Goal: Task Accomplishment & Management: Complete application form

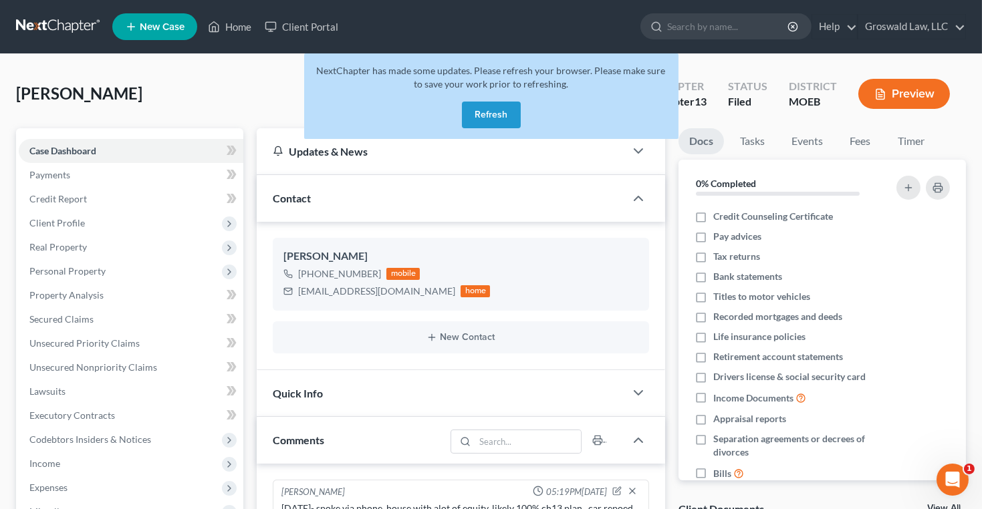
click at [203, 100] on div "Wolf, Kathryn Upgraded Case 25-43909 Chapter Chapter 13 Status Filed District M…" at bounding box center [491, 99] width 950 height 58
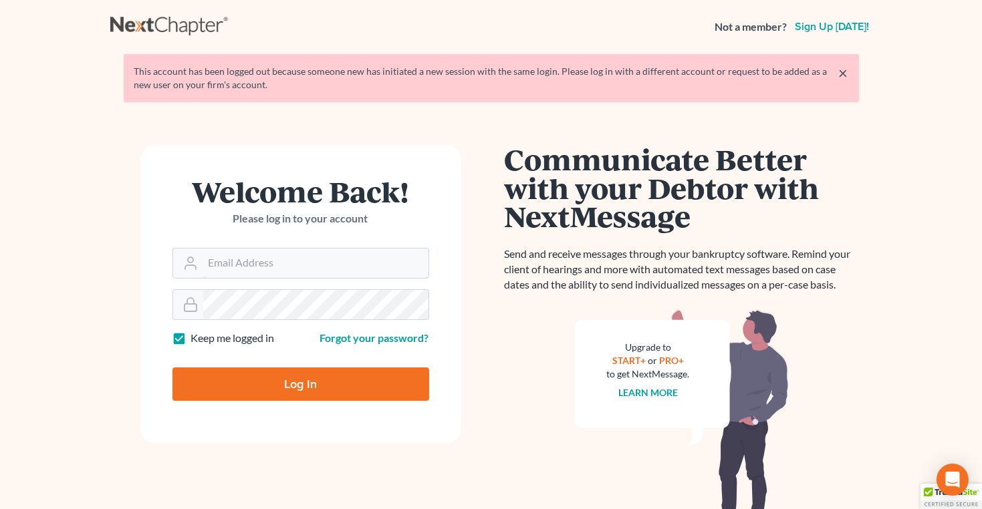
type input "[PERSON_NAME][EMAIL_ADDRESS][DOMAIN_NAME]"
click at [330, 383] on input "Log In" at bounding box center [300, 384] width 257 height 33
type input "Thinking..."
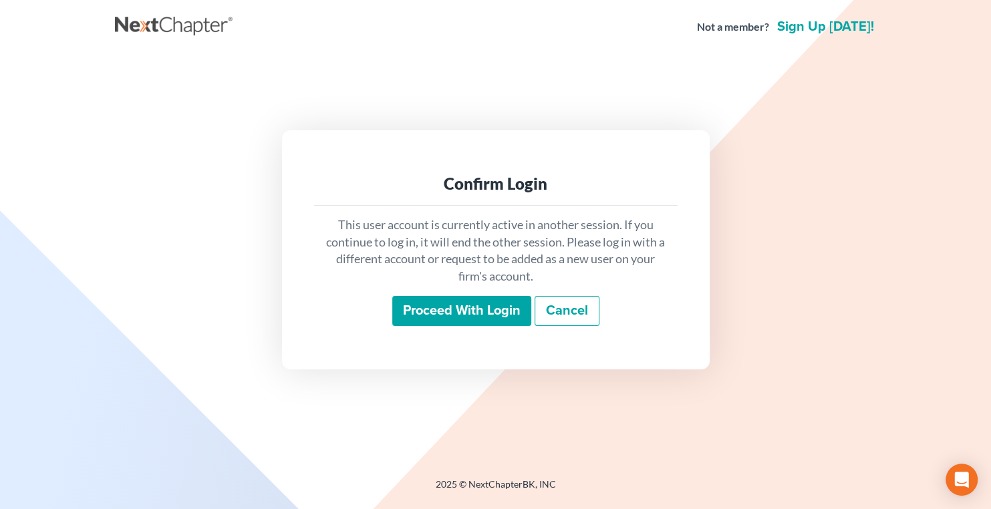
click at [447, 305] on input "Proceed with login" at bounding box center [461, 311] width 139 height 31
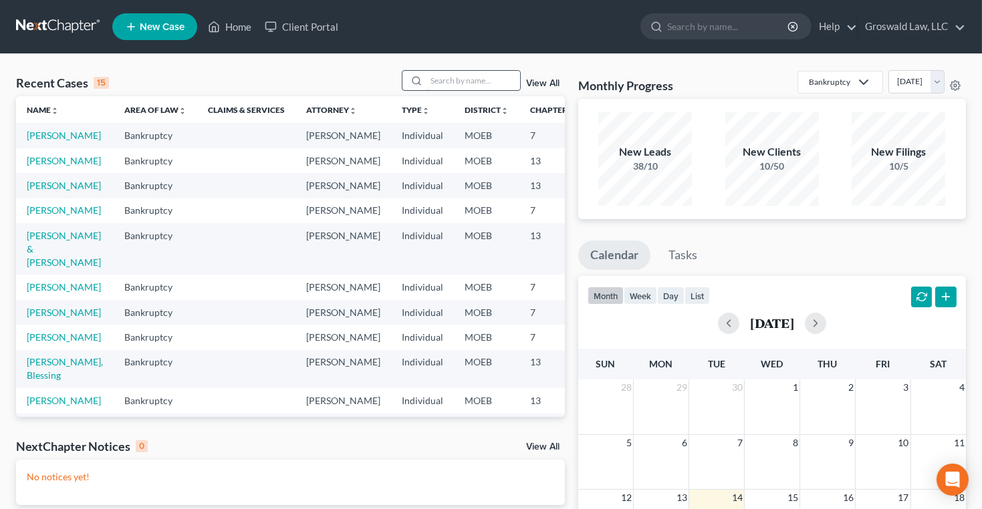
click at [460, 86] on input "search" at bounding box center [473, 80] width 94 height 19
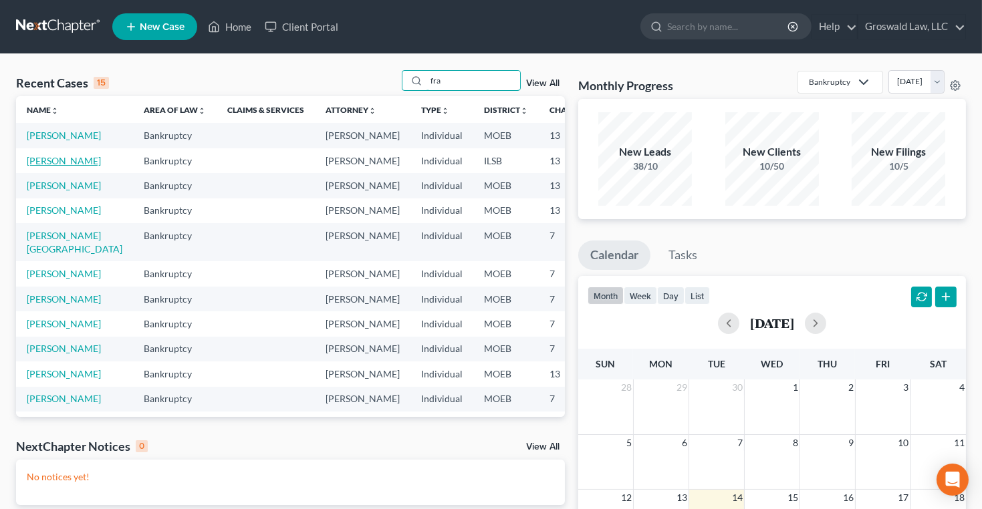
type input "fra"
click at [58, 166] on link "[PERSON_NAME]" at bounding box center [64, 160] width 74 height 11
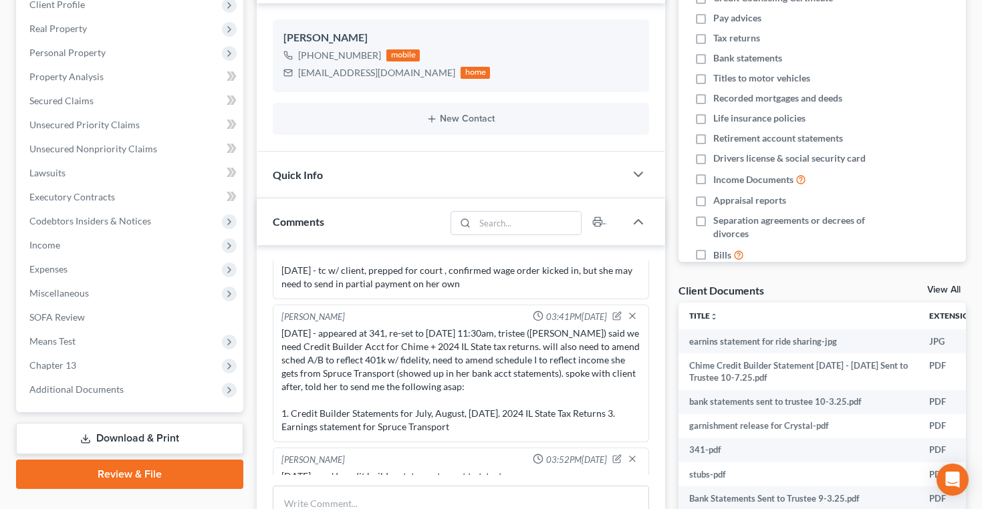
scroll to position [364, 0]
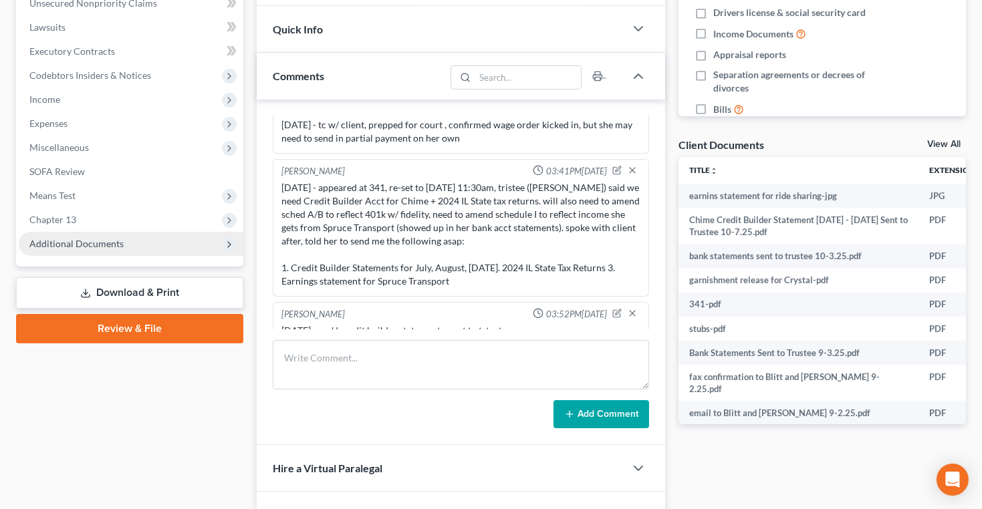
click at [73, 244] on span "Additional Documents" at bounding box center [76, 243] width 94 height 11
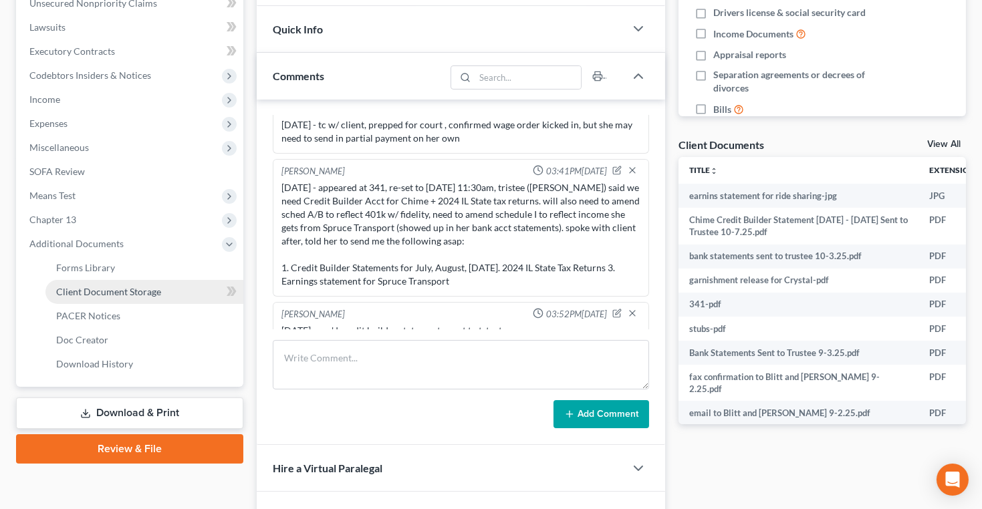
click at [140, 290] on span "Client Document Storage" at bounding box center [108, 291] width 105 height 11
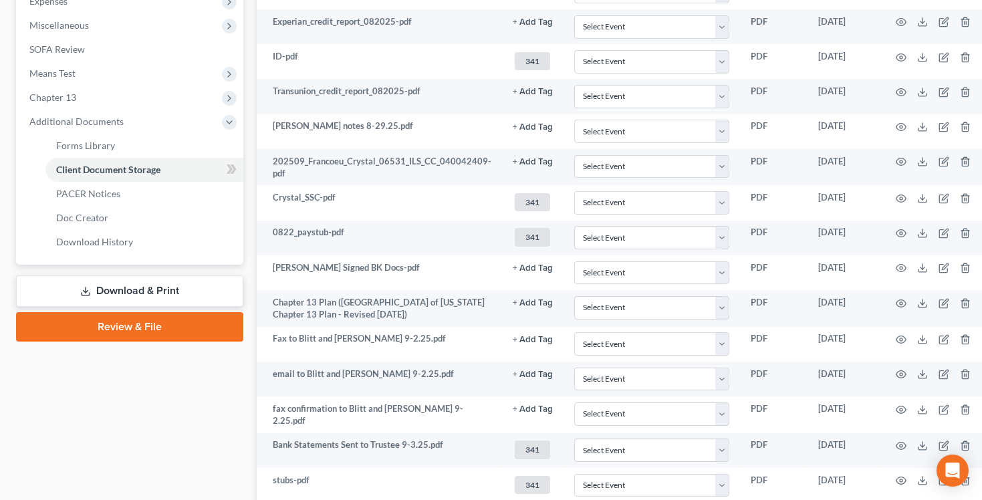
scroll to position [799, 0]
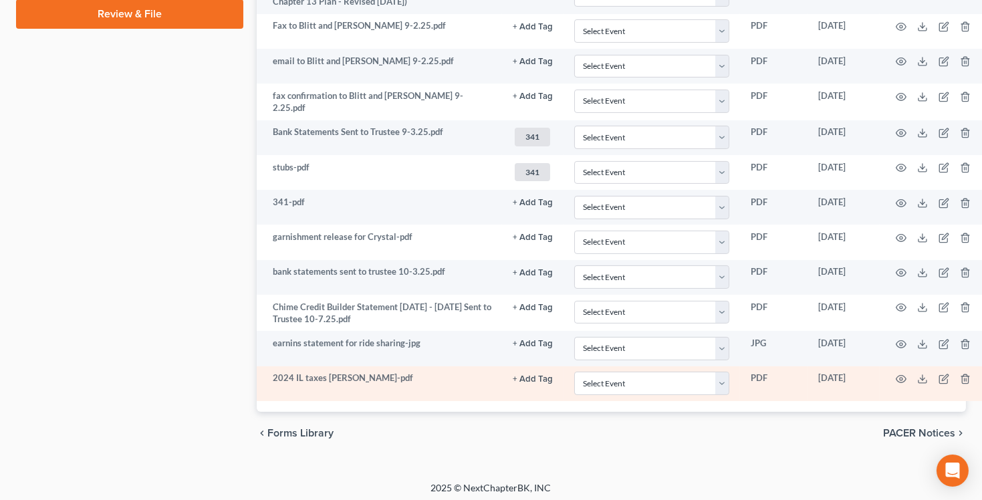
click at [515, 375] on button "+ Add Tag" at bounding box center [533, 379] width 40 height 9
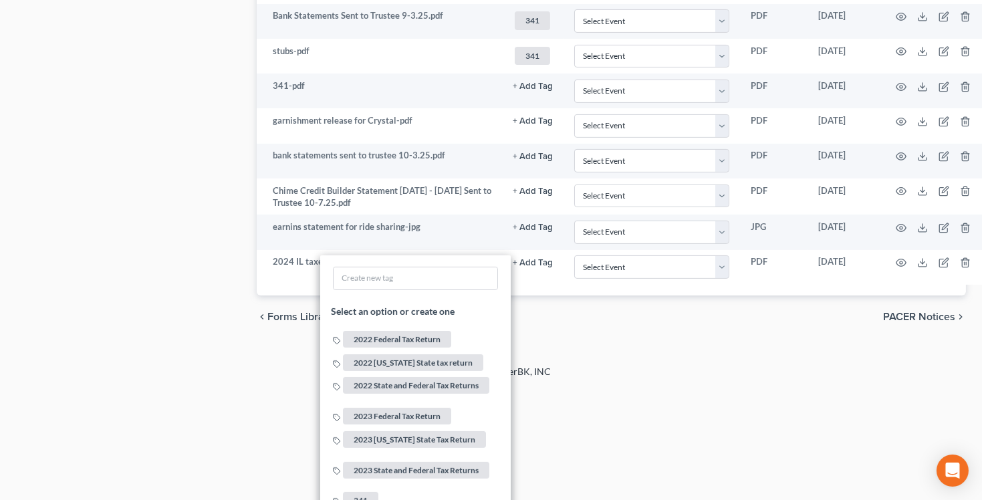
scroll to position [921, 0]
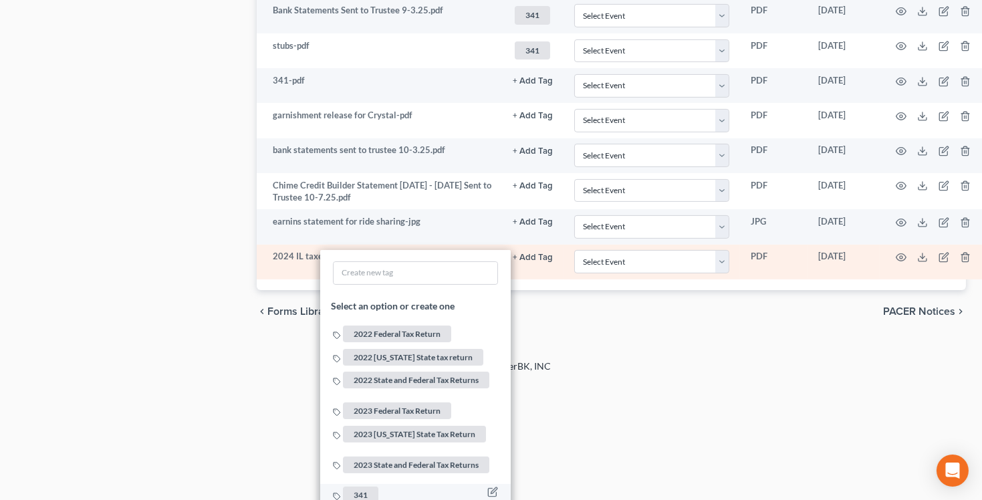
click at [352, 487] on span "341" at bounding box center [360, 495] width 35 height 17
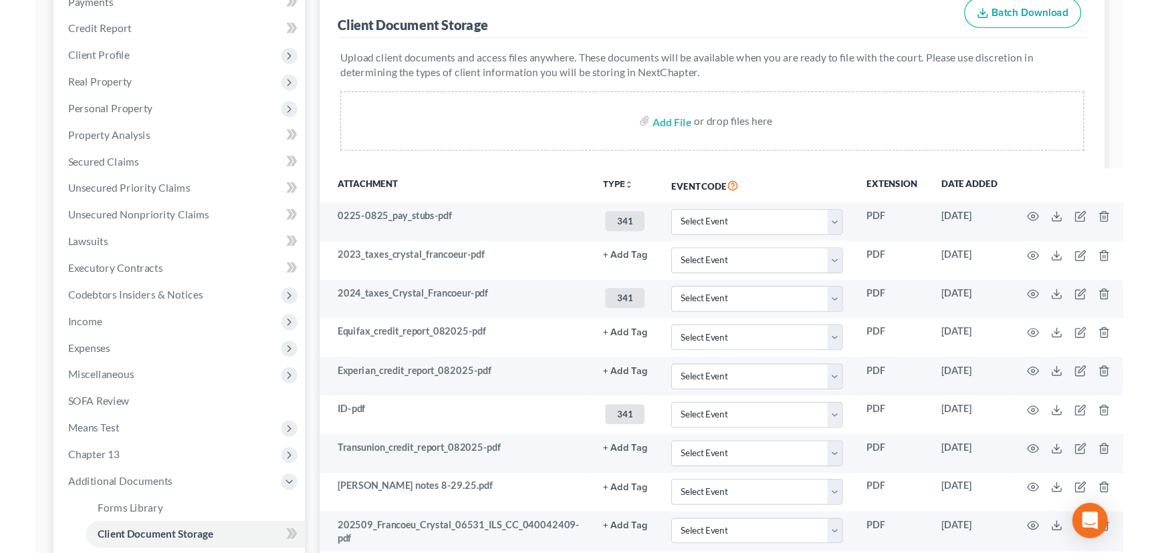
scroll to position [0, 0]
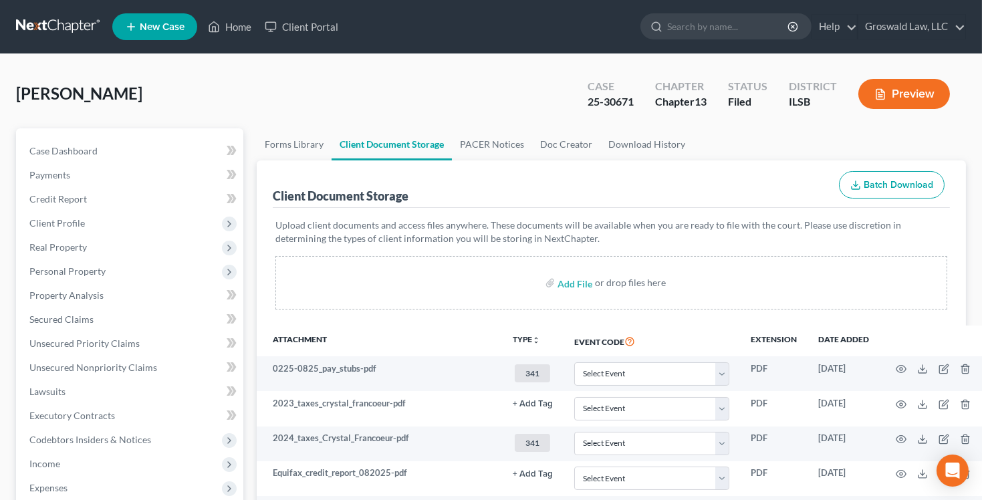
click at [609, 100] on div "25-30671" at bounding box center [611, 101] width 46 height 15
copy div "30671"
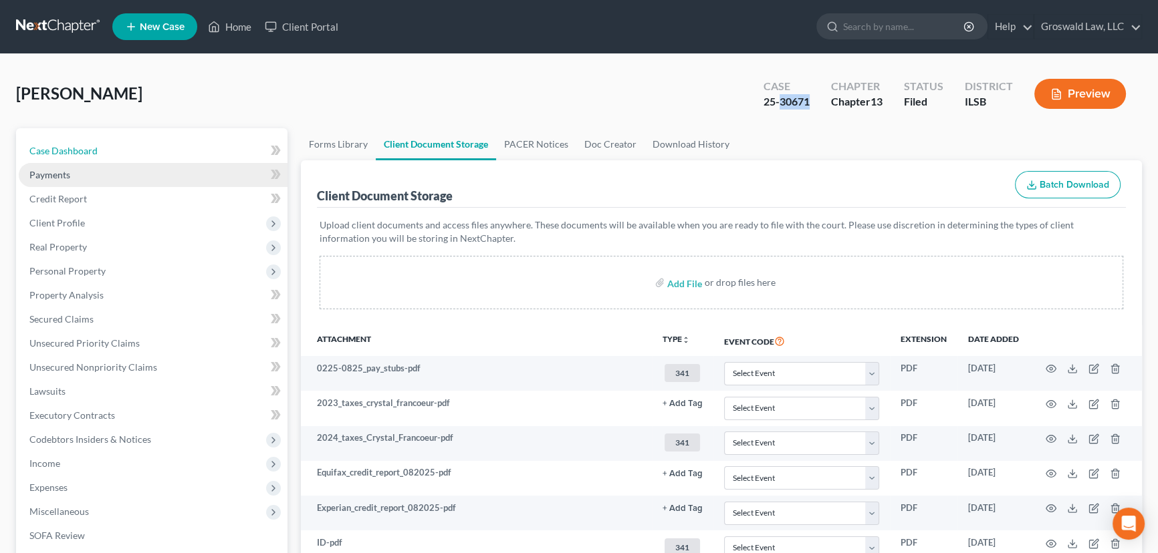
click at [117, 144] on link "Case Dashboard" at bounding box center [153, 151] width 269 height 24
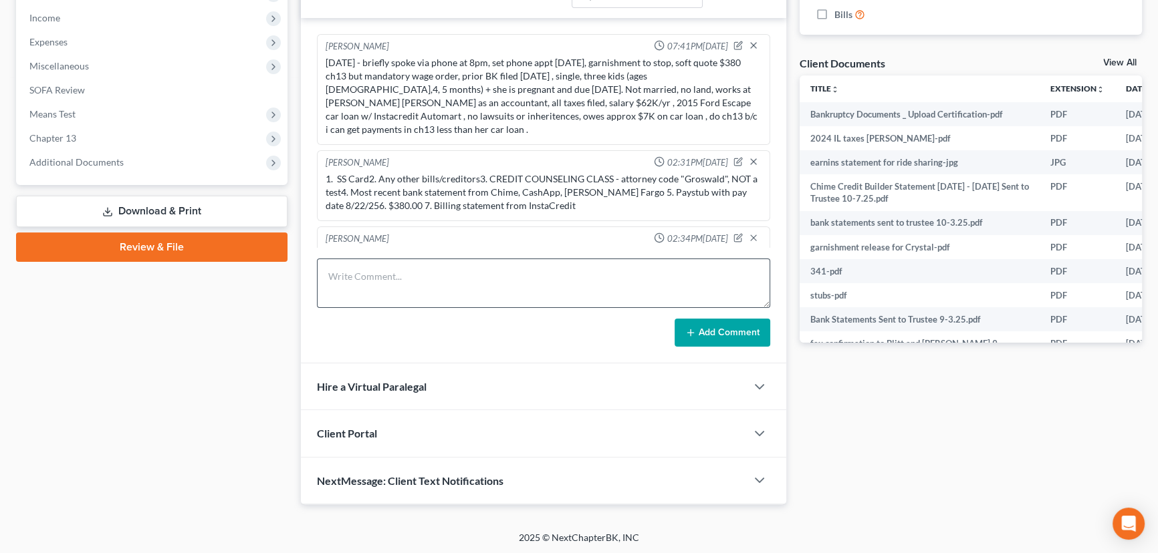
scroll to position [1038, 0]
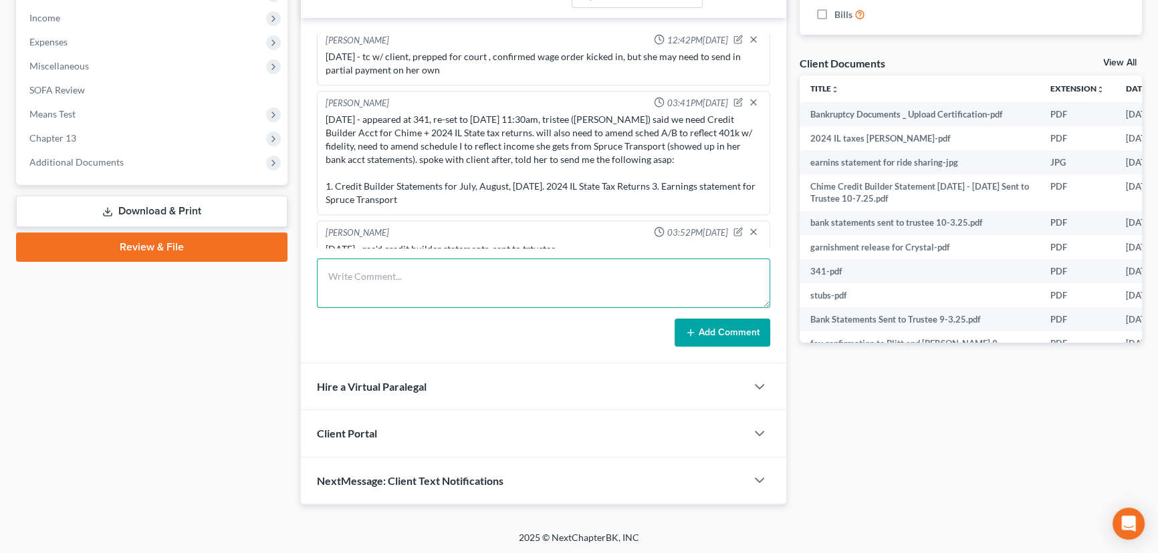
click at [484, 289] on textarea at bounding box center [543, 283] width 453 height 49
type textarea "[DATE]- rec'd 24 IL State taxes, sent to trustee at 9:38AM"
click at [730, 331] on button "Add Comment" at bounding box center [722, 333] width 96 height 28
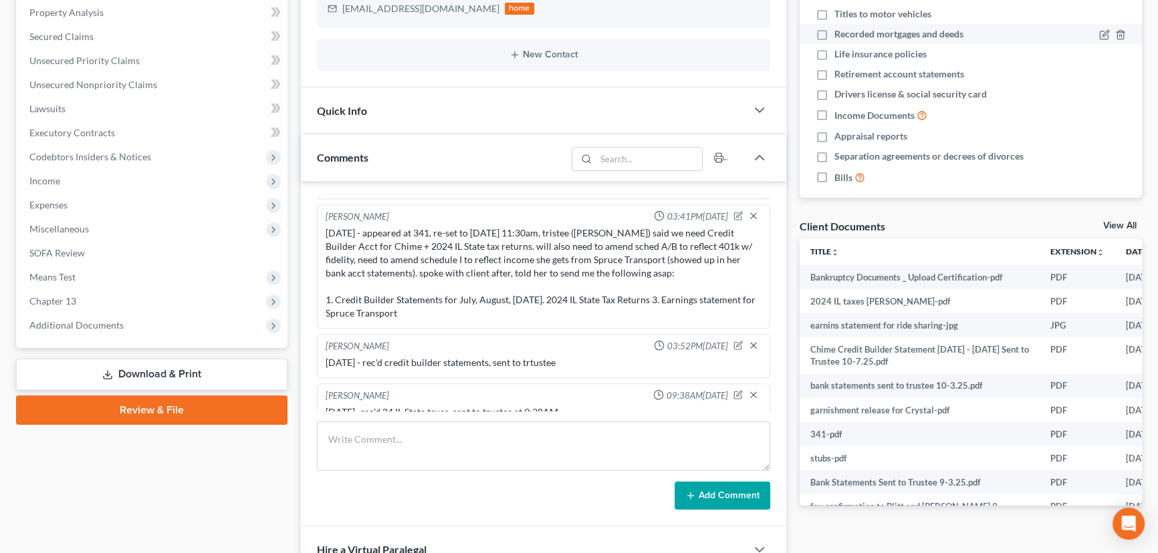
scroll to position [0, 0]
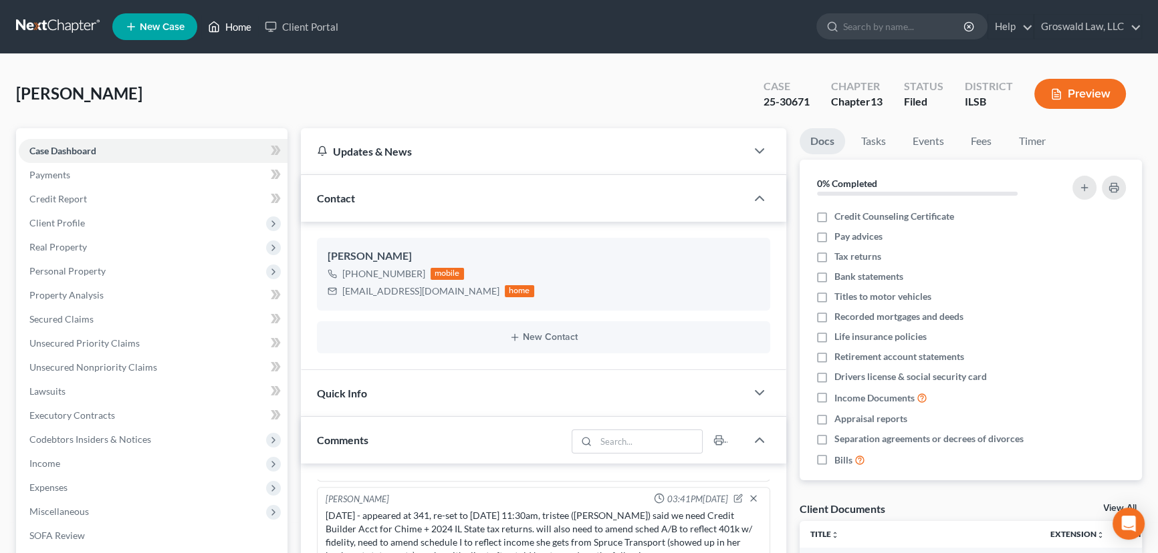
click at [230, 25] on link "Home" at bounding box center [229, 27] width 57 height 24
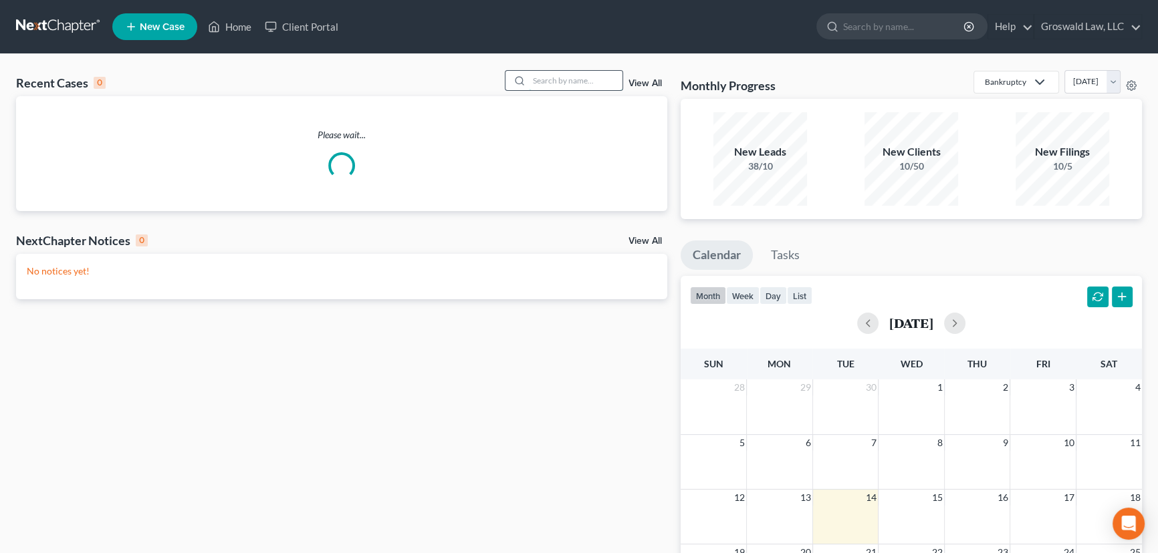
click at [593, 80] on input "search" at bounding box center [576, 80] width 94 height 19
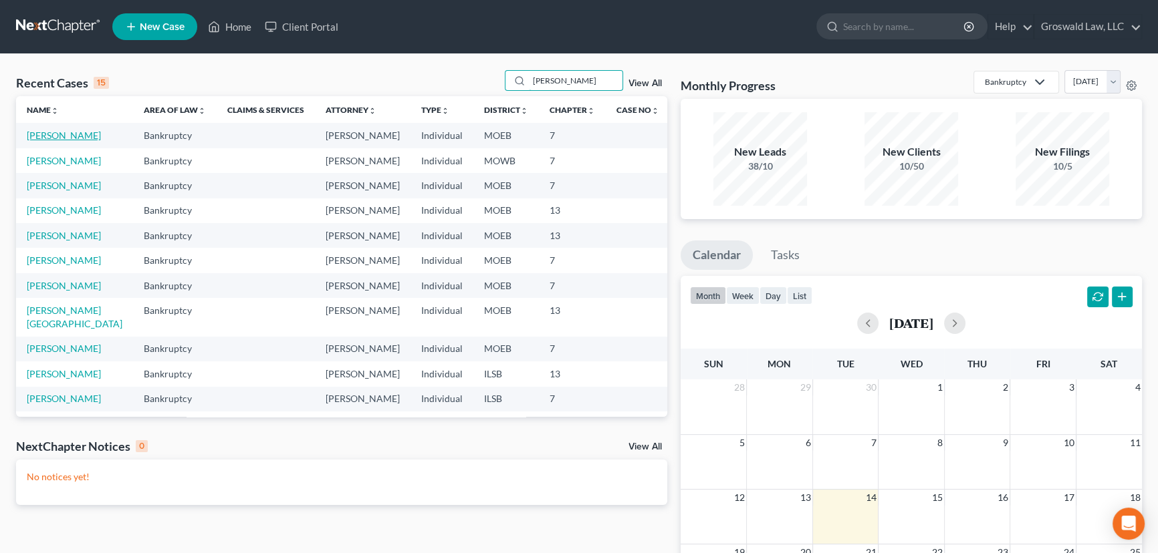
type input "[PERSON_NAME]"
click at [77, 138] on link "[PERSON_NAME]" at bounding box center [64, 135] width 74 height 11
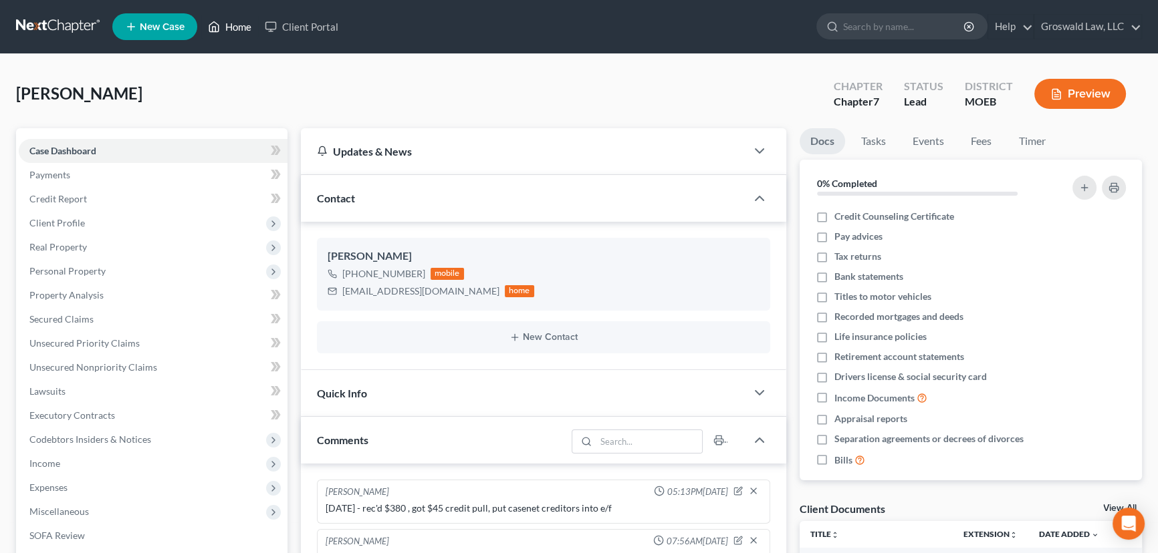
click at [240, 27] on link "Home" at bounding box center [229, 27] width 57 height 24
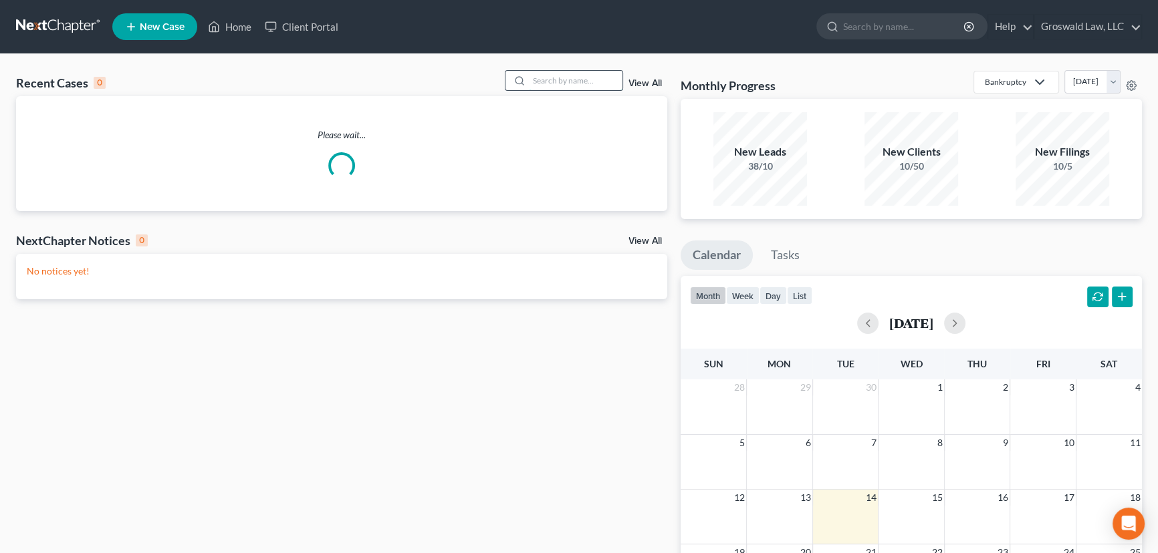
click at [547, 74] on input "search" at bounding box center [576, 80] width 94 height 19
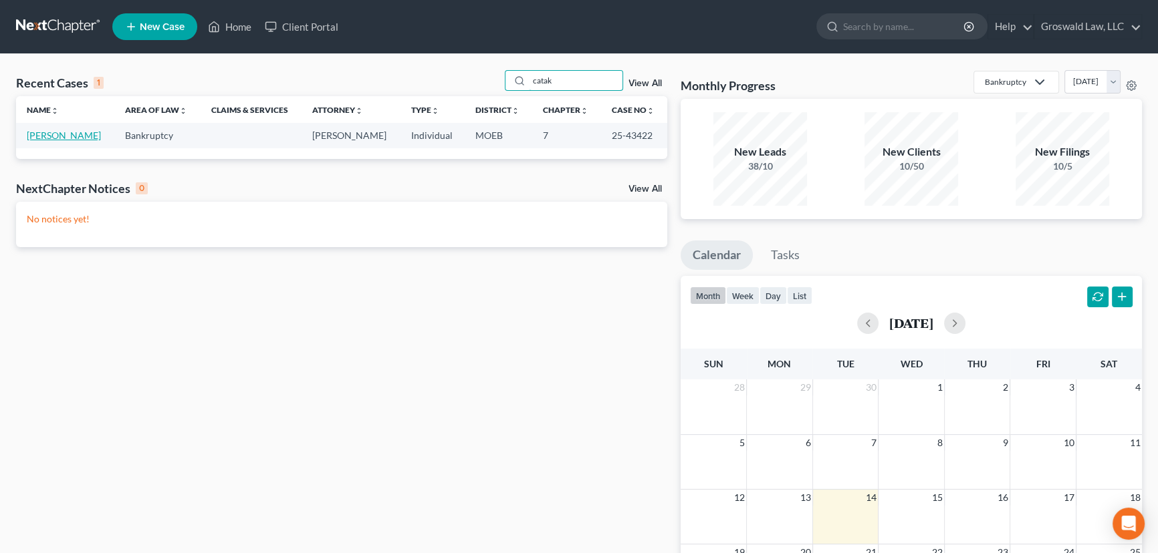
type input "catak"
click at [59, 131] on link "[PERSON_NAME]" at bounding box center [64, 135] width 74 height 11
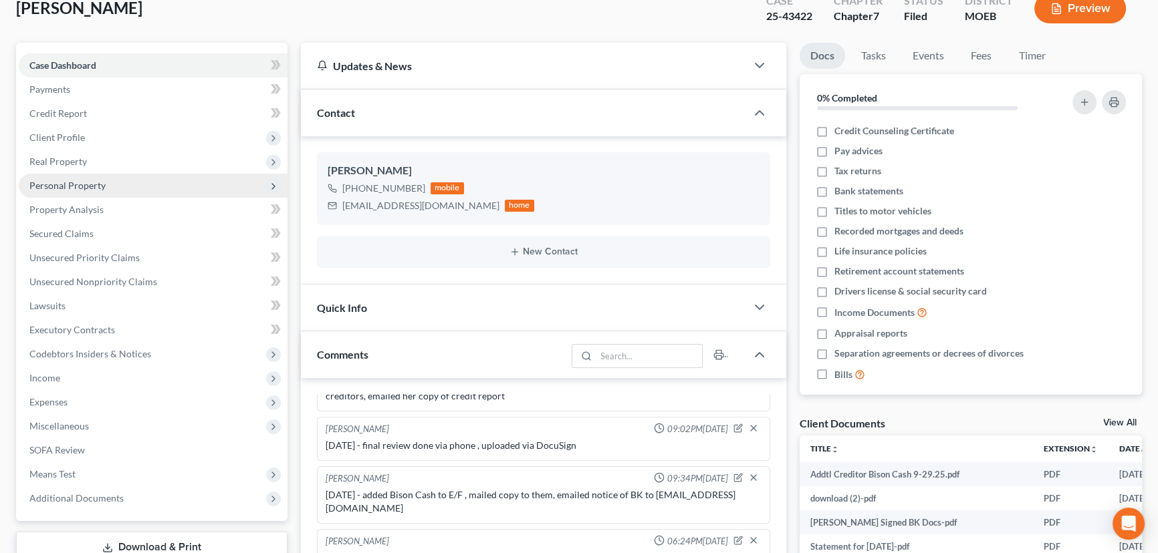
scroll to position [60, 0]
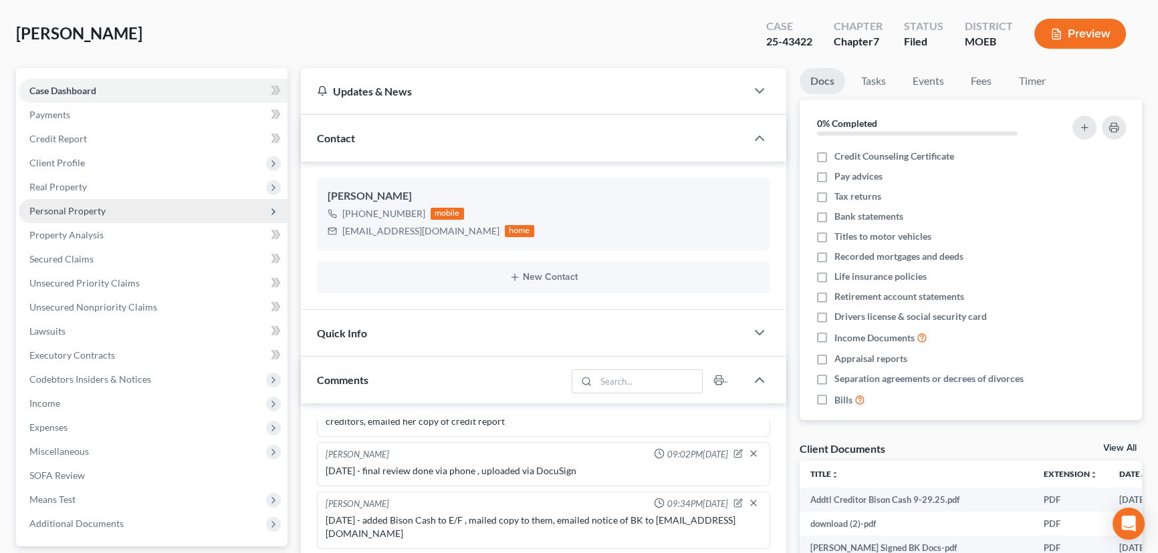
click at [80, 214] on span "Personal Property" at bounding box center [67, 210] width 76 height 11
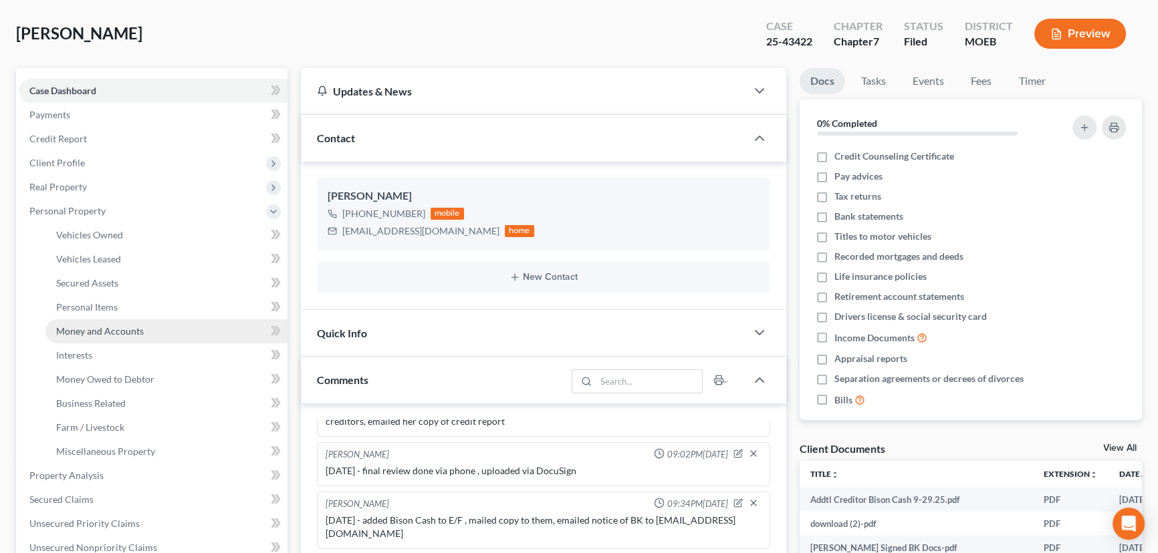
click at [114, 326] on span "Money and Accounts" at bounding box center [100, 331] width 88 height 11
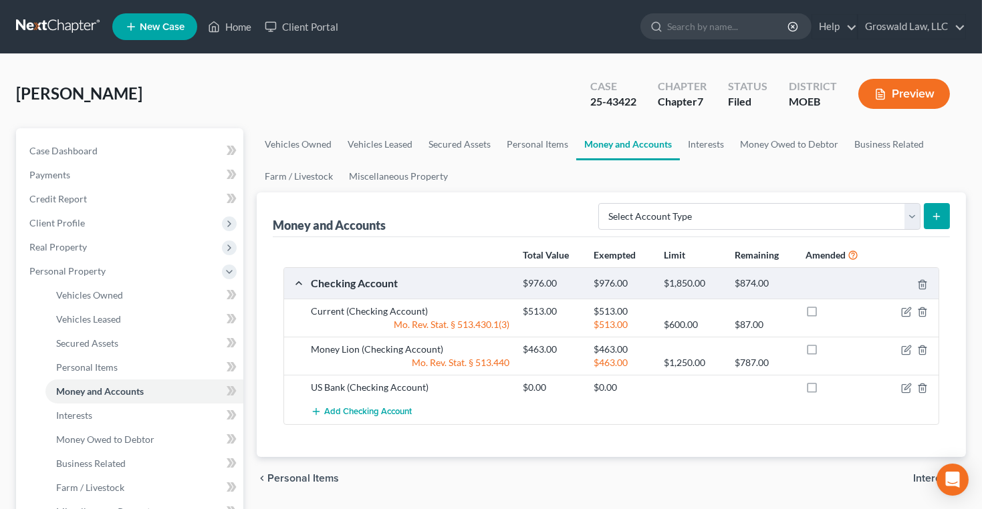
click at [246, 73] on div "[PERSON_NAME] Upgraded Case 25-43422 Chapter Chapter 7 Status Filed District MO…" at bounding box center [491, 99] width 950 height 58
drag, startPoint x: 561, startPoint y: 109, endPoint x: 640, endPoint y: 110, distance: 78.9
click at [640, 110] on div "[PERSON_NAME] Upgraded Case 25-43422 Chapter Chapter 7 Status Filed District MO…" at bounding box center [491, 99] width 950 height 58
copy div "25-43422"
click at [71, 147] on span "Case Dashboard" at bounding box center [63, 150] width 68 height 11
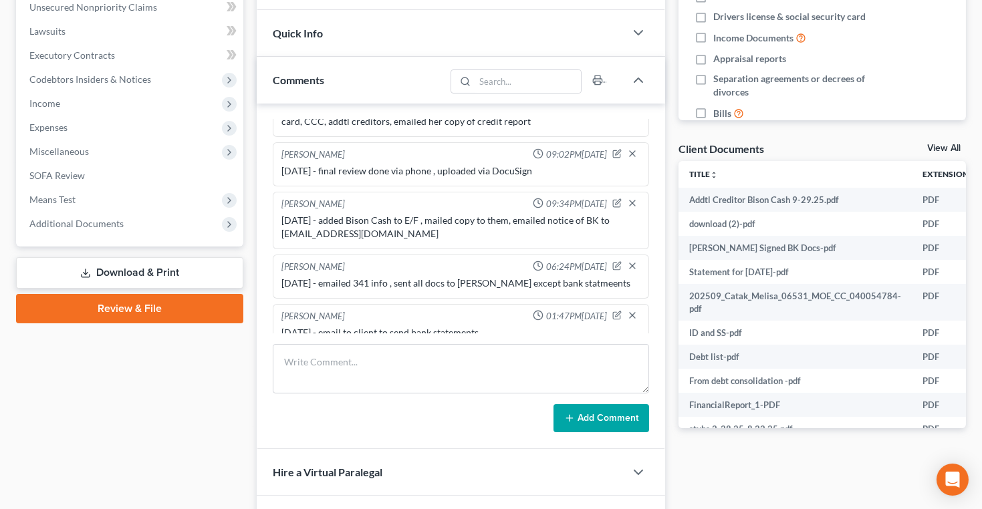
scroll to position [364, 0]
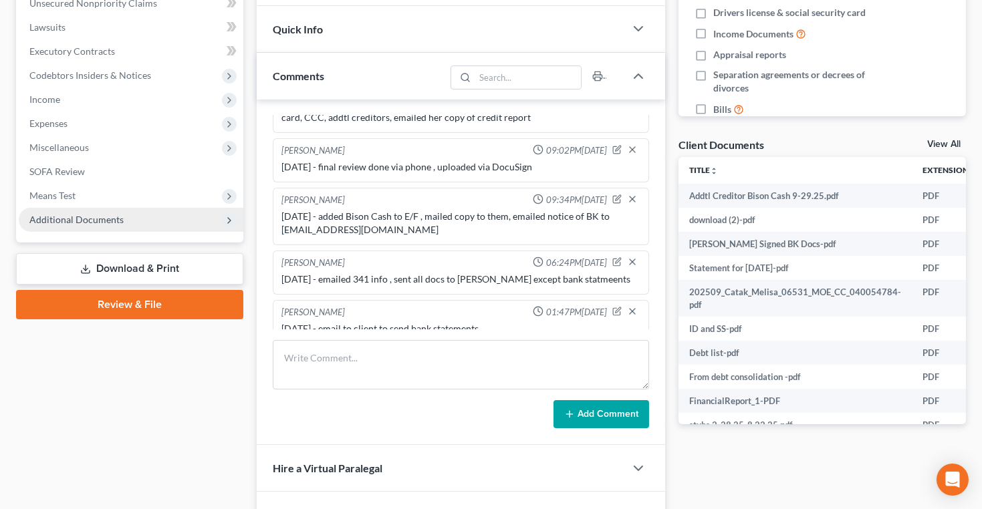
click at [108, 215] on span "Additional Documents" at bounding box center [76, 219] width 94 height 11
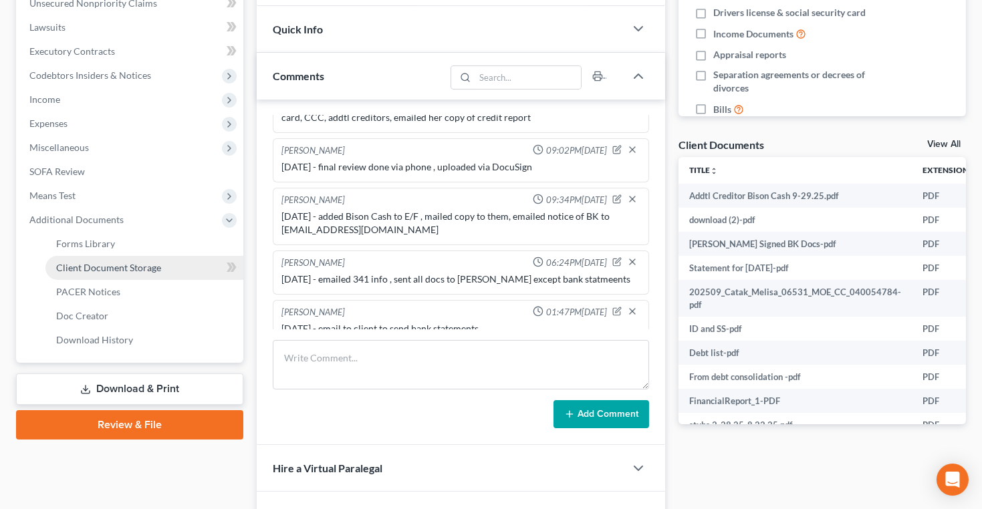
click at [98, 265] on span "Client Document Storage" at bounding box center [108, 267] width 105 height 11
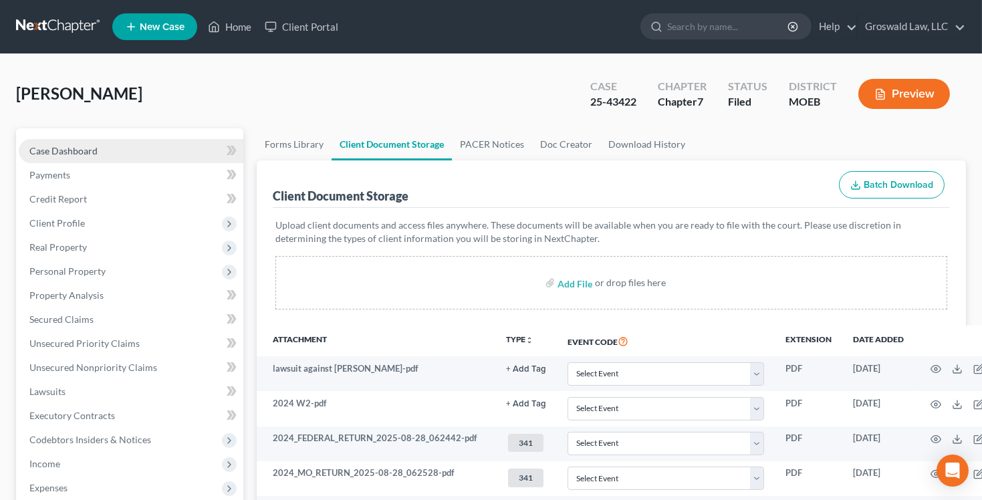
click at [125, 153] on link "Case Dashboard" at bounding box center [131, 151] width 225 height 24
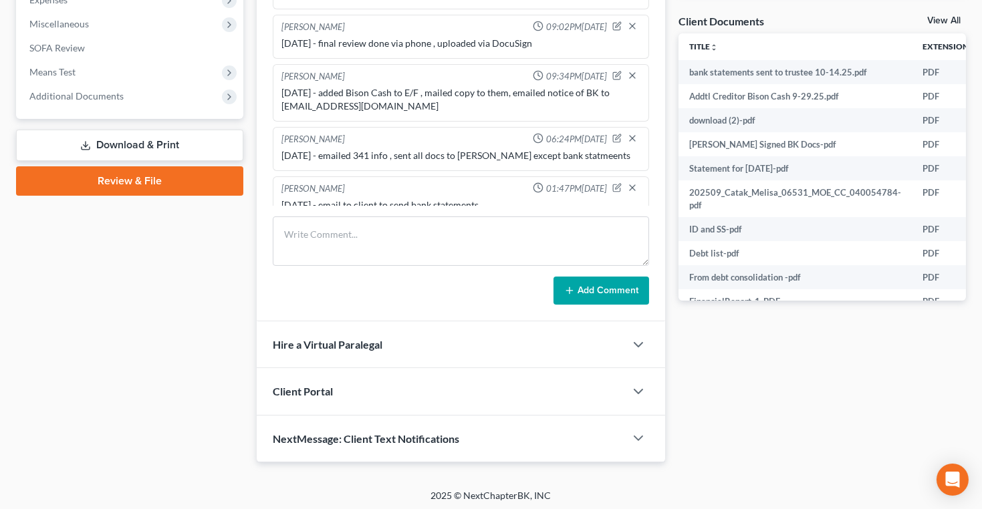
scroll to position [490, 0]
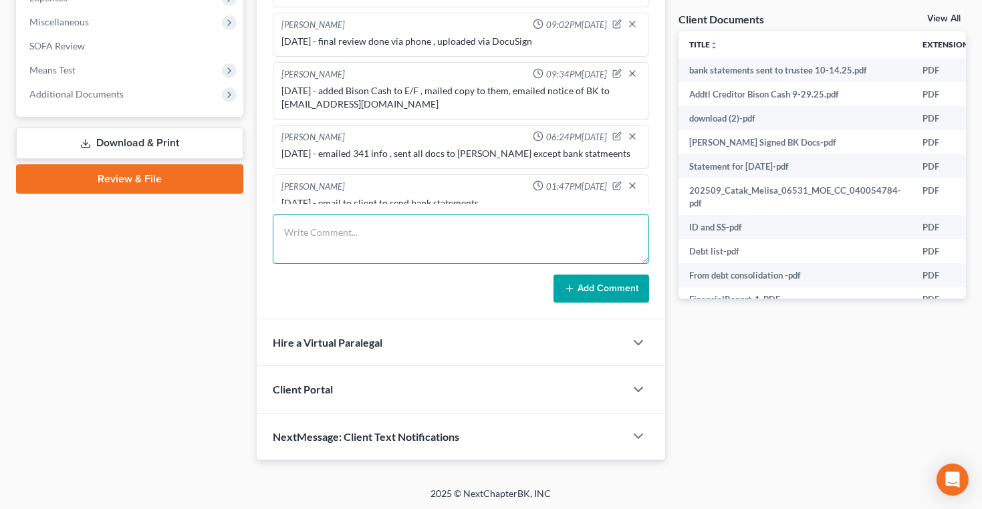
click at [421, 239] on textarea at bounding box center [461, 239] width 376 height 49
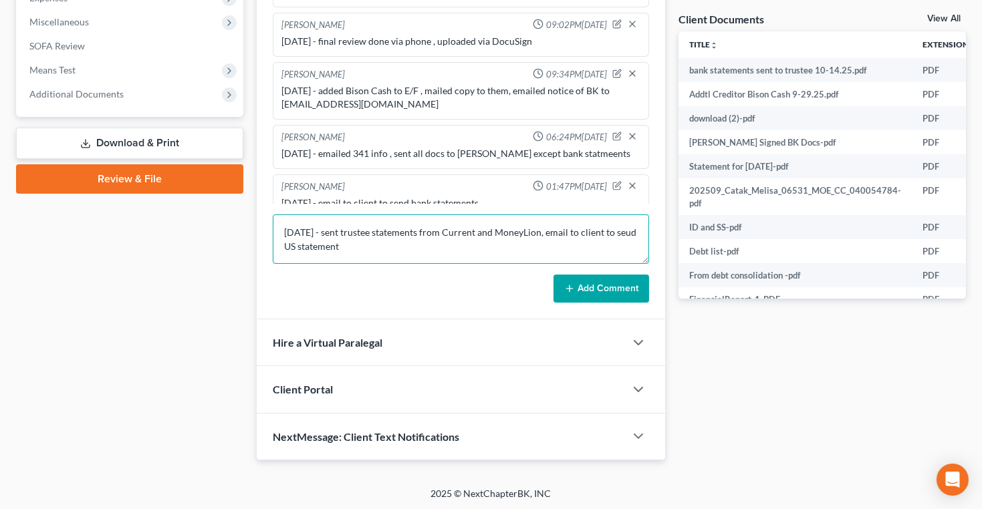
type textarea "[DATE] - sent trustee statements from Current and MoneyLion, email to client to…"
click at [603, 289] on button "Add Comment" at bounding box center [601, 289] width 96 height 28
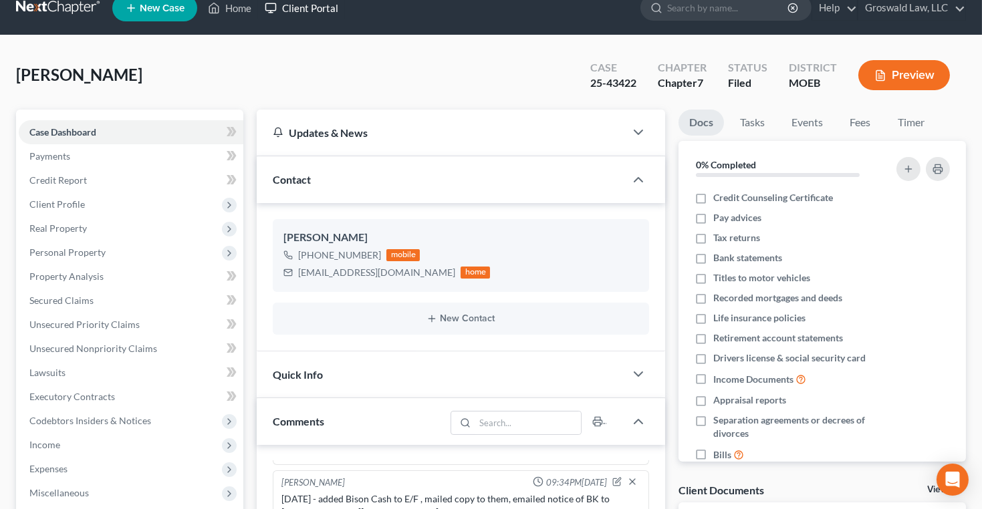
scroll to position [4, 0]
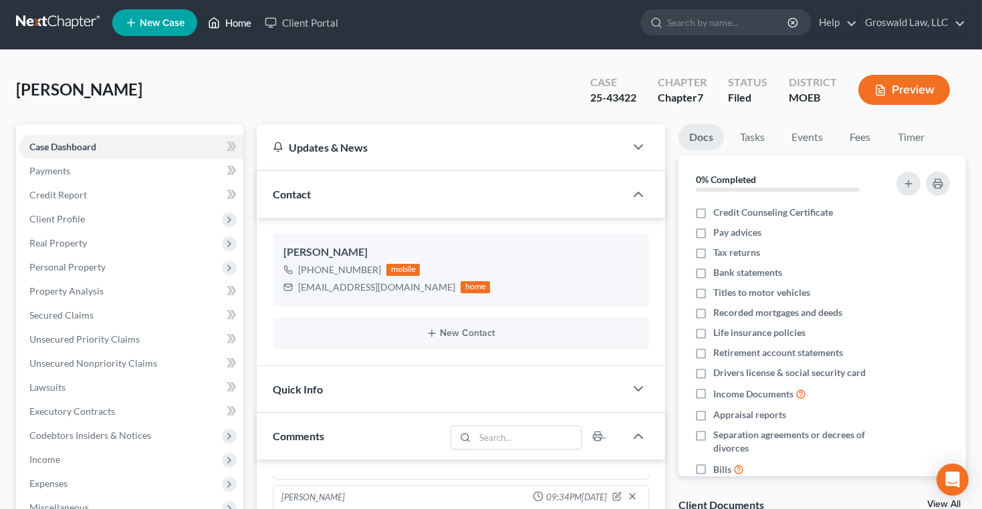
click at [232, 15] on link "Home" at bounding box center [229, 23] width 57 height 24
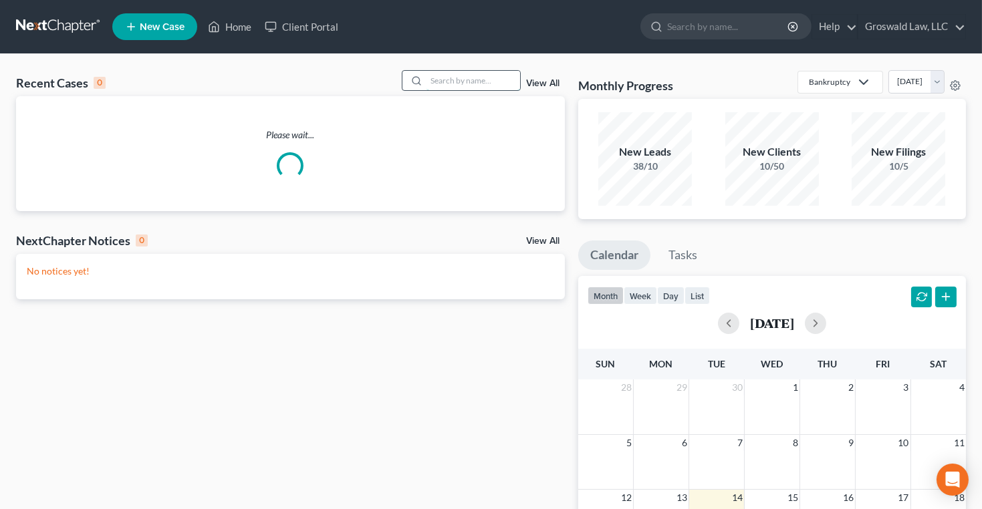
click at [469, 77] on input "search" at bounding box center [473, 80] width 94 height 19
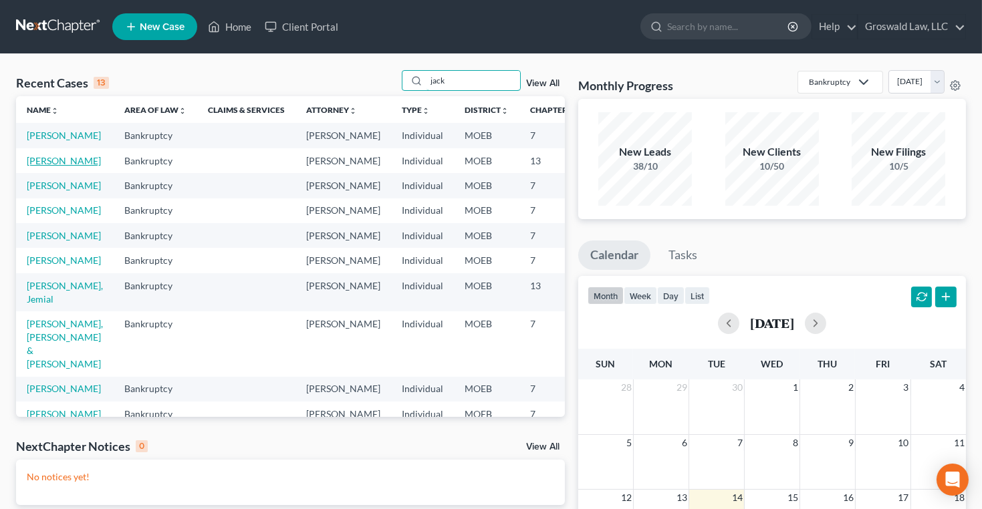
type input "jack"
click at [41, 166] on link "[PERSON_NAME]" at bounding box center [64, 160] width 74 height 11
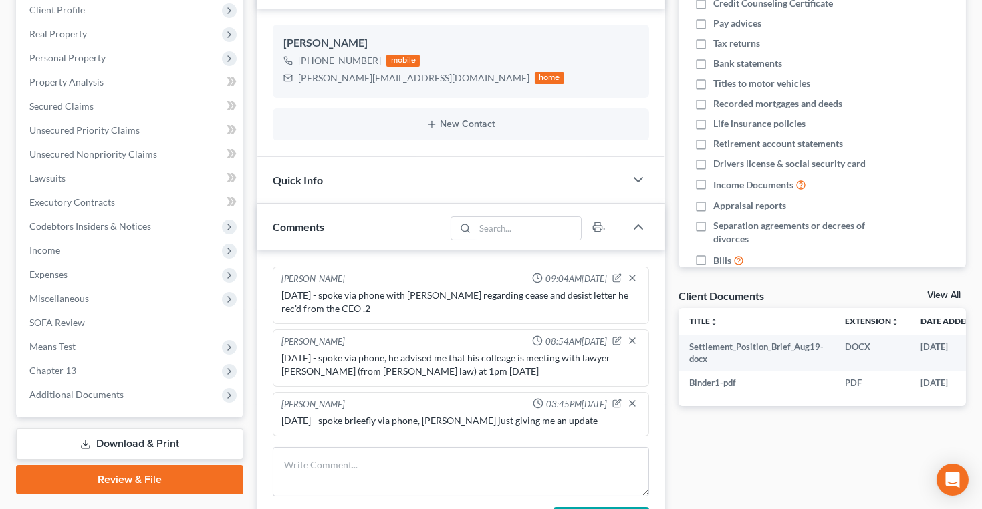
scroll to position [364, 0]
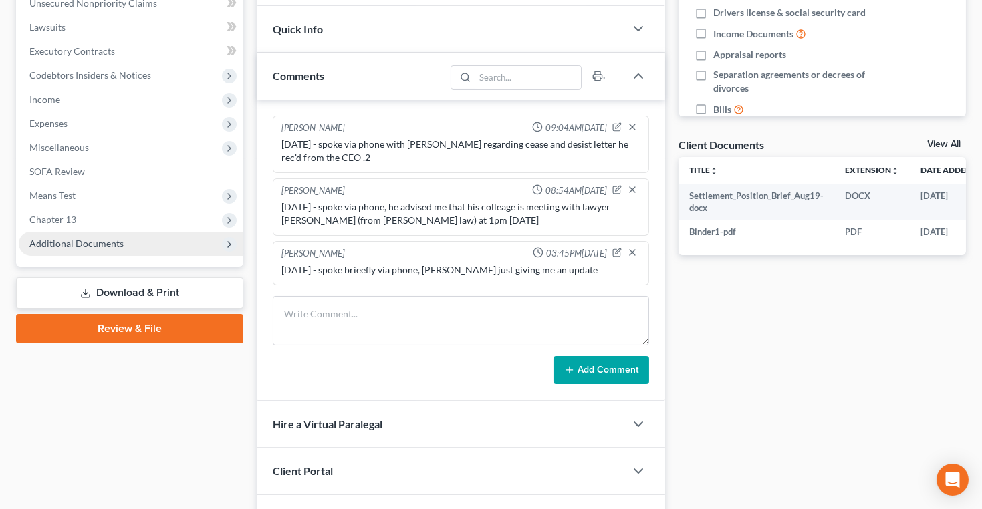
click at [83, 241] on span "Additional Documents" at bounding box center [76, 243] width 94 height 11
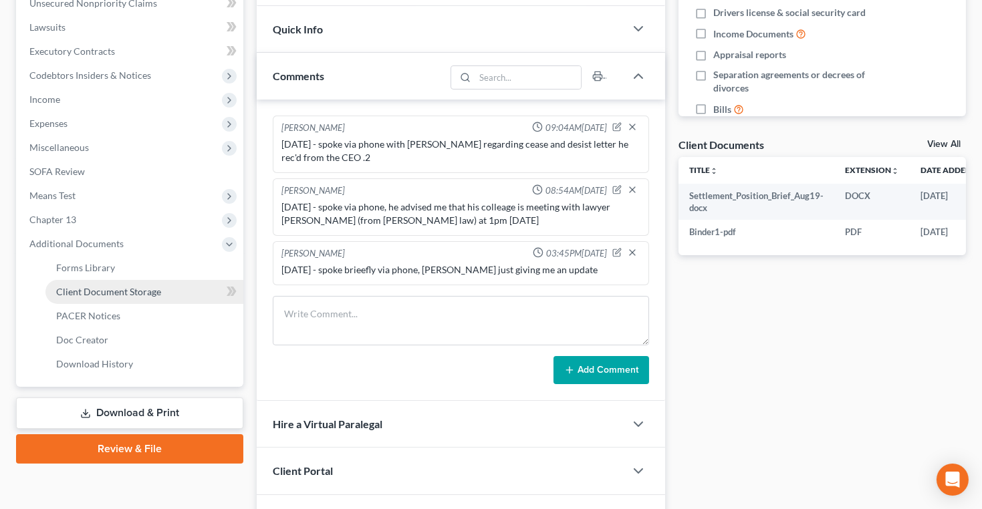
click at [100, 289] on span "Client Document Storage" at bounding box center [108, 291] width 105 height 11
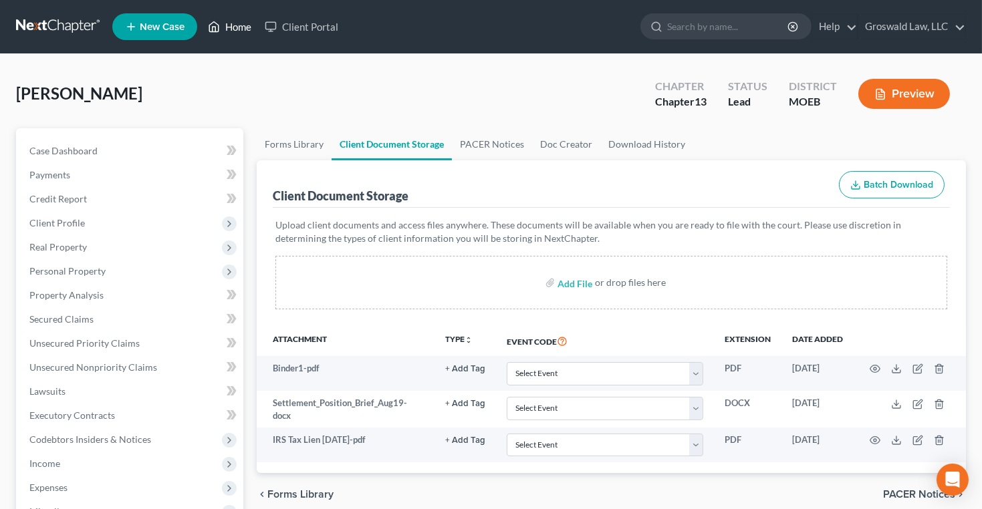
click at [244, 27] on link "Home" at bounding box center [229, 27] width 57 height 24
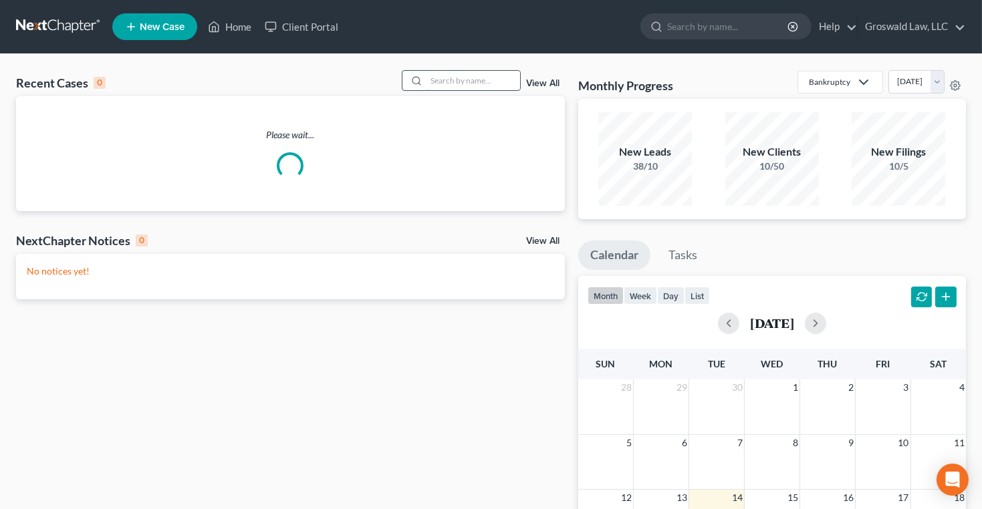
drag, startPoint x: 483, startPoint y: 82, endPoint x: 488, endPoint y: 74, distance: 9.6
click at [483, 81] on input "search" at bounding box center [473, 80] width 94 height 19
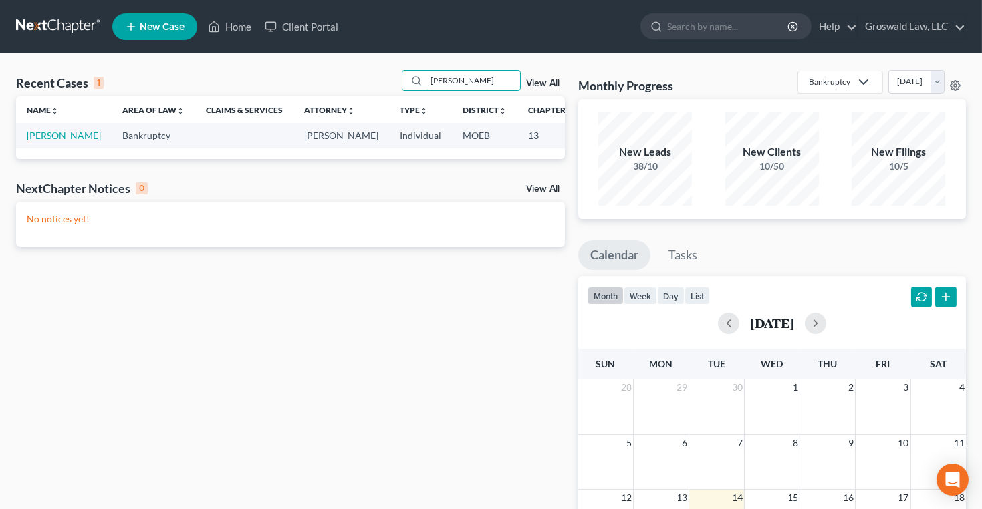
type input "[PERSON_NAME]"
click at [43, 141] on link "[PERSON_NAME]" at bounding box center [64, 135] width 74 height 11
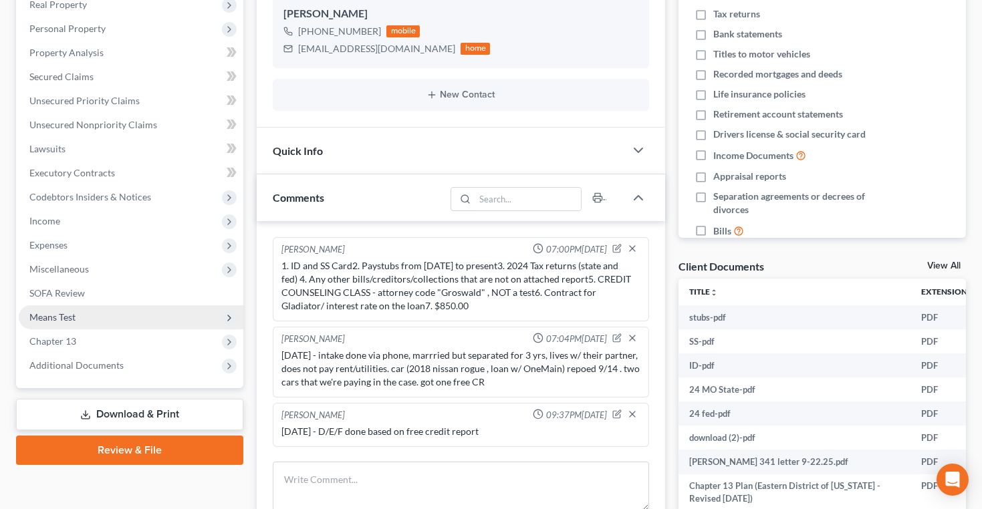
scroll to position [412, 0]
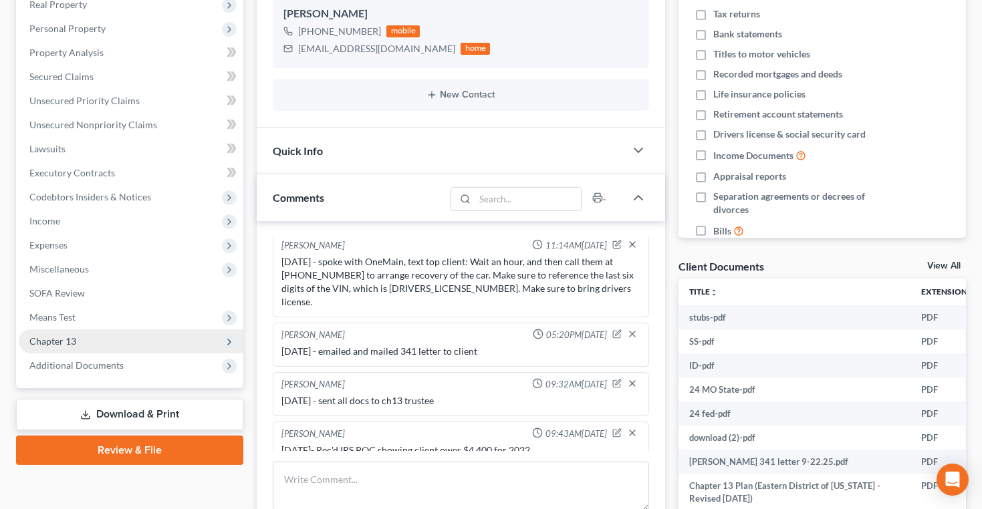
click at [73, 340] on span "Chapter 13" at bounding box center [52, 341] width 47 height 11
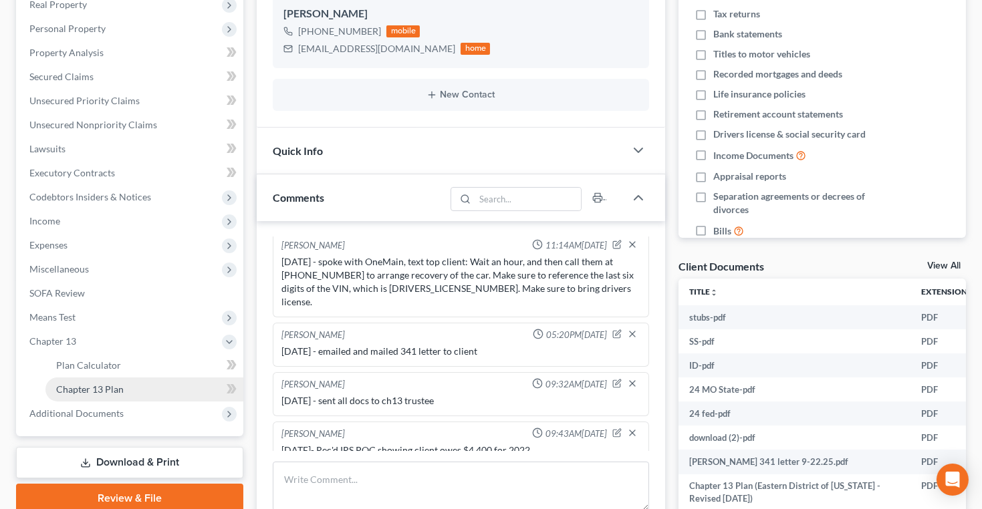
click at [118, 390] on span "Chapter 13 Plan" at bounding box center [90, 389] width 68 height 11
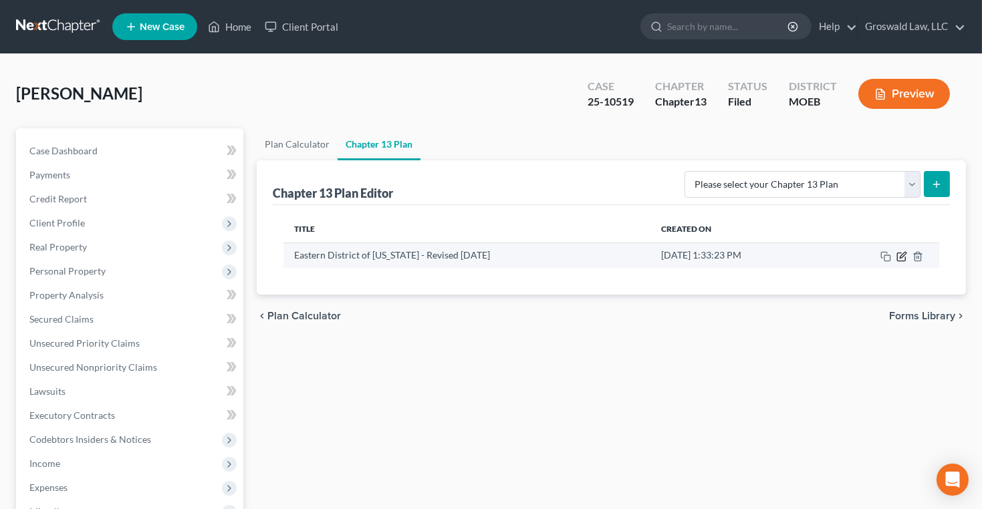
click at [900, 255] on icon "button" at bounding box center [903, 255] width 6 height 6
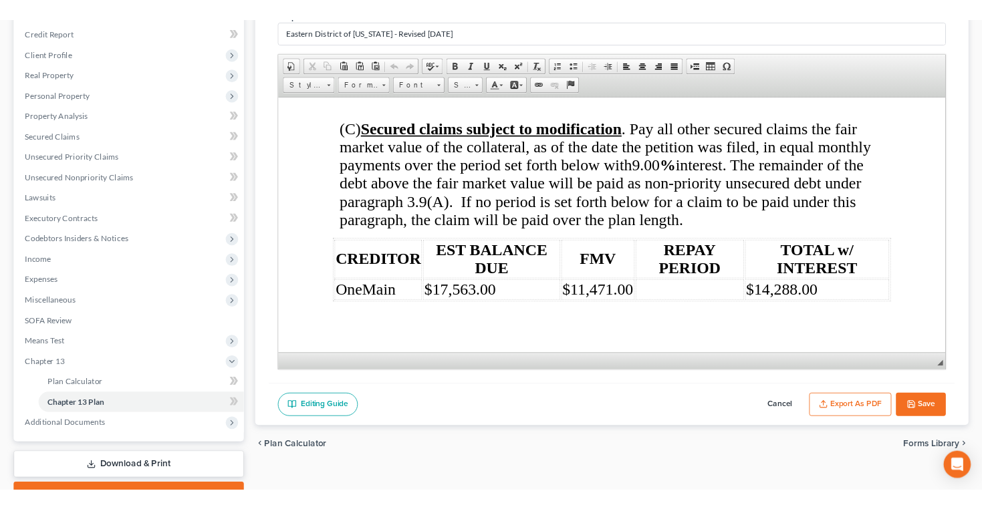
scroll to position [3889, 0]
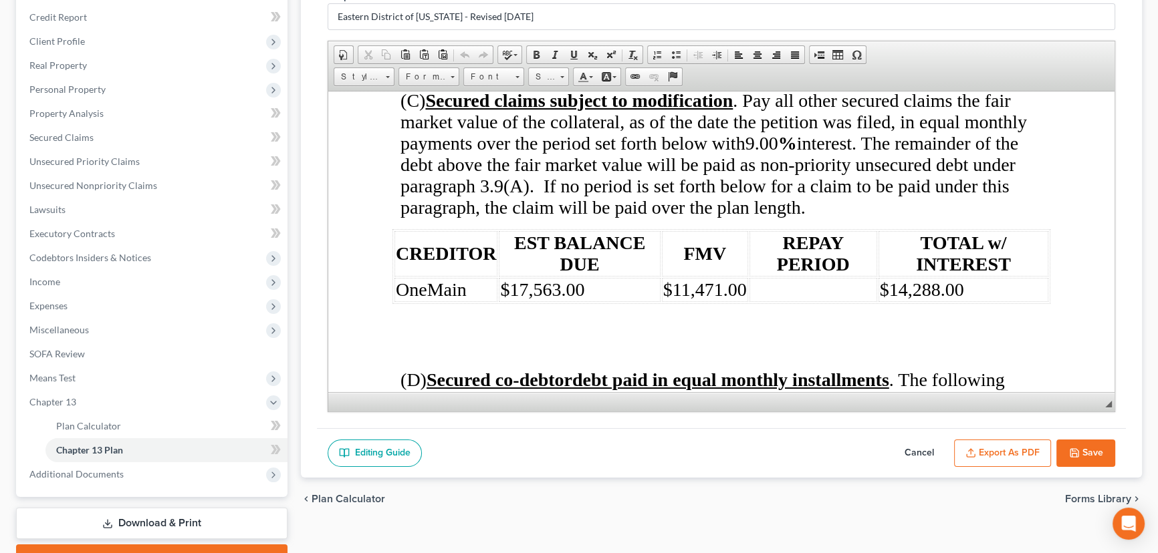
click at [921, 449] on button "Cancel" at bounding box center [919, 454] width 59 height 28
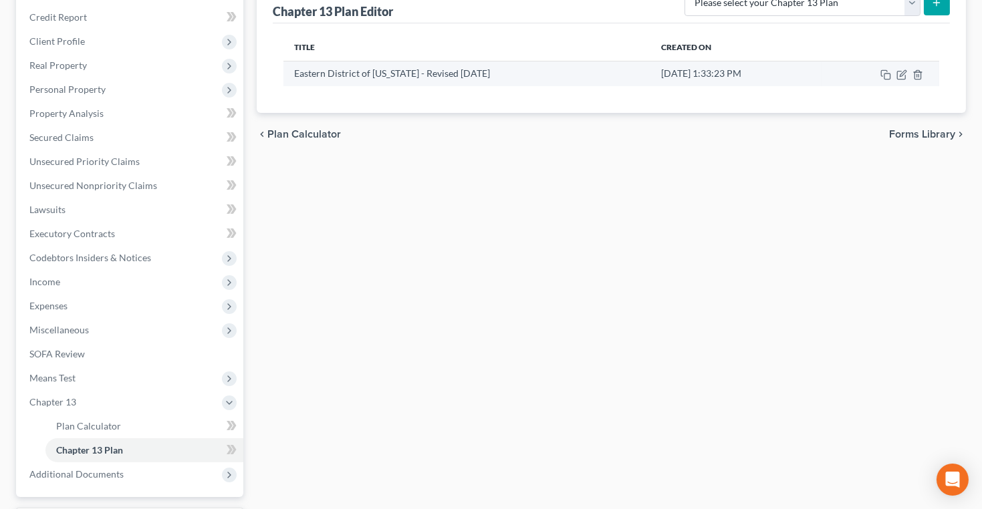
scroll to position [0, 0]
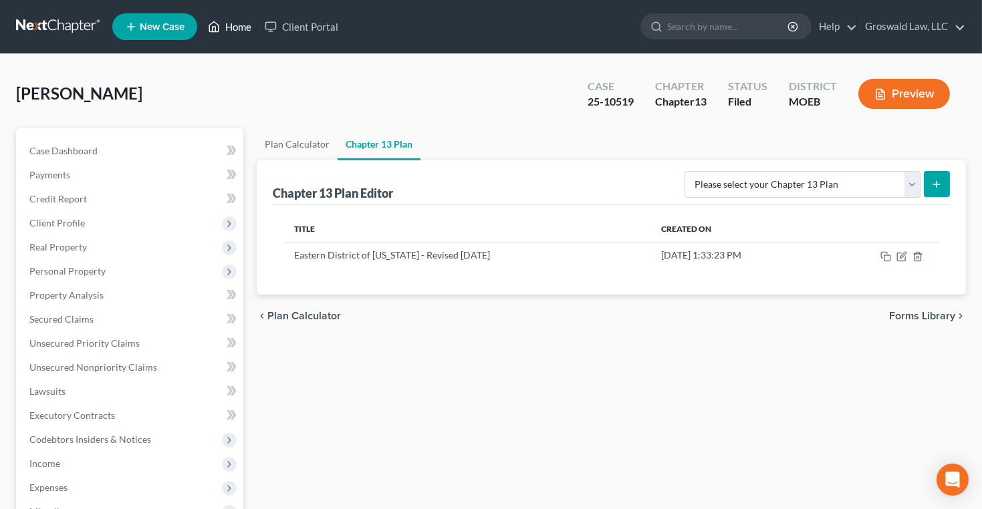
click at [242, 24] on link "Home" at bounding box center [229, 27] width 57 height 24
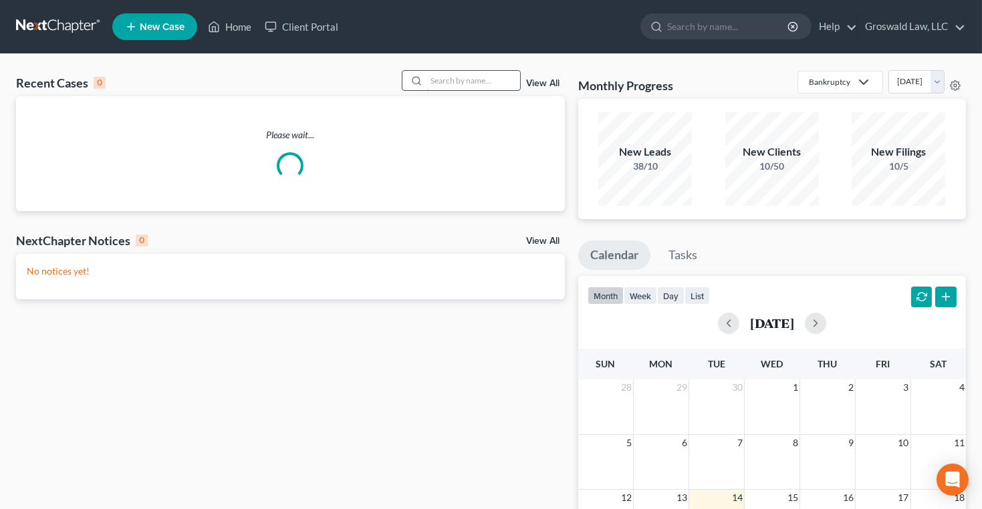
click at [463, 74] on input "search" at bounding box center [473, 80] width 94 height 19
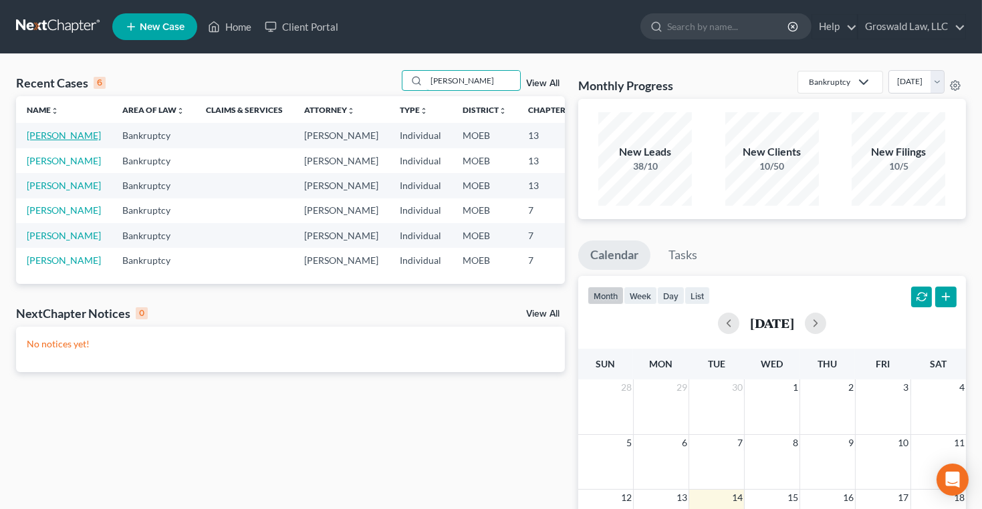
type input "[PERSON_NAME]"
click at [32, 138] on link "[PERSON_NAME]" at bounding box center [64, 135] width 74 height 11
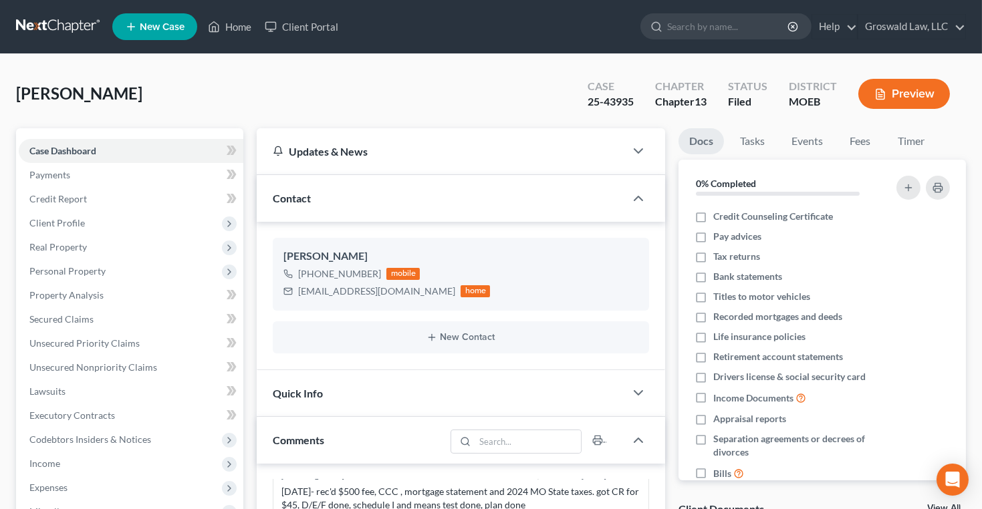
scroll to position [425, 0]
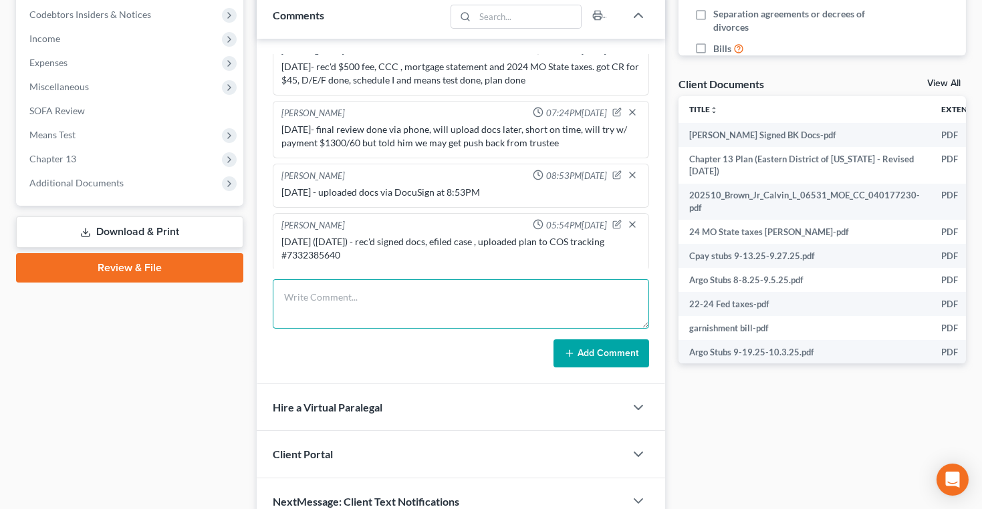
click at [400, 303] on textarea at bounding box center [461, 303] width 376 height 49
type textarea "[DATE] - efiled COS"
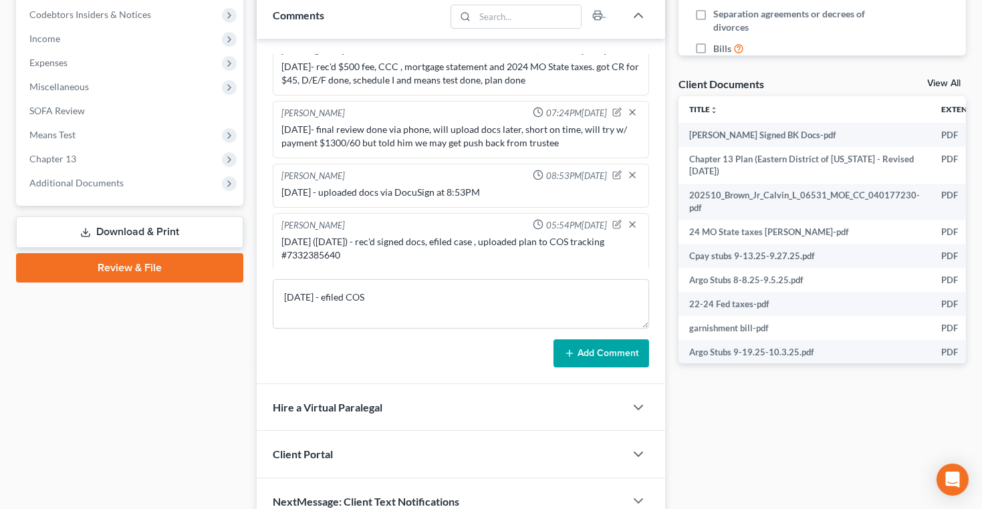
click at [606, 356] on button "Add Comment" at bounding box center [601, 354] width 96 height 28
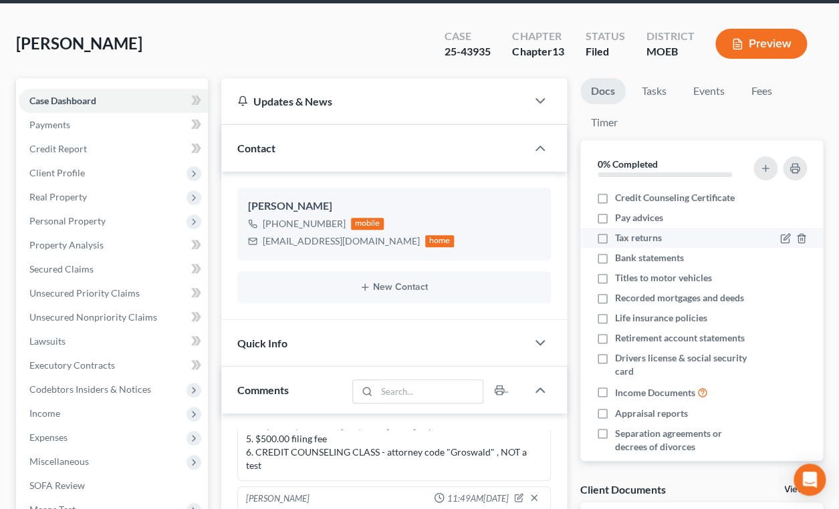
scroll to position [0, 0]
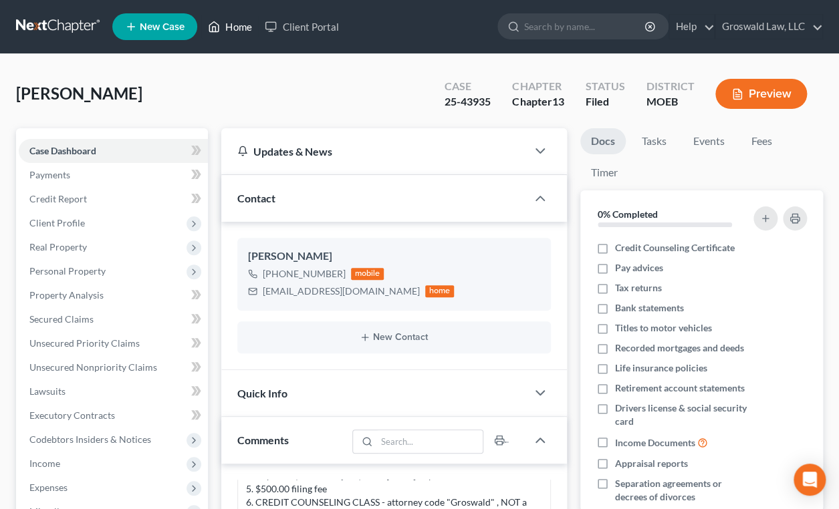
click at [240, 27] on link "Home" at bounding box center [229, 27] width 57 height 24
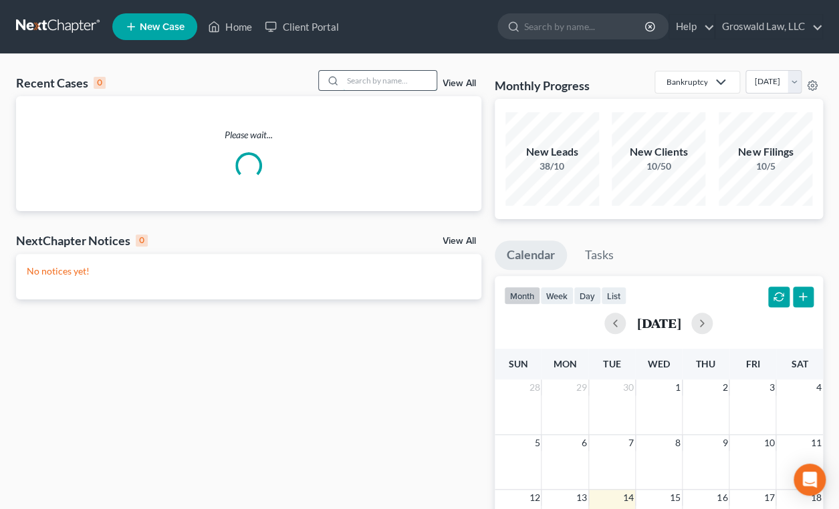
click at [376, 80] on input "search" at bounding box center [390, 80] width 94 height 19
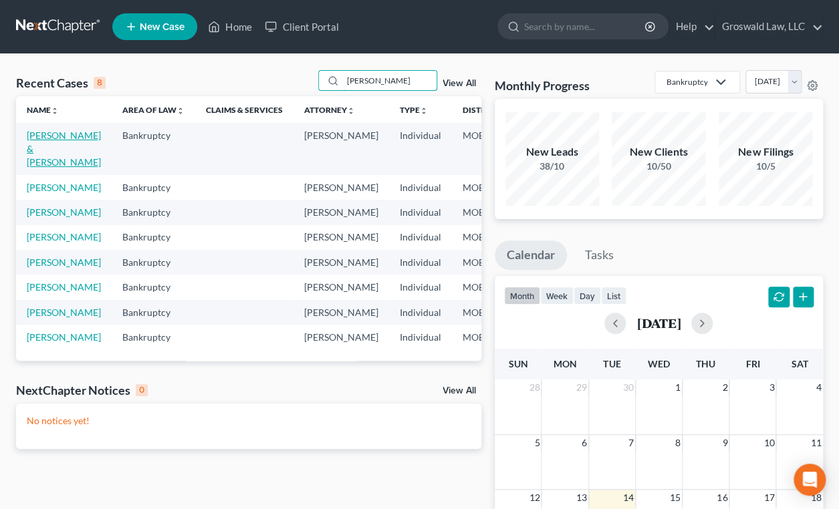
type input "[PERSON_NAME]"
click at [40, 146] on link "[PERSON_NAME] & [PERSON_NAME]" at bounding box center [64, 149] width 74 height 38
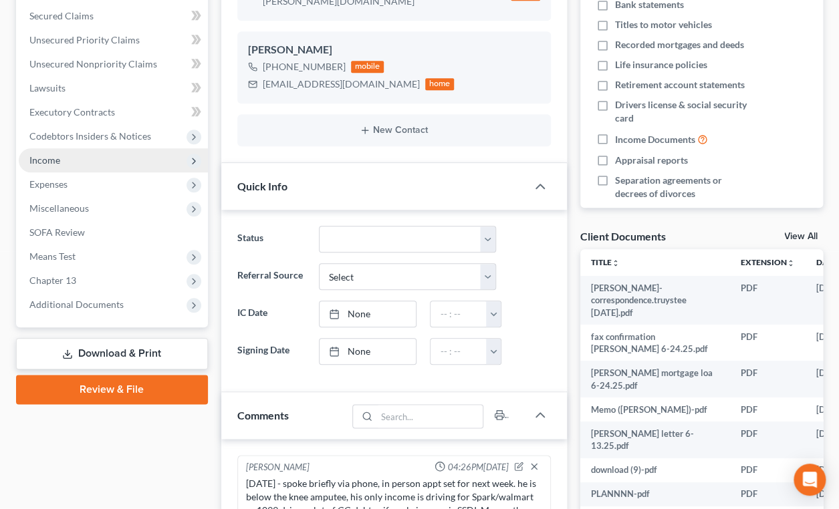
scroll to position [1056, 0]
click at [67, 161] on span "Income" at bounding box center [113, 160] width 189 height 24
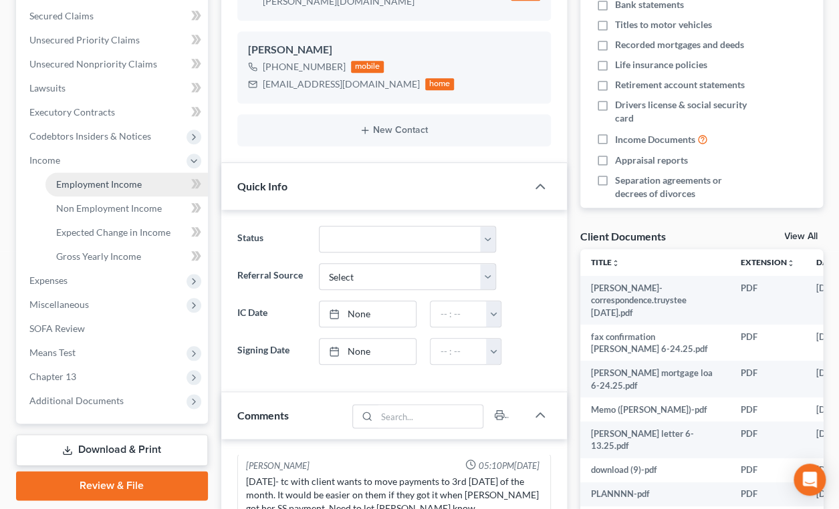
drag, startPoint x: 82, startPoint y: 182, endPoint x: 96, endPoint y: 180, distance: 14.2
click at [82, 182] on span "Employment Income" at bounding box center [99, 183] width 86 height 11
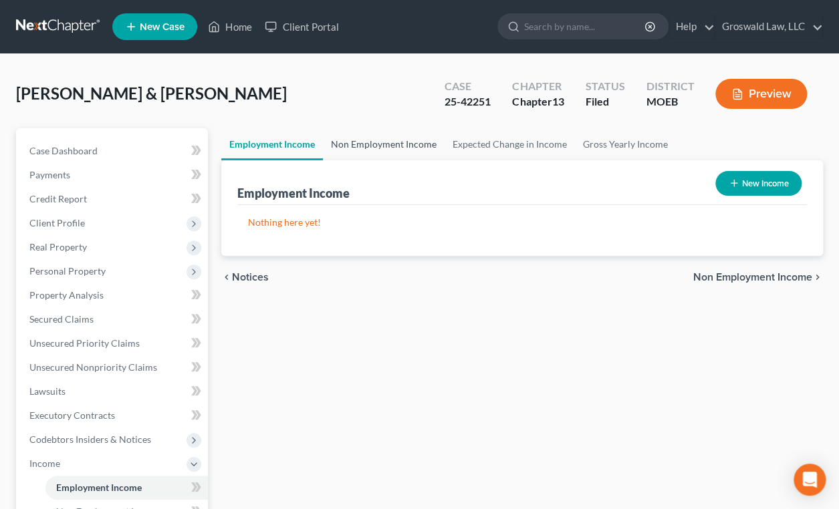
click at [373, 149] on link "Non Employment Income" at bounding box center [384, 144] width 122 height 32
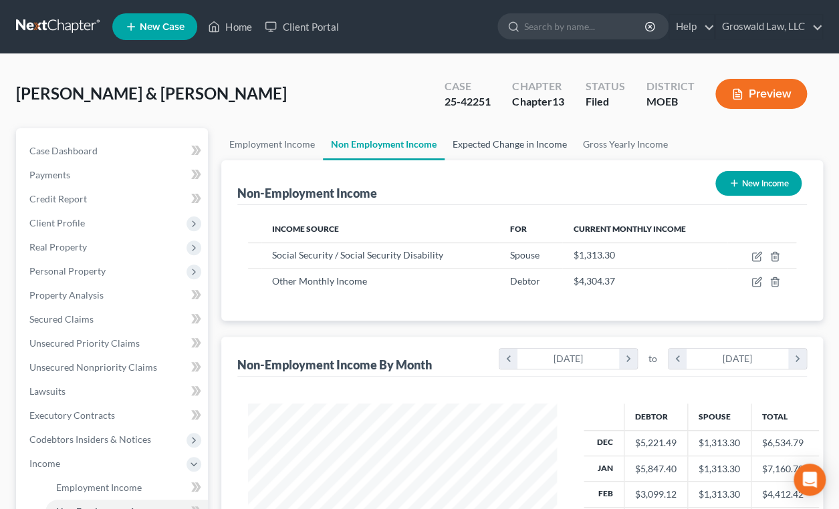
scroll to position [239, 335]
drag, startPoint x: 442, startPoint y: 105, endPoint x: 499, endPoint y: 107, distance: 57.5
click at [499, 107] on div "Case 25-42251" at bounding box center [468, 95] width 68 height 39
copy div "25-42251"
click at [227, 25] on link "Home" at bounding box center [229, 27] width 57 height 24
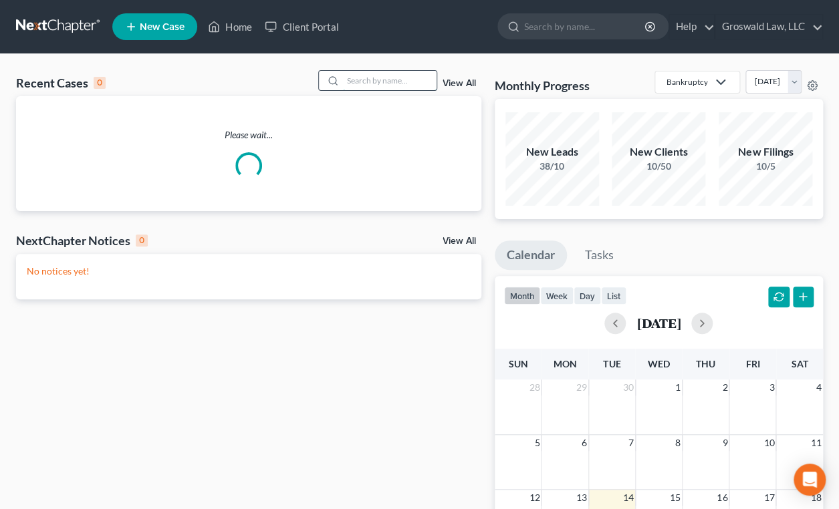
click at [343, 74] on input "search" at bounding box center [390, 80] width 94 height 19
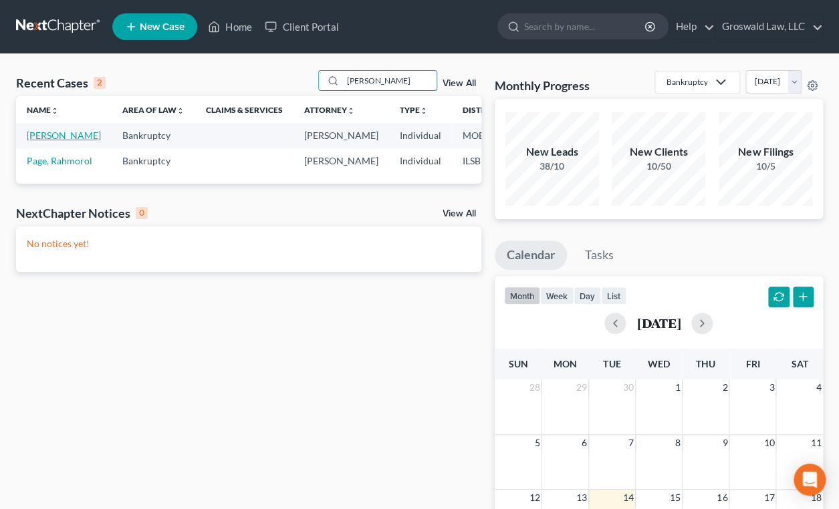
type input "[PERSON_NAME]"
click at [49, 141] on link "[PERSON_NAME]" at bounding box center [64, 135] width 74 height 11
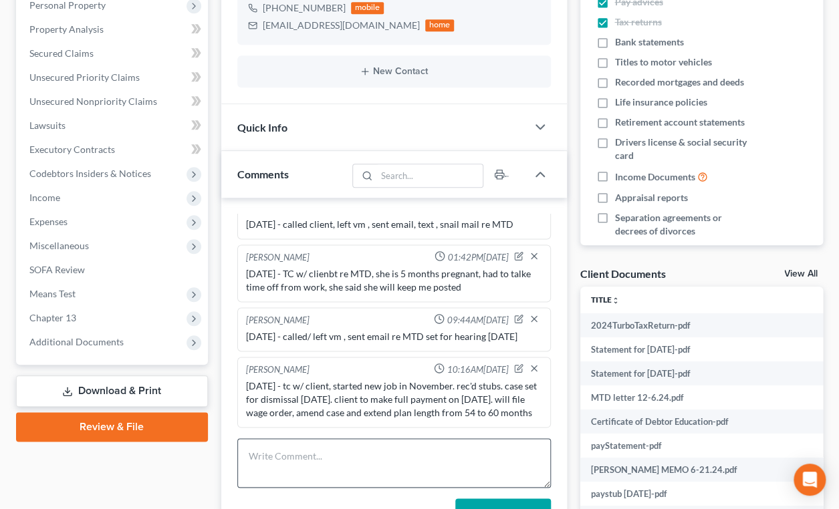
scroll to position [490, 0]
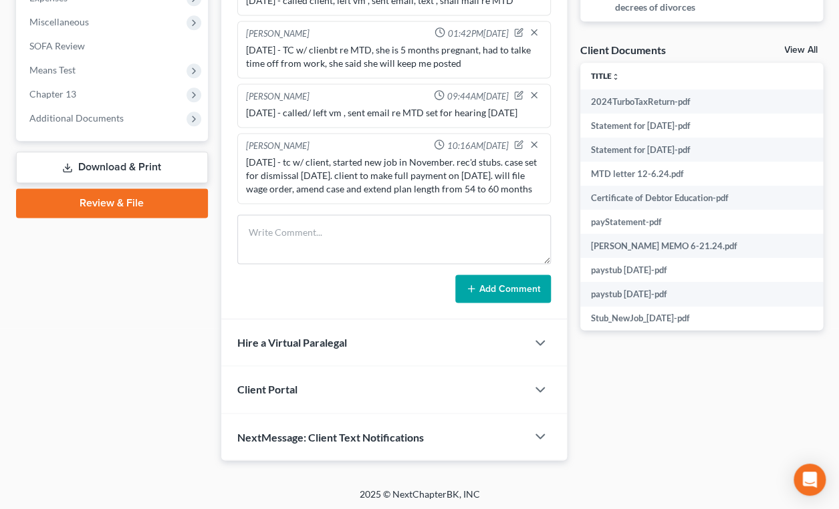
click at [633, 441] on div "Docs Tasks Events Fees Timer 23% Completed Nothing here yet! Credit Counseling …" at bounding box center [702, 49] width 256 height 822
drag, startPoint x: 48, startPoint y: 121, endPoint x: 104, endPoint y: 127, distance: 56.5
click at [48, 121] on span "Additional Documents" at bounding box center [76, 117] width 94 height 11
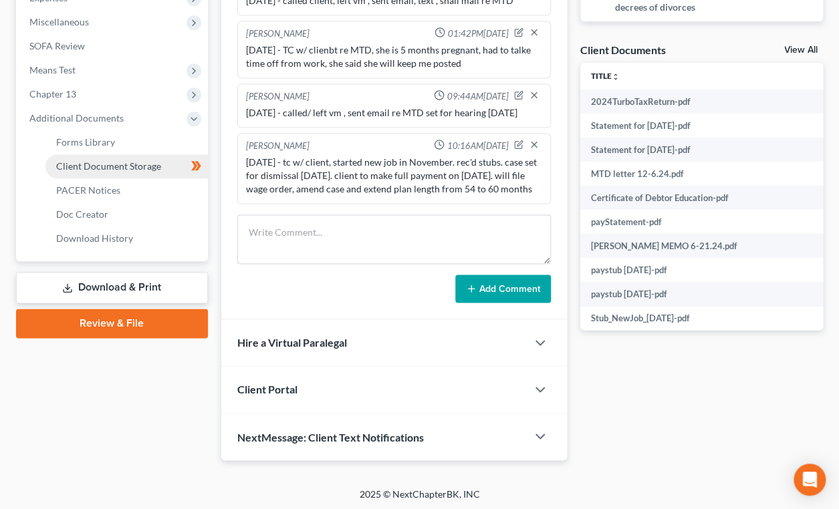
click at [130, 162] on span "Client Document Storage" at bounding box center [108, 165] width 105 height 11
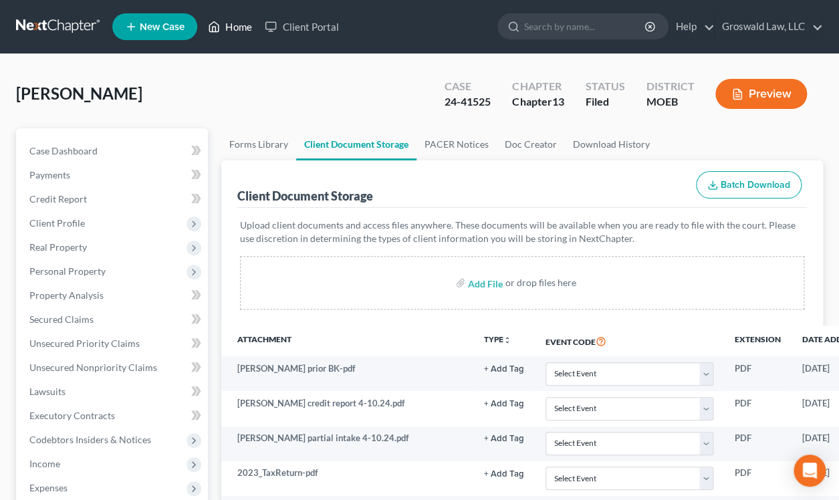
click at [233, 30] on link "Home" at bounding box center [229, 27] width 57 height 24
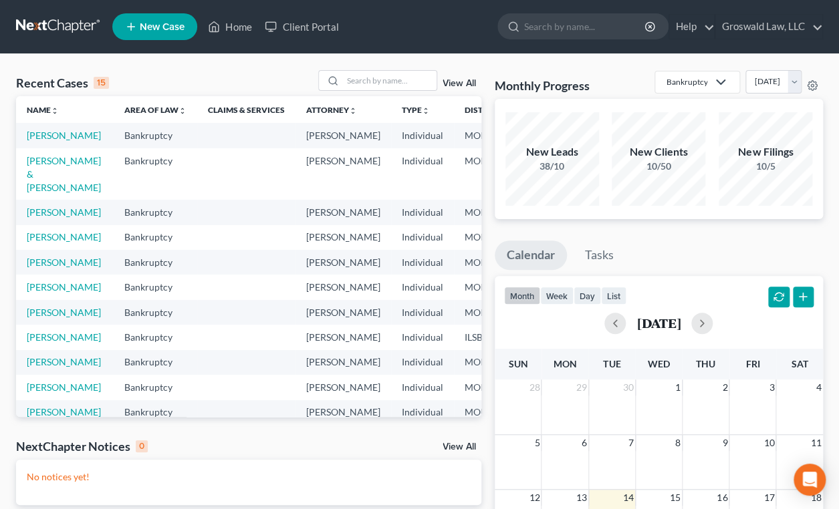
click at [142, 35] on link "New Case" at bounding box center [154, 26] width 85 height 27
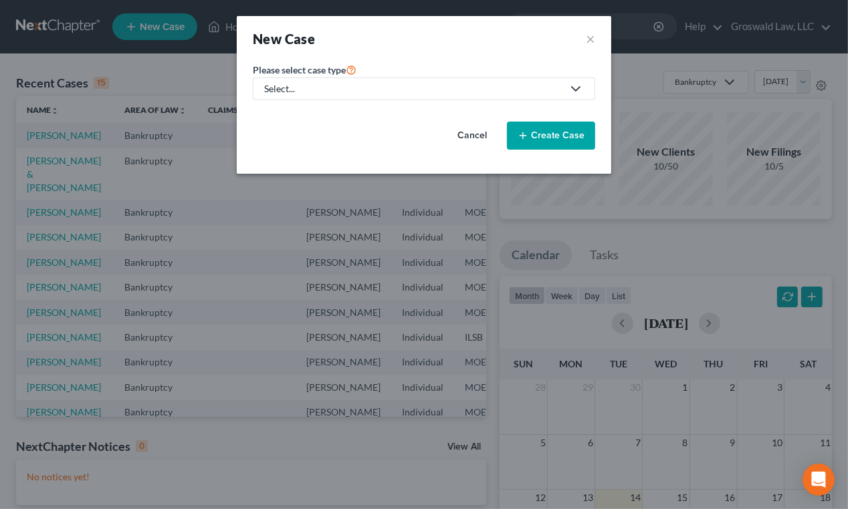
click at [297, 87] on div "Select..." at bounding box center [413, 88] width 298 height 13
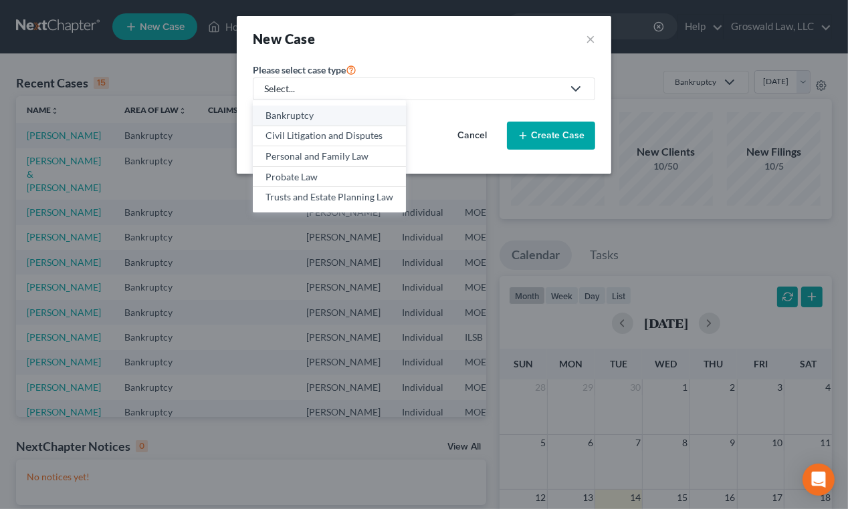
click at [289, 116] on div "Bankruptcy" at bounding box center [329, 115] width 128 height 13
select select "45"
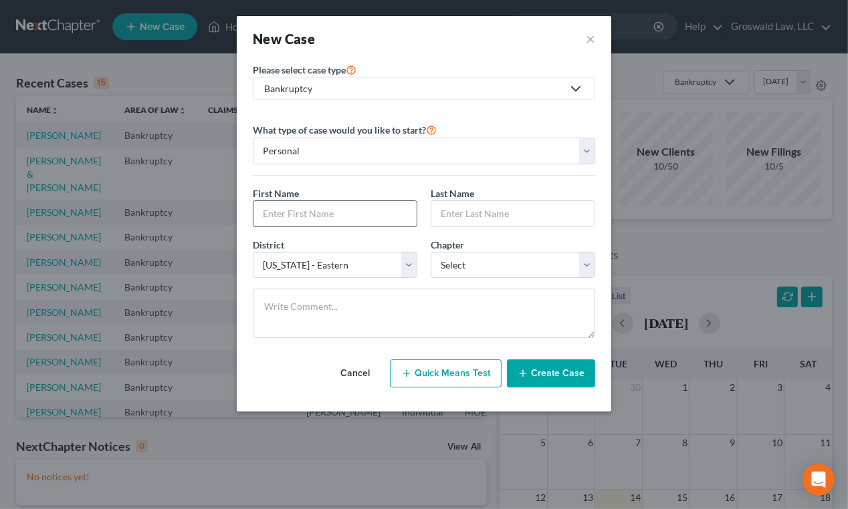
click at [311, 211] on input "text" at bounding box center [334, 213] width 163 height 25
type input "[PERSON_NAME]"
click at [342, 370] on button "Cancel" at bounding box center [355, 373] width 59 height 27
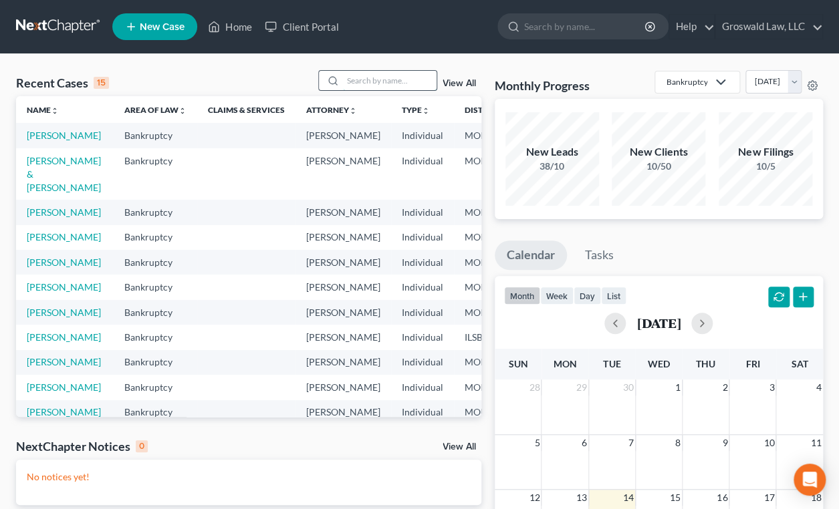
click at [383, 82] on input "search" at bounding box center [390, 80] width 94 height 19
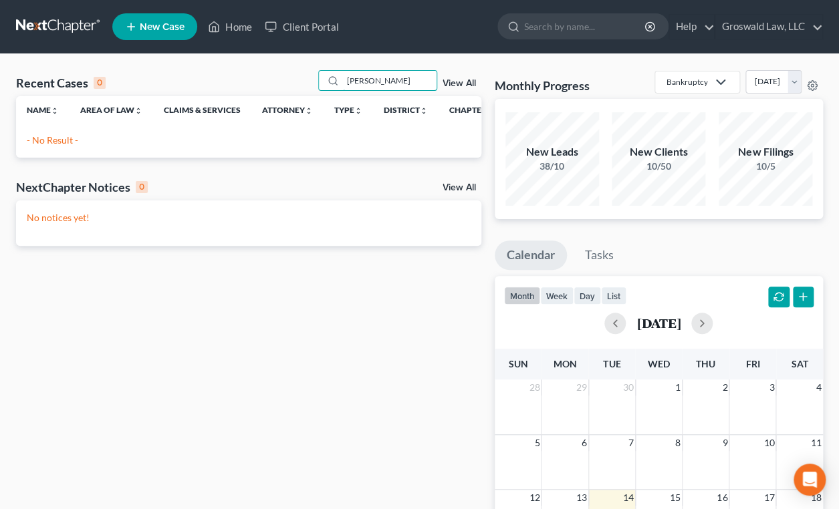
type input "[PERSON_NAME]"
click at [154, 23] on span "New Case" at bounding box center [162, 27] width 45 height 10
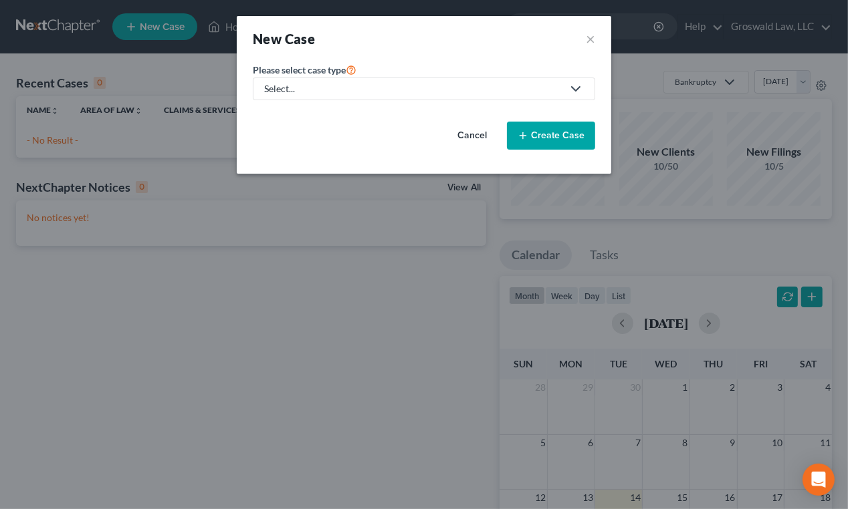
click at [314, 94] on div "Select..." at bounding box center [413, 88] width 298 height 13
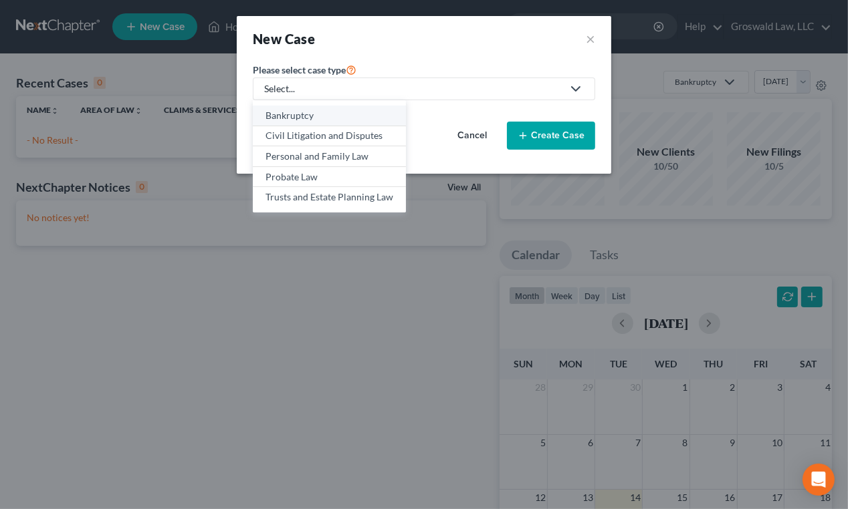
click at [301, 116] on div "Bankruptcy" at bounding box center [329, 115] width 128 height 13
select select "45"
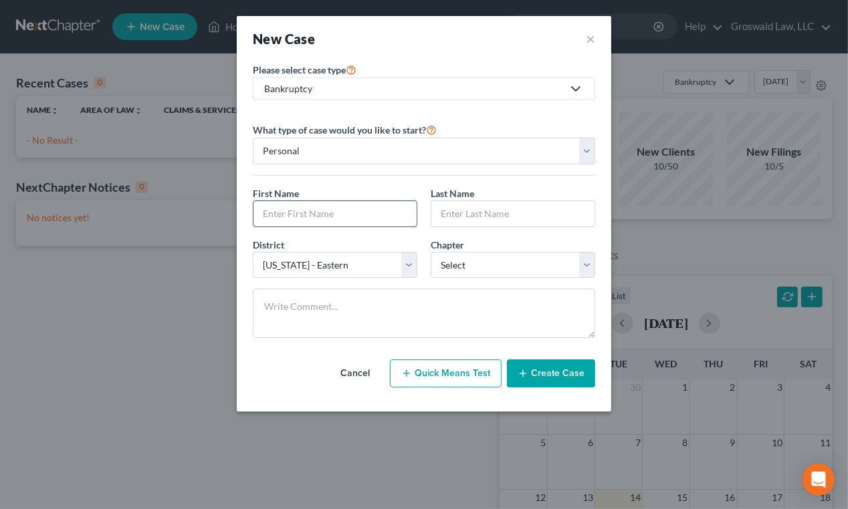
click at [294, 206] on input "text" at bounding box center [334, 213] width 163 height 25
type input "[PERSON_NAME]"
select select "45"
select select "0"
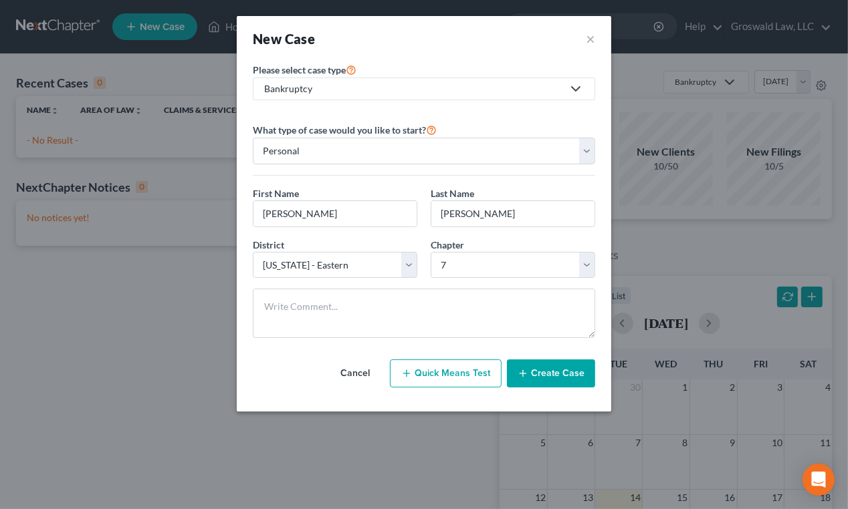
click at [543, 370] on button "Create Case" at bounding box center [551, 374] width 88 height 28
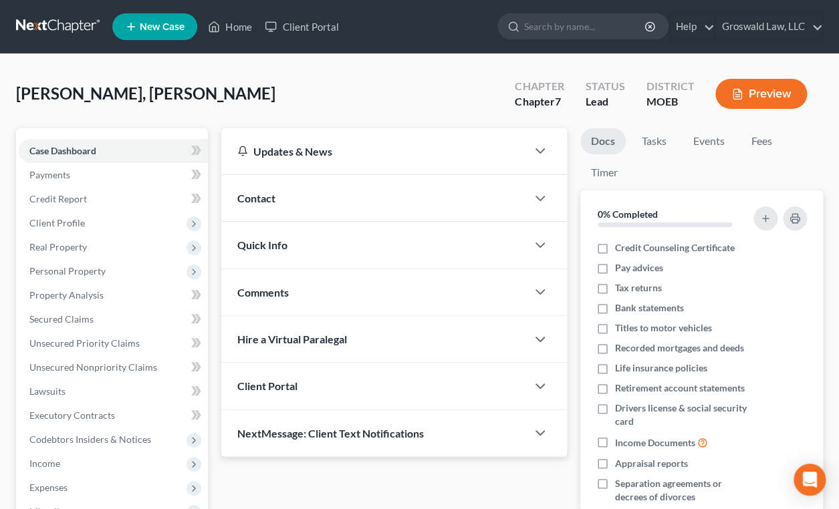
drag, startPoint x: 392, startPoint y: 201, endPoint x: 375, endPoint y: 203, distance: 17.4
click at [392, 201] on div "Contact" at bounding box center [373, 198] width 305 height 46
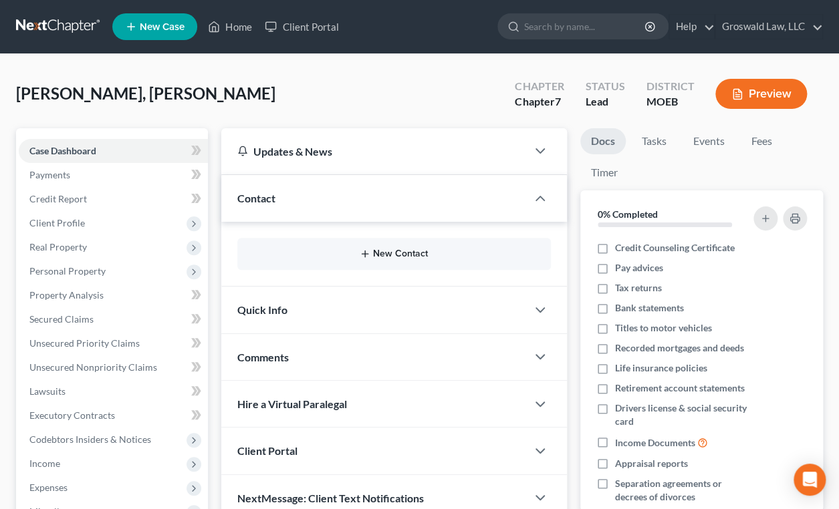
click at [386, 249] on button "New Contact" at bounding box center [394, 254] width 292 height 11
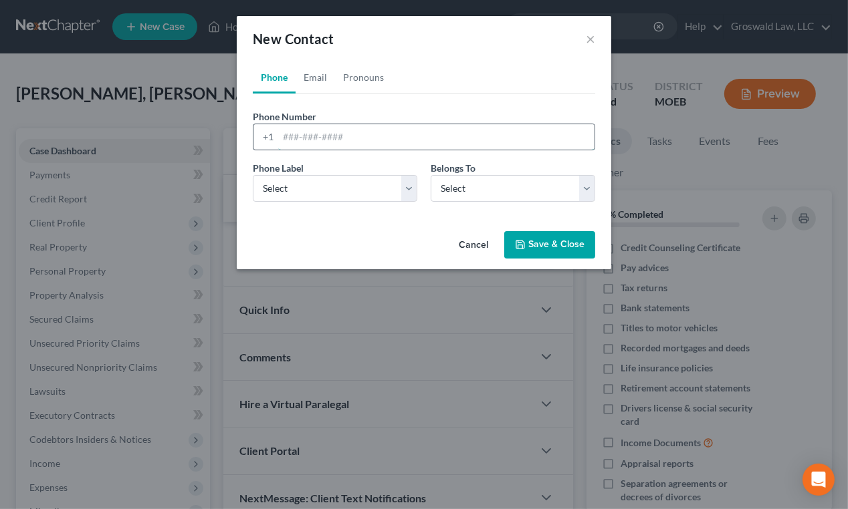
drag, startPoint x: 348, startPoint y: 127, endPoint x: 342, endPoint y: 132, distance: 7.1
click at [348, 127] on input "tel" at bounding box center [436, 136] width 316 height 25
paste input "688-1975"
type input "[PHONE_NUMBER]"
select select "0"
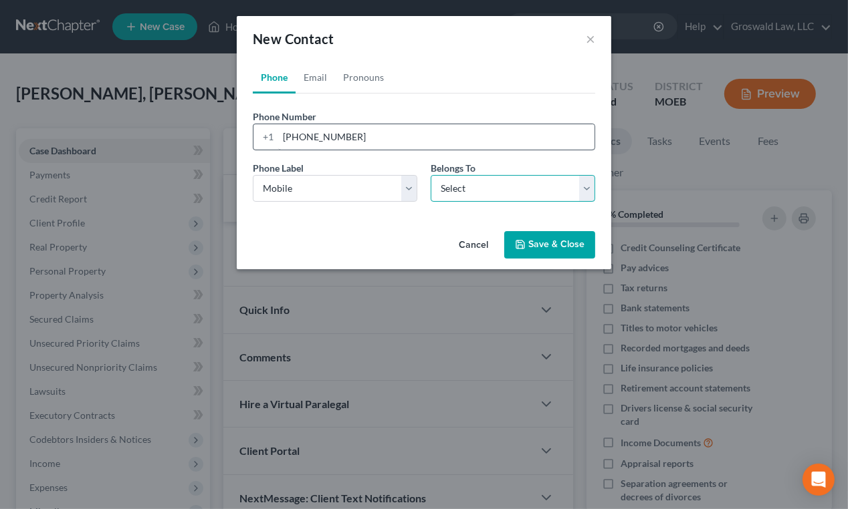
select select "0"
click at [319, 76] on link "Email" at bounding box center [314, 77] width 39 height 32
click at [301, 130] on input "email" at bounding box center [436, 136] width 316 height 25
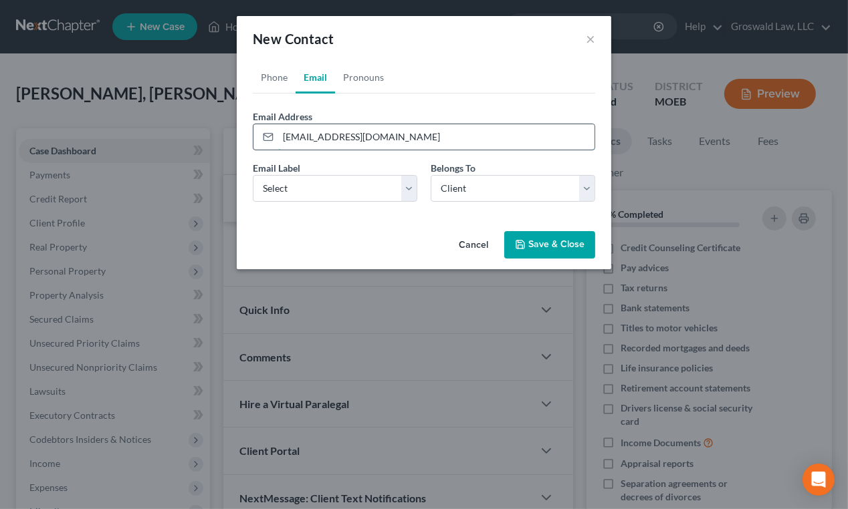
type input "[EMAIL_ADDRESS][DOMAIN_NAME]"
select select "0"
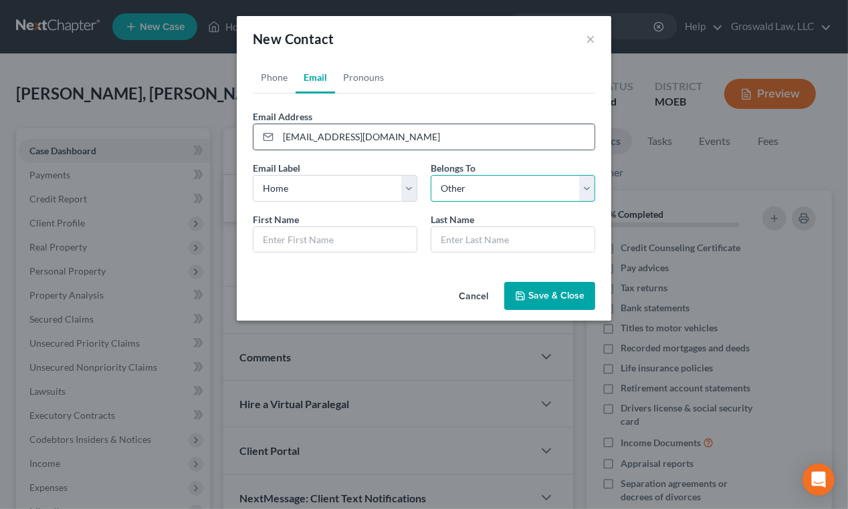
select select "0"
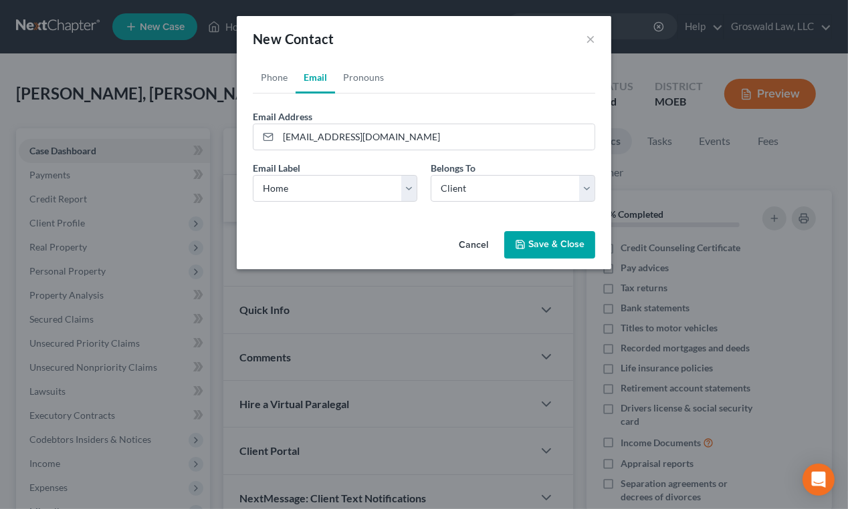
click at [548, 241] on button "Save & Close" at bounding box center [549, 245] width 91 height 28
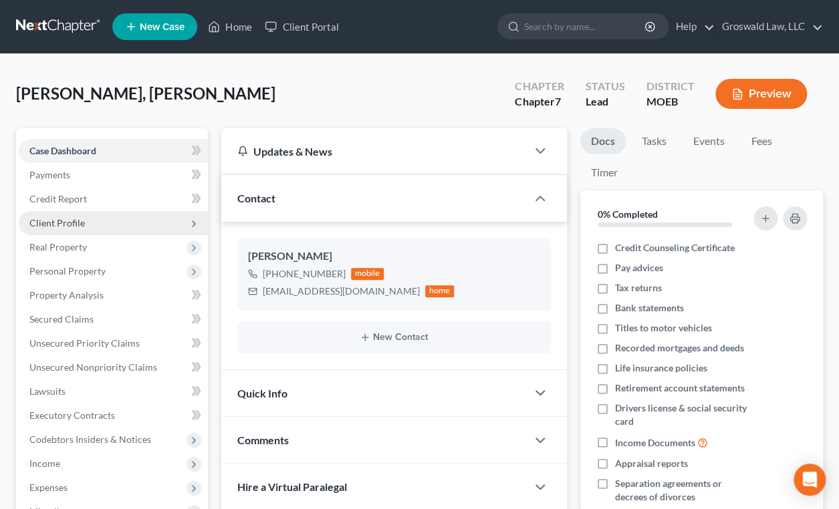
click at [94, 221] on span "Client Profile" at bounding box center [113, 223] width 189 height 24
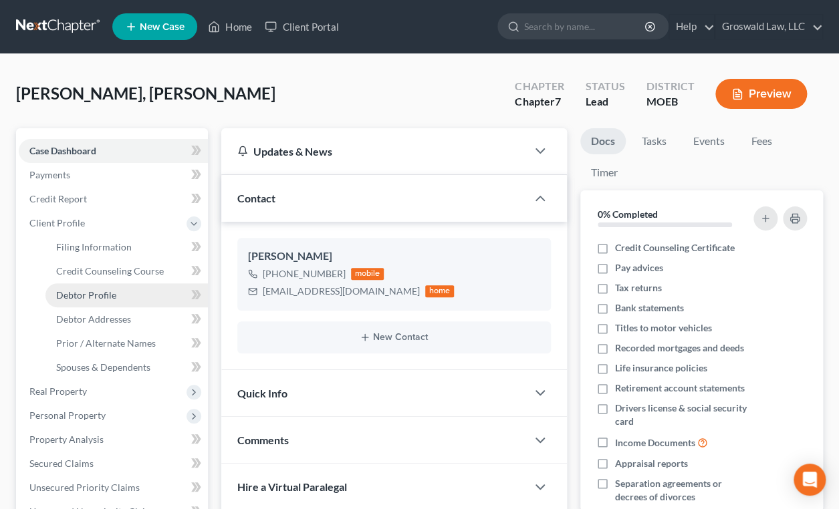
click at [91, 289] on span "Debtor Profile" at bounding box center [86, 294] width 60 height 11
select select "0"
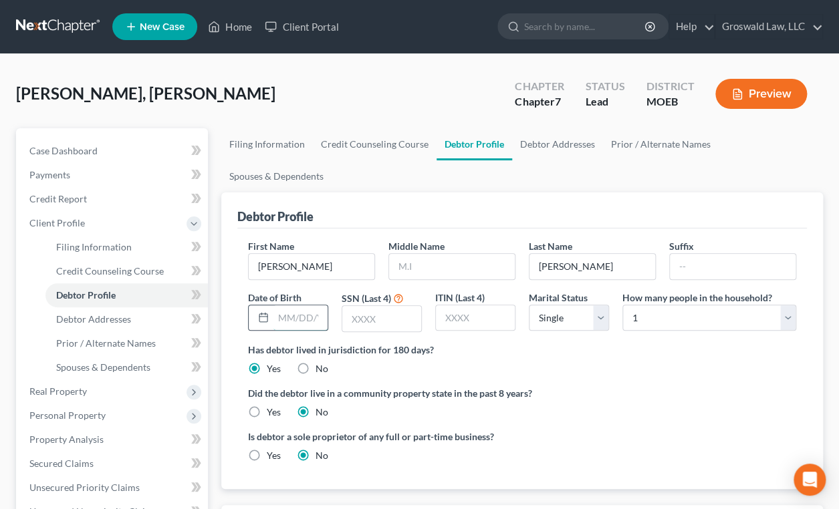
click at [281, 305] on input "text" at bounding box center [300, 317] width 54 height 25
type input "[DATE]"
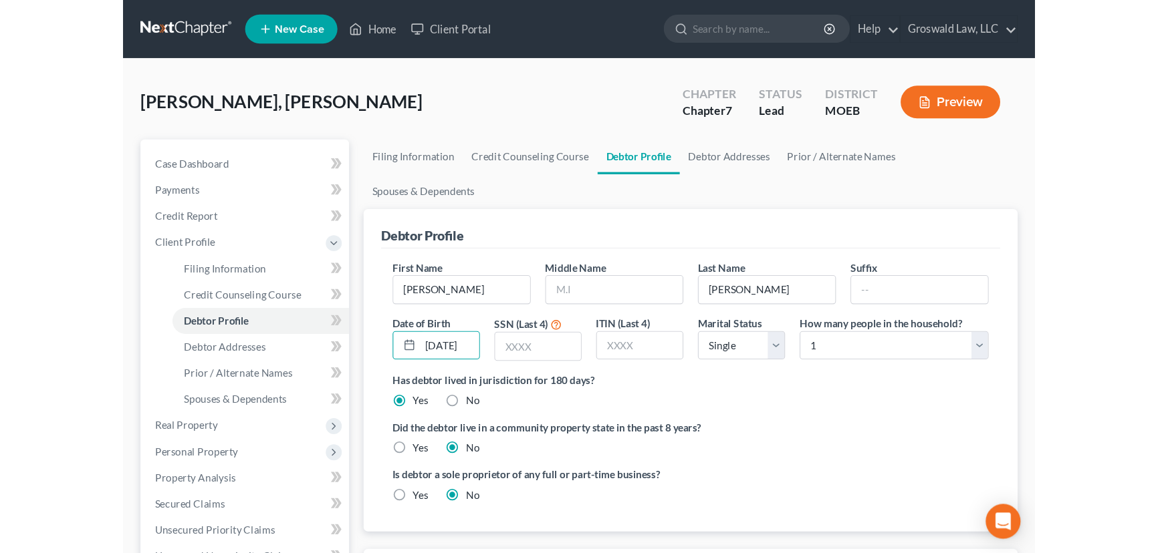
scroll to position [0, 0]
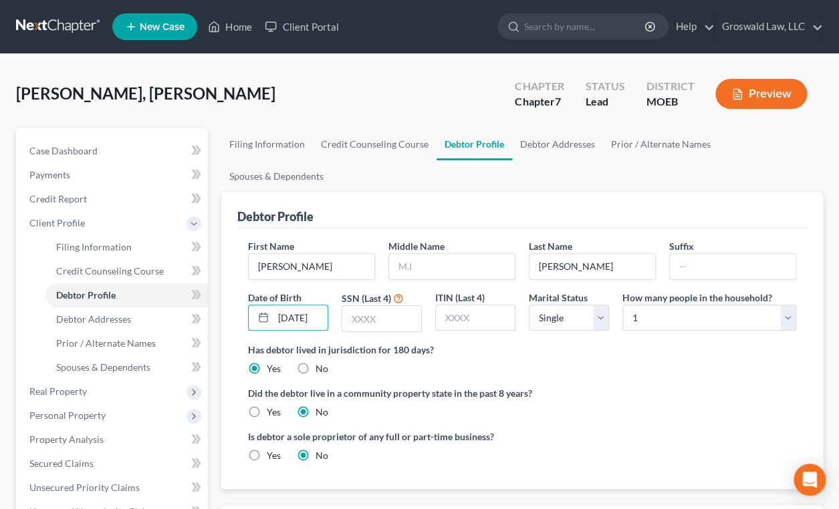
click at [726, 386] on label "Did the debtor live in a community property state in the past 8 years?" at bounding box center [522, 393] width 548 height 14
click at [547, 142] on link "Debtor Addresses" at bounding box center [557, 144] width 91 height 32
select select "0"
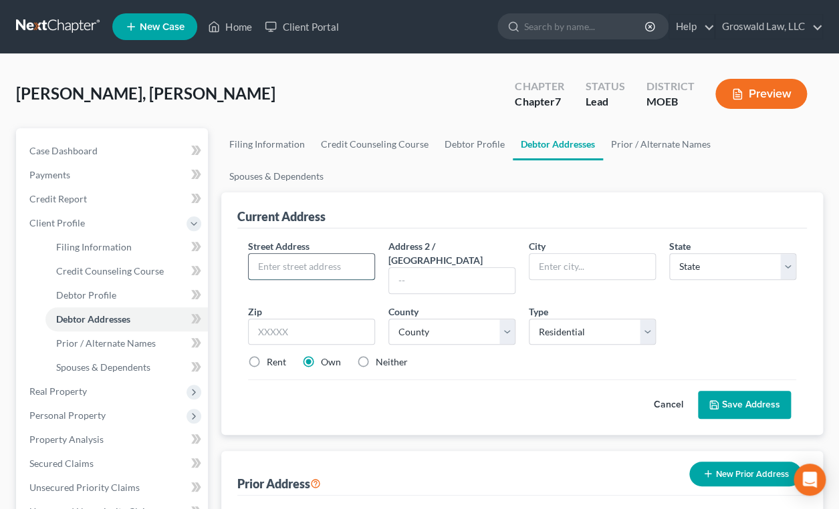
click at [318, 254] on input "text" at bounding box center [312, 266] width 126 height 25
type input "[STREET_ADDRESS][PERSON_NAME]"
type input "63107"
type input "Saint Louis"
select select "26"
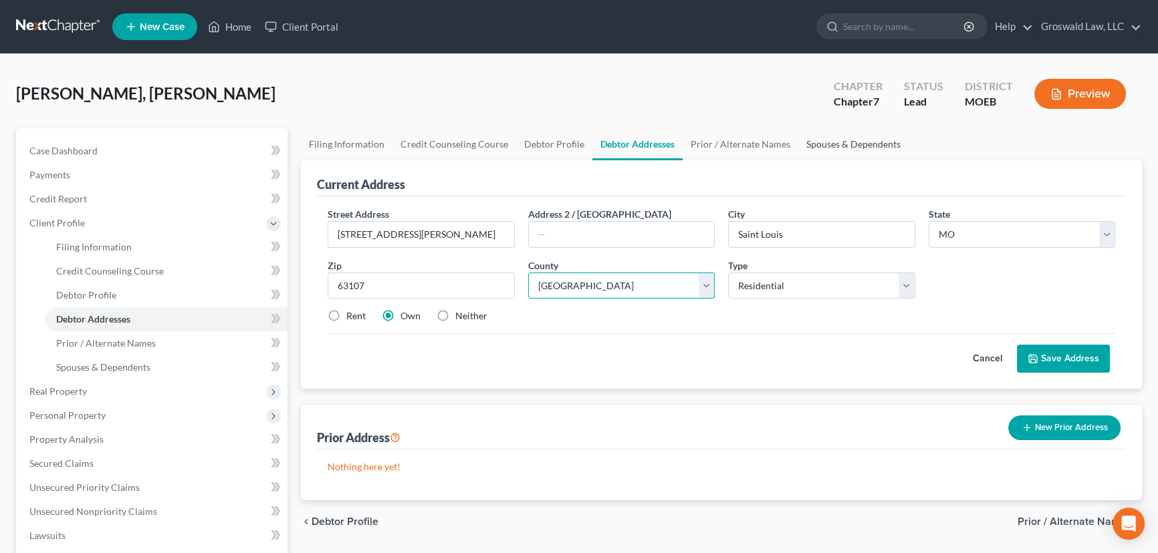
select select "100"
click at [455, 312] on label "Neither" at bounding box center [471, 315] width 32 height 13
click at [461, 312] on input "Neither" at bounding box center [465, 313] width 9 height 9
radio input "true"
click at [455, 316] on label "Neither" at bounding box center [471, 315] width 32 height 13
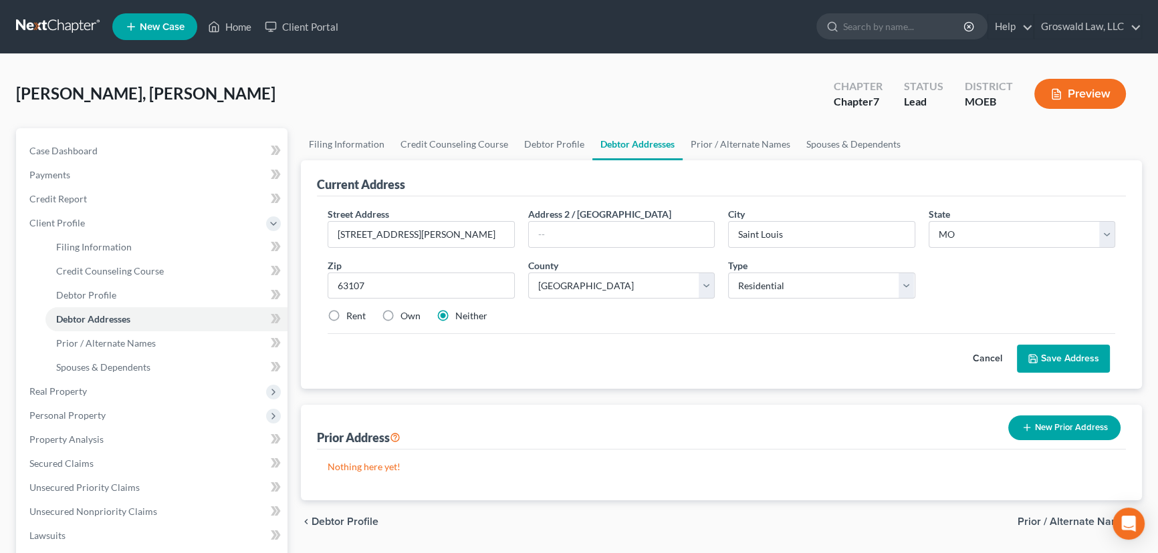
click at [461, 316] on input "Neither" at bounding box center [465, 313] width 9 height 9
click at [991, 361] on button "Save Address" at bounding box center [1063, 359] width 93 height 28
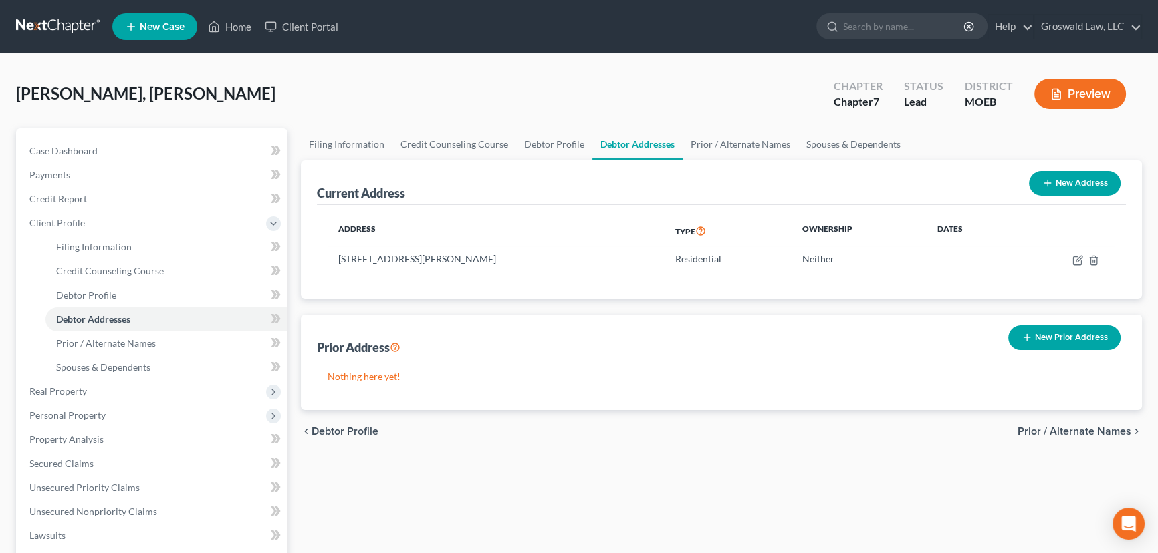
drag, startPoint x: 598, startPoint y: 483, endPoint x: 532, endPoint y: 473, distance: 66.3
click at [598, 482] on div "Filing Information Credit Counseling Course Debtor Profile Debtor Addresses Pri…" at bounding box center [721, 478] width 854 height 700
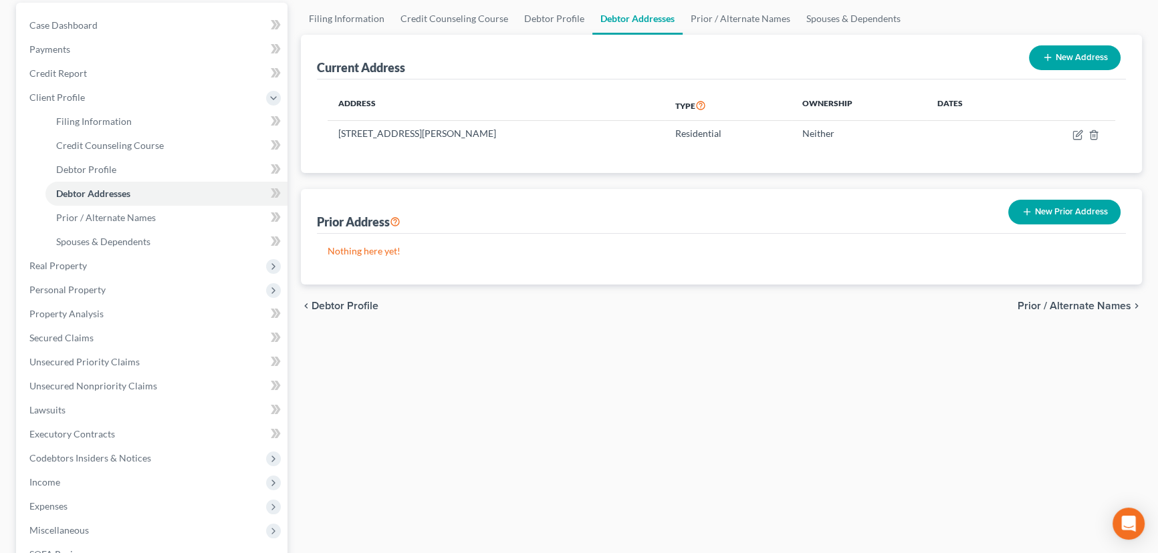
scroll to position [324, 0]
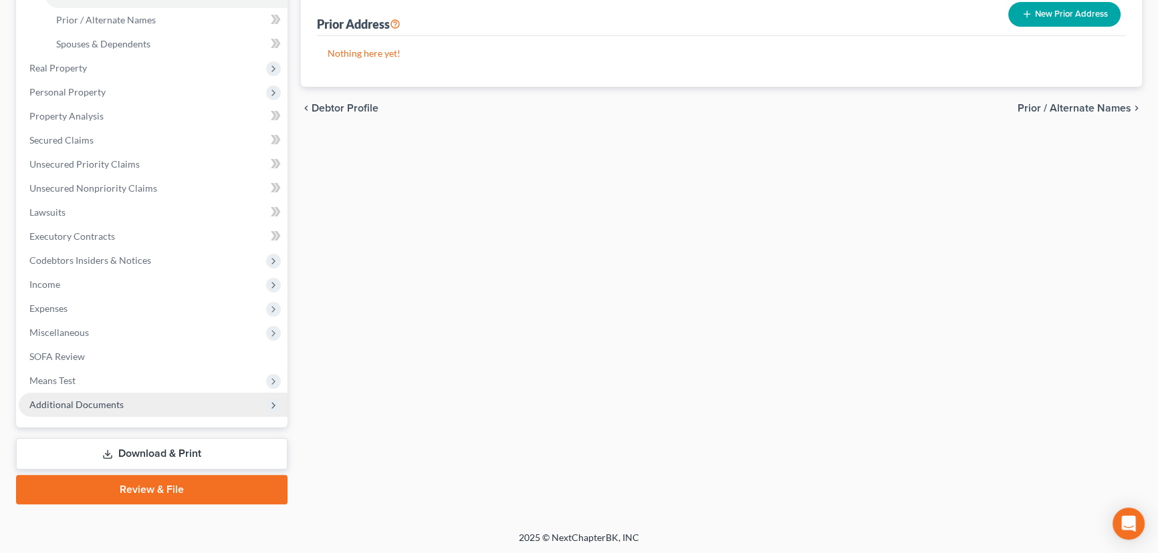
click at [53, 400] on span "Additional Documents" at bounding box center [76, 404] width 94 height 11
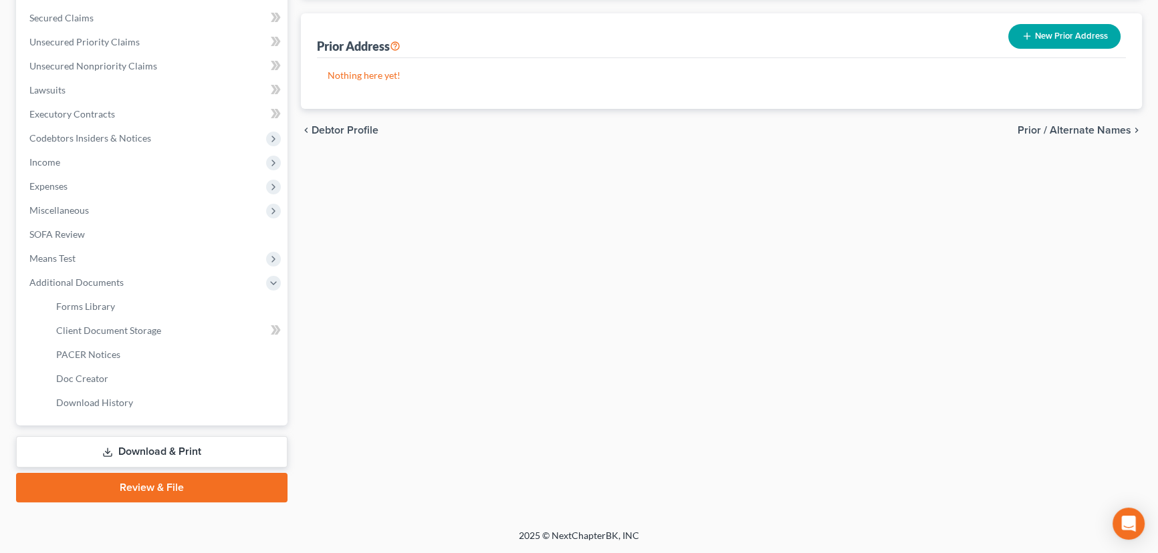
scroll to position [299, 0]
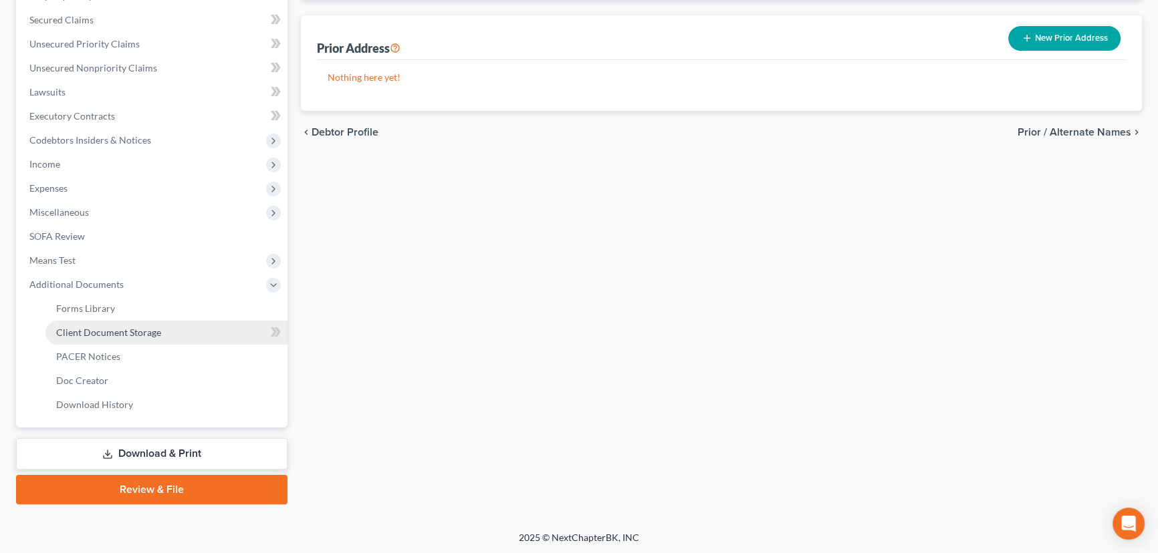
click at [149, 334] on span "Client Document Storage" at bounding box center [108, 332] width 105 height 11
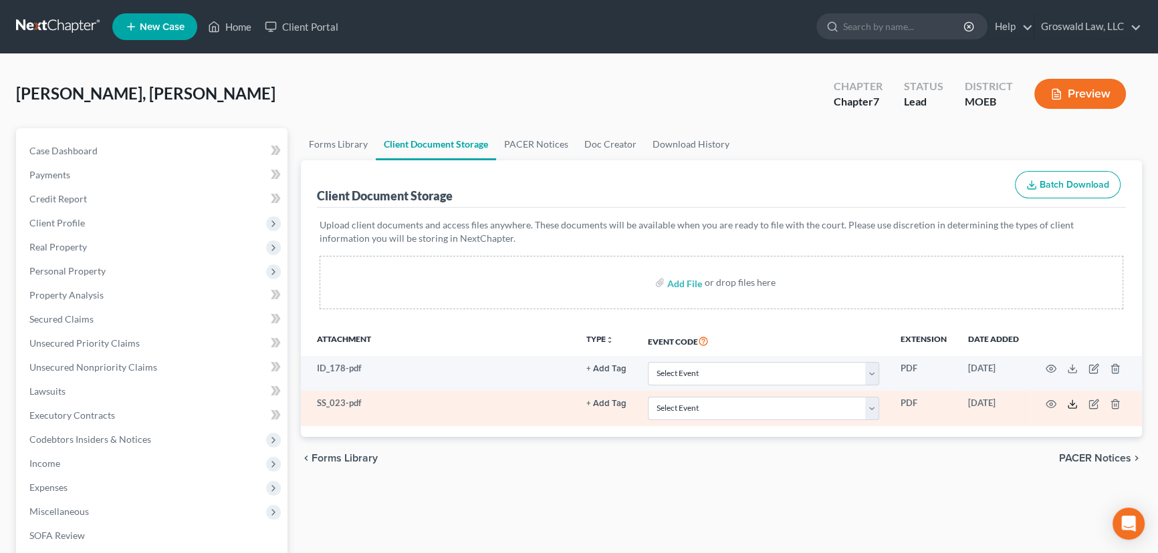
click at [991, 408] on icon at bounding box center [1072, 404] width 11 height 11
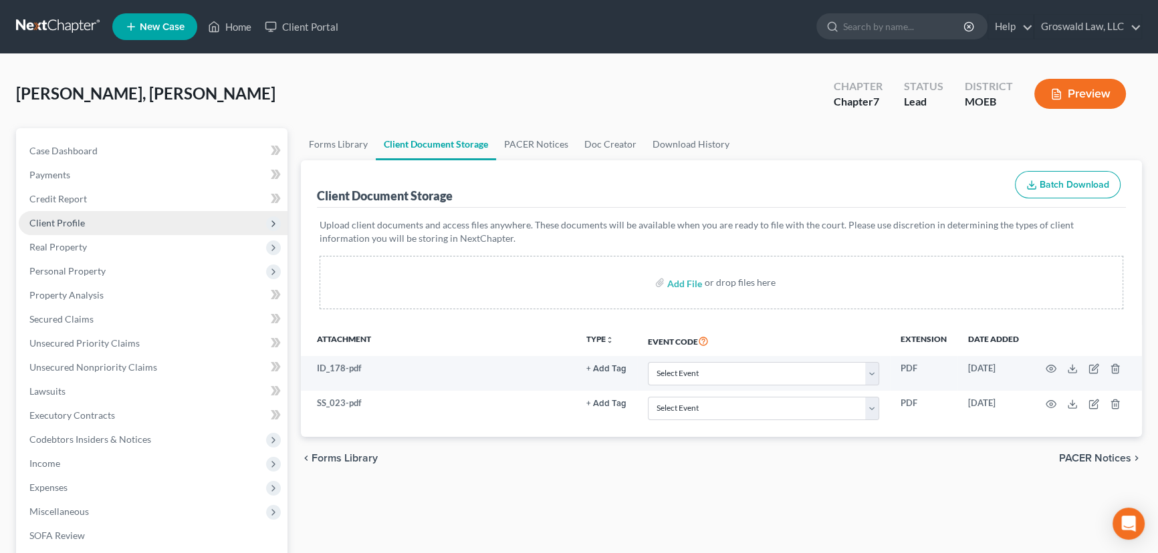
click at [60, 213] on span "Client Profile" at bounding box center [153, 223] width 269 height 24
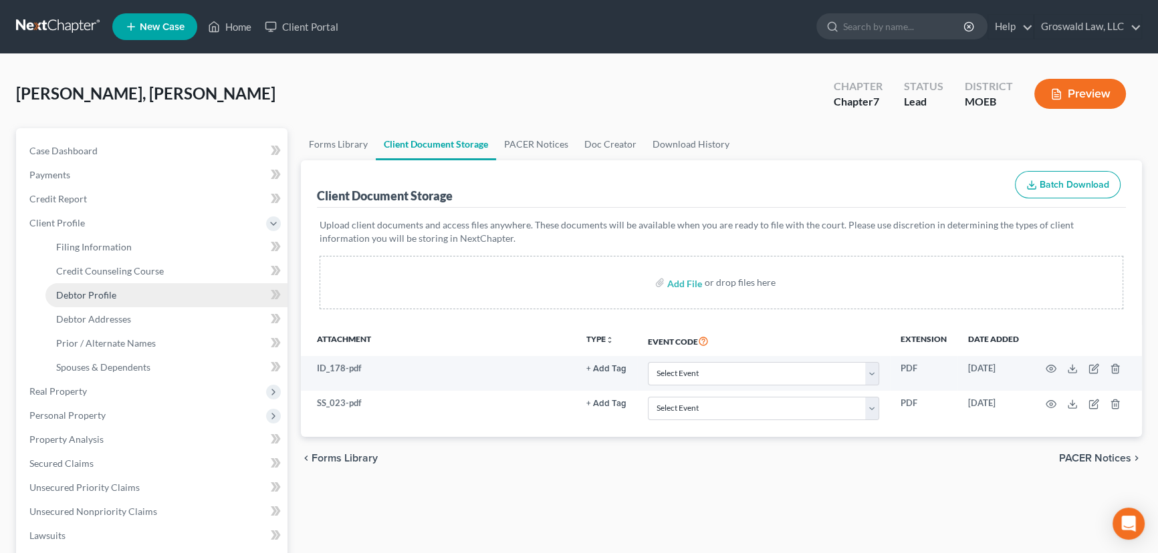
click at [112, 296] on span "Debtor Profile" at bounding box center [86, 294] width 60 height 11
select select "0"
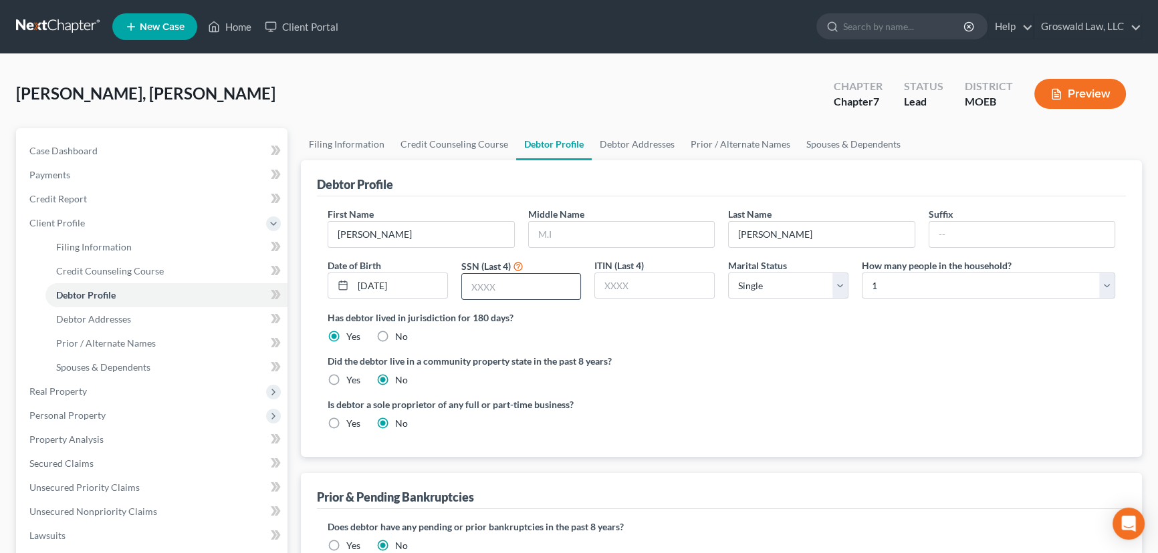
click at [534, 293] on input "text" at bounding box center [521, 286] width 119 height 25
type input "7538"
click at [806, 410] on div "Is debtor a sole proprietor of any full or part-time business? Yes No" at bounding box center [721, 419] width 801 height 43
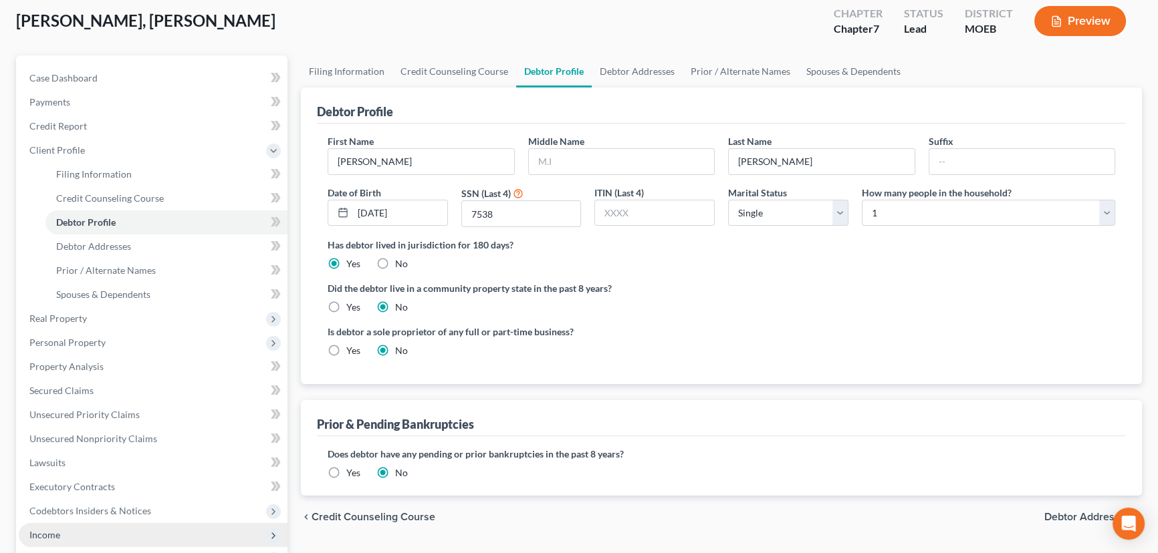
scroll to position [324, 0]
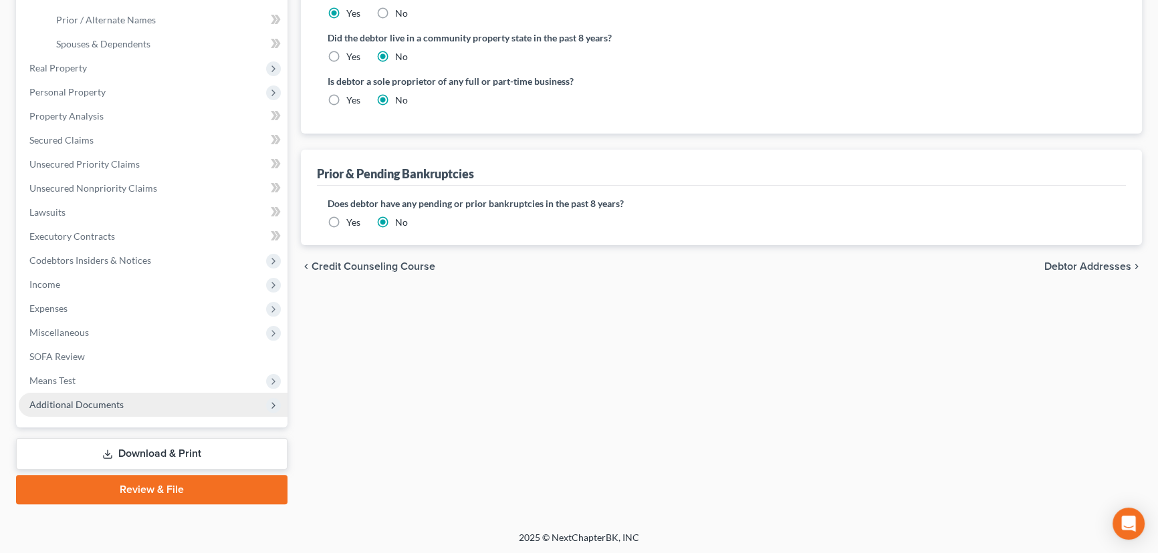
click at [160, 402] on span "Additional Documents" at bounding box center [153, 405] width 269 height 24
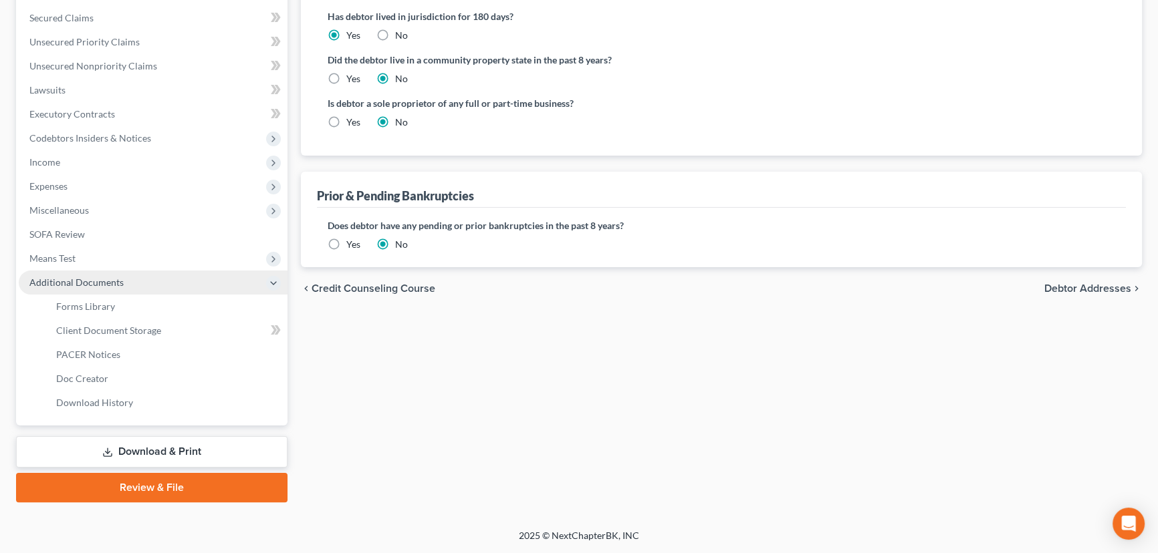
scroll to position [299, 0]
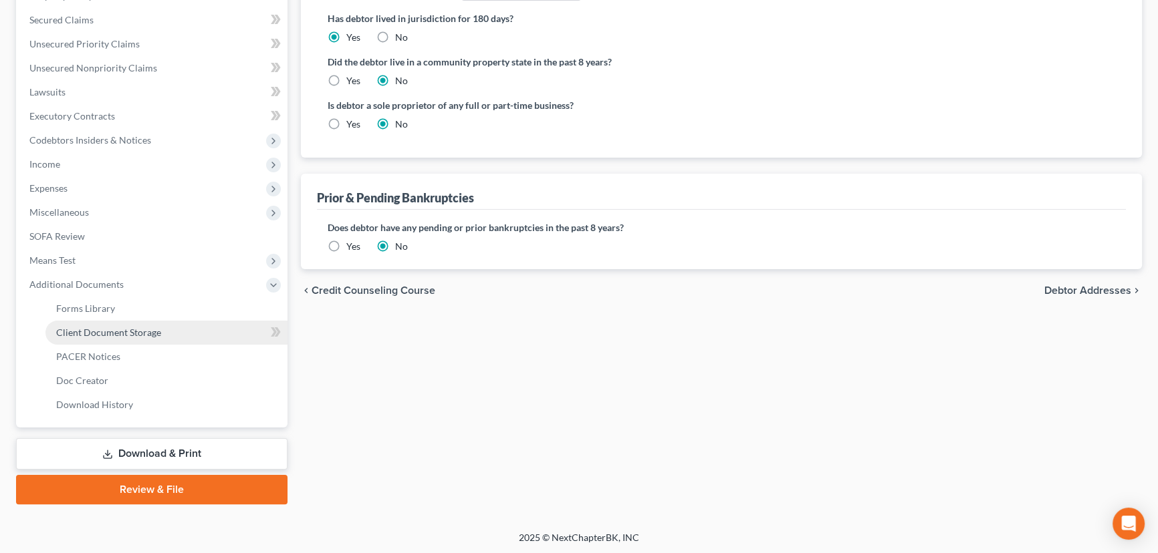
click at [192, 324] on link "Client Document Storage" at bounding box center [166, 333] width 242 height 24
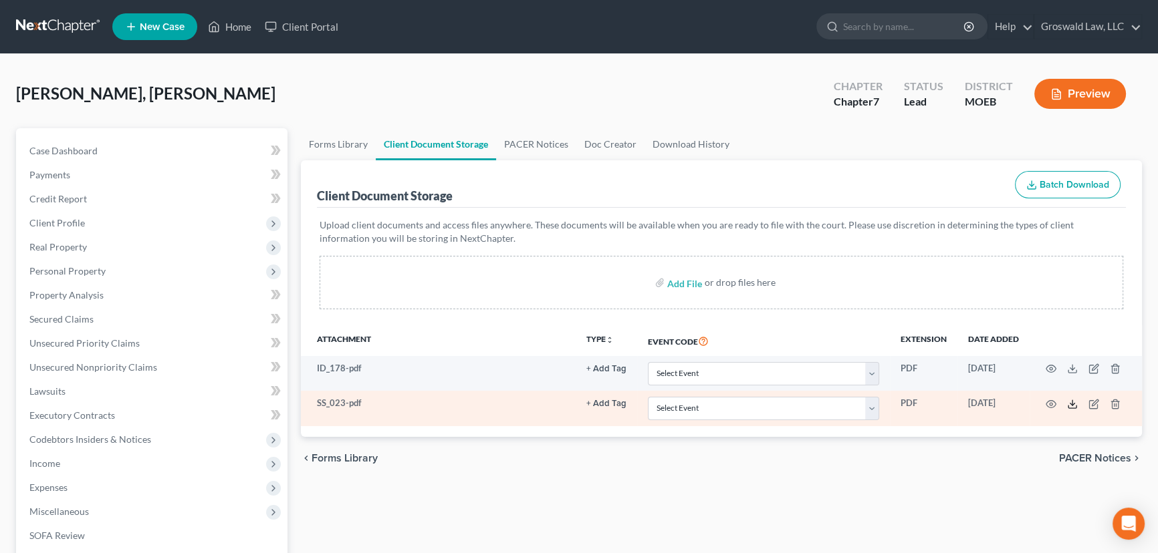
click at [991, 403] on icon at bounding box center [1072, 404] width 11 height 11
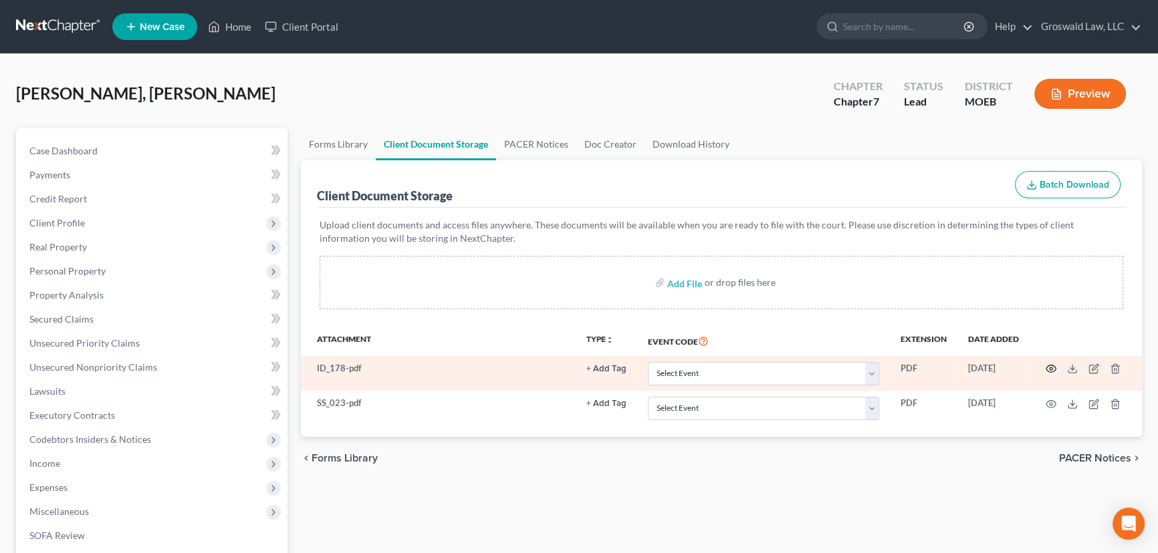
click at [991, 373] on icon "button" at bounding box center [1050, 369] width 11 height 11
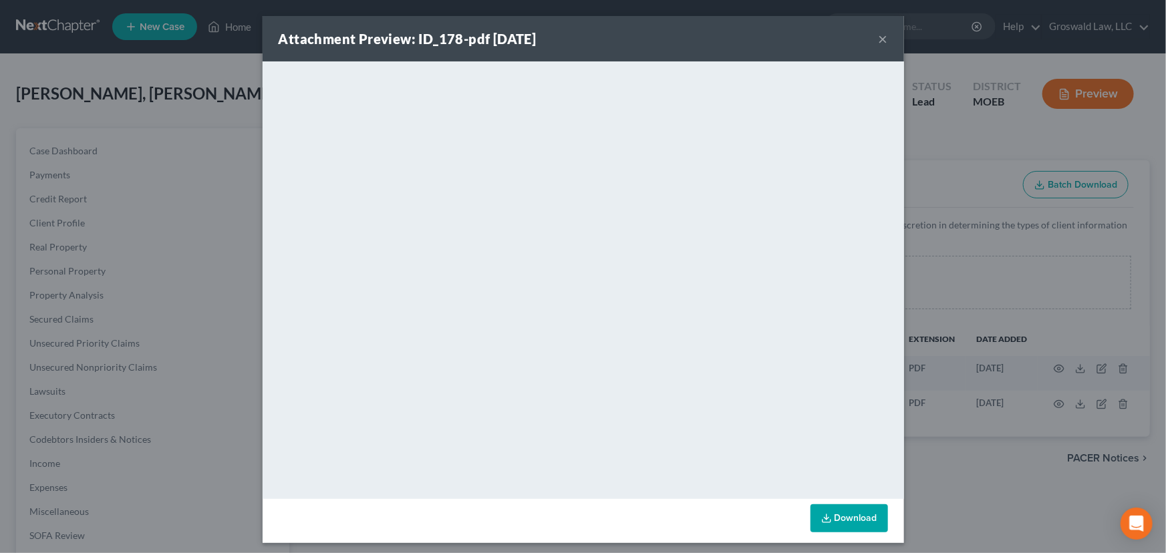
drag, startPoint x: 878, startPoint y: 39, endPoint x: 828, endPoint y: 60, distance: 54.5
click at [879, 39] on button "×" at bounding box center [883, 39] width 9 height 16
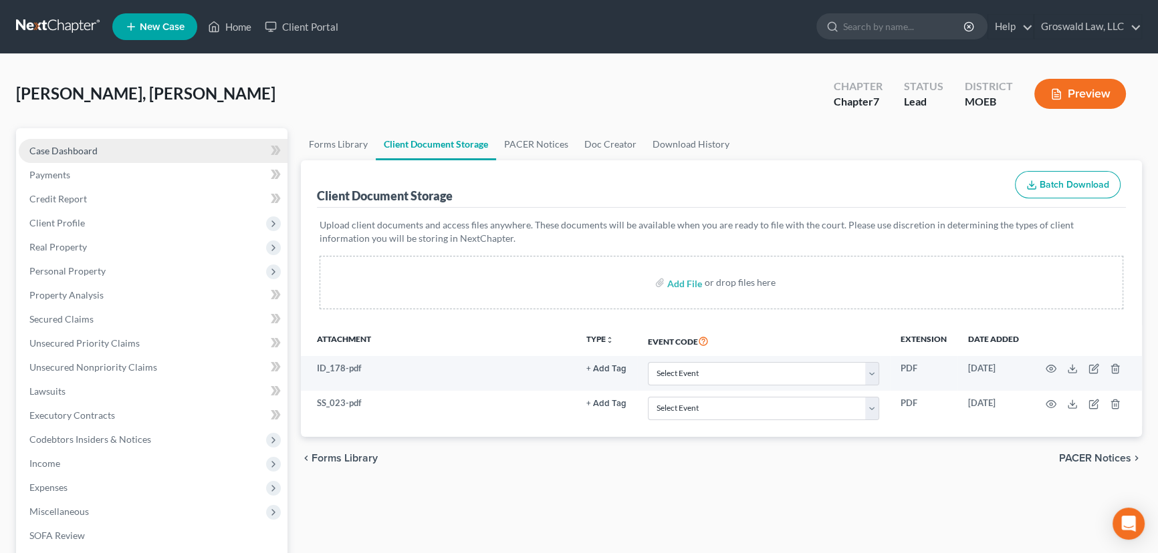
click at [146, 146] on link "Case Dashboard" at bounding box center [153, 151] width 269 height 24
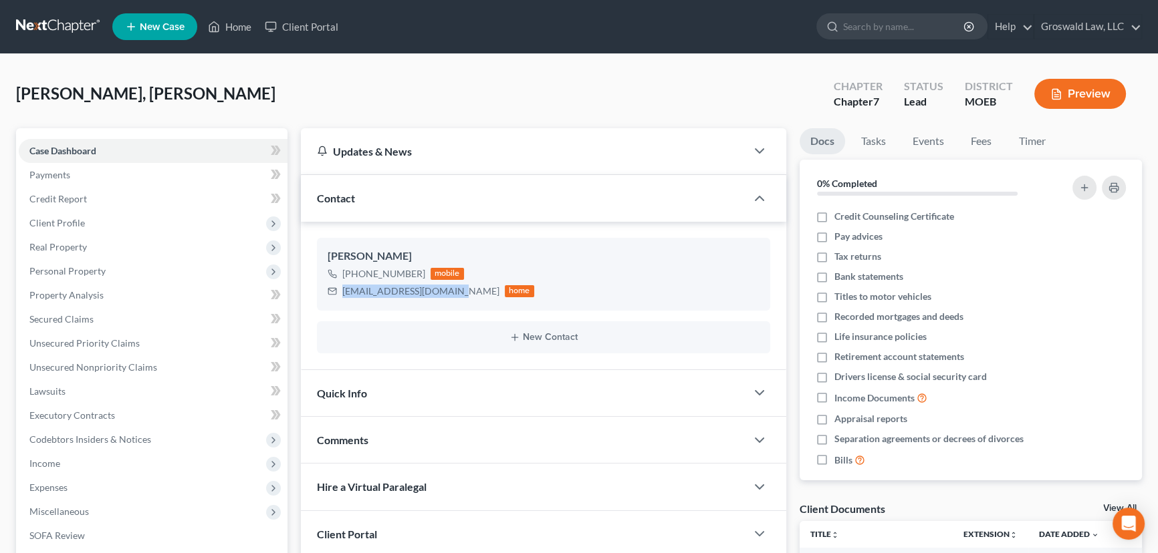
drag, startPoint x: 457, startPoint y: 296, endPoint x: 308, endPoint y: 305, distance: 149.4
click at [308, 305] on div "[PERSON_NAME] [PHONE_NUMBER] mobile [EMAIL_ADDRESS][DOMAIN_NAME] home New Conta…" at bounding box center [543, 296] width 485 height 148
copy div "[EMAIL_ADDRESS][DOMAIN_NAME]"
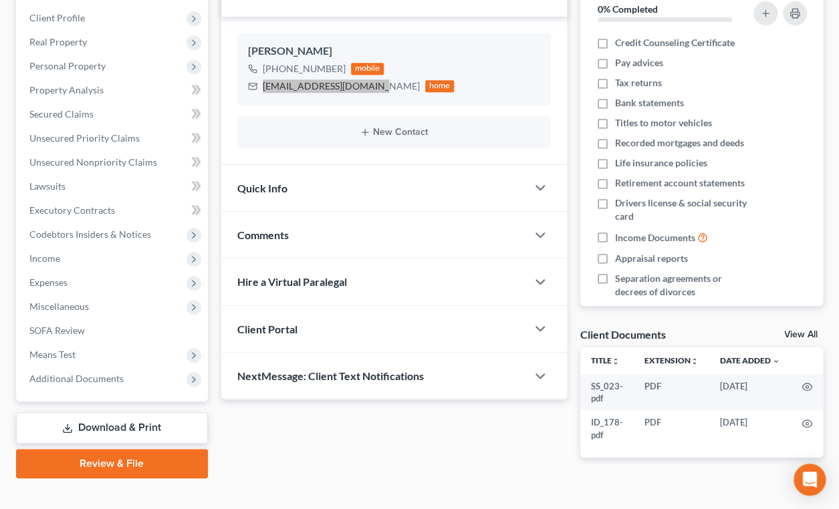
scroll to position [225, 0]
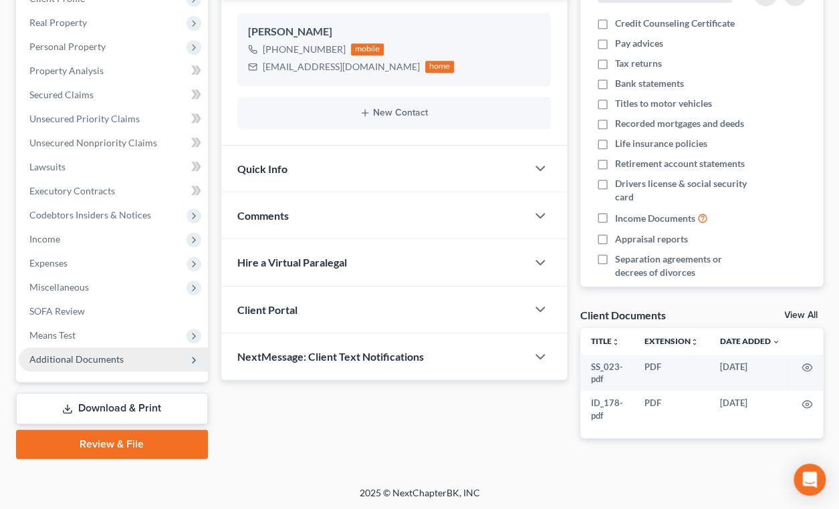
click at [86, 362] on span "Additional Documents" at bounding box center [76, 359] width 94 height 11
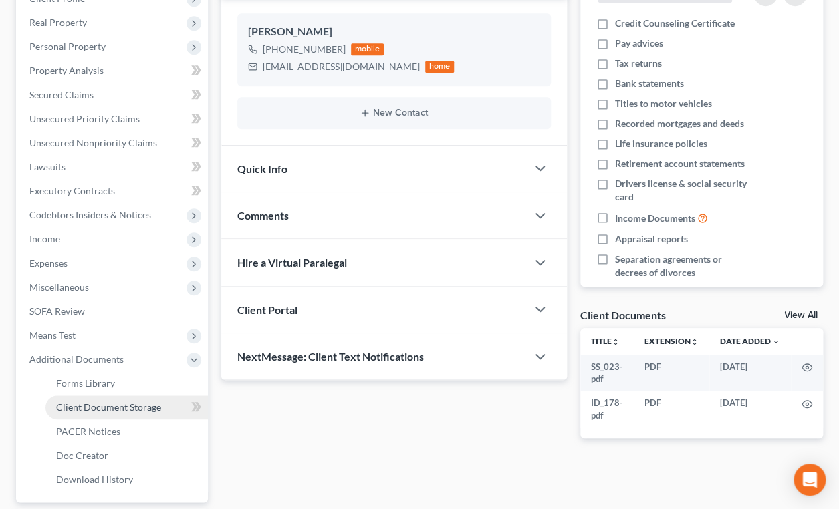
click at [100, 404] on span "Client Document Storage" at bounding box center [108, 407] width 105 height 11
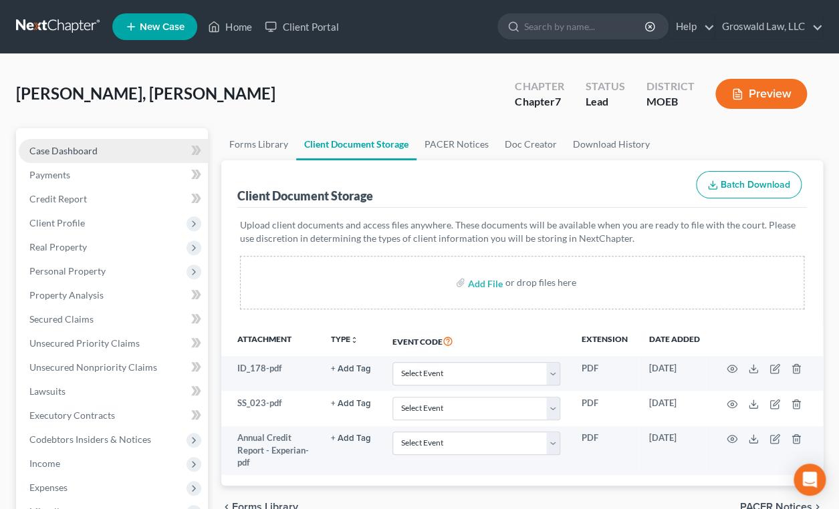
click at [58, 145] on span "Case Dashboard" at bounding box center [63, 150] width 68 height 11
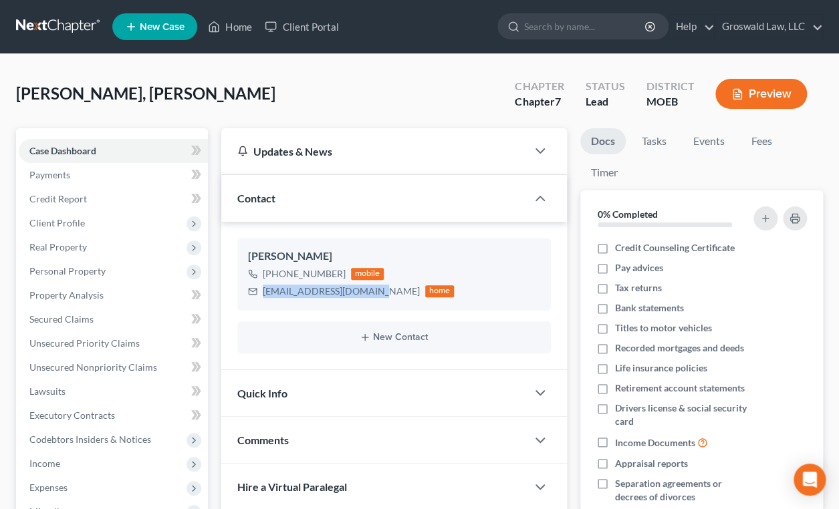
drag, startPoint x: 376, startPoint y: 290, endPoint x: 219, endPoint y: 289, distance: 157.1
click at [219, 289] on div "Updates & News × [US_STATE] [GEOGRAPHIC_DATA] Notes: Take a look at NextChapter…" at bounding box center [394, 443] width 359 height 630
copy div "[EMAIL_ADDRESS][DOMAIN_NAME]"
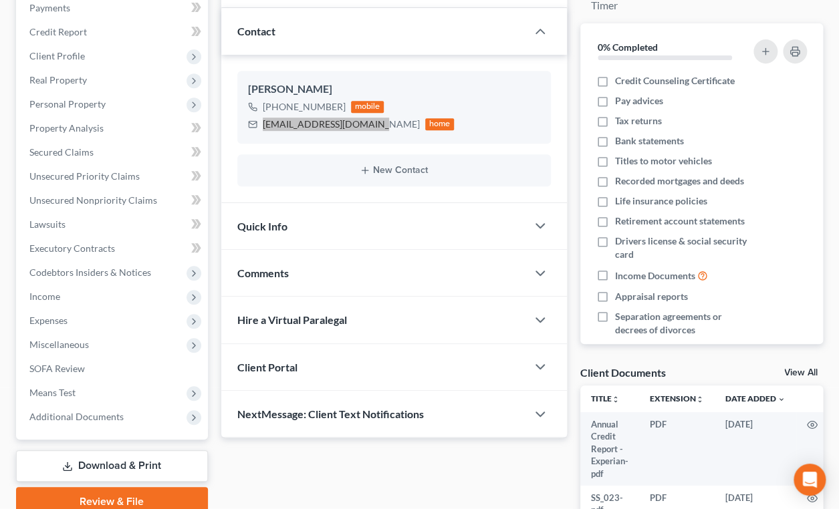
scroll to position [182, 0]
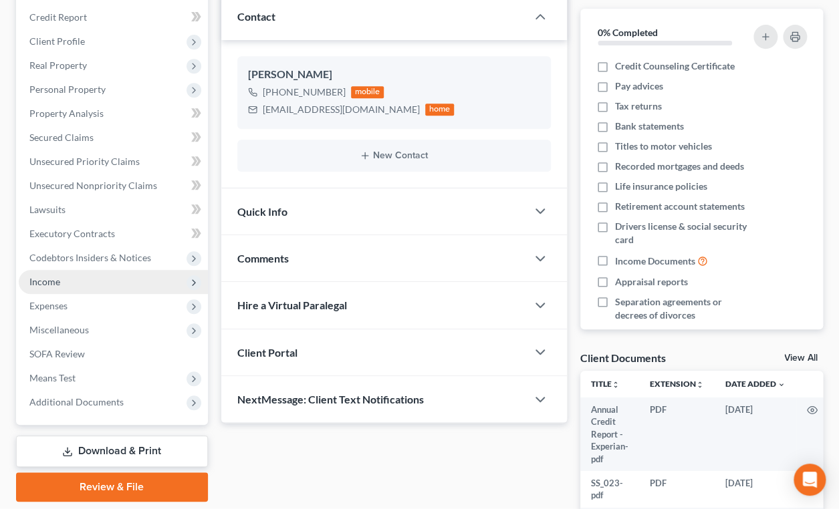
click at [55, 284] on span "Income" at bounding box center [44, 281] width 31 height 11
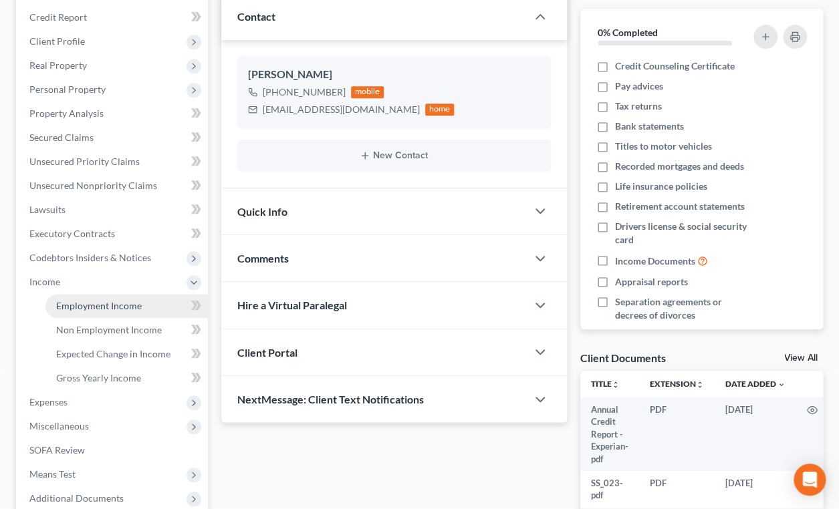
click at [130, 311] on link "Employment Income" at bounding box center [126, 306] width 162 height 24
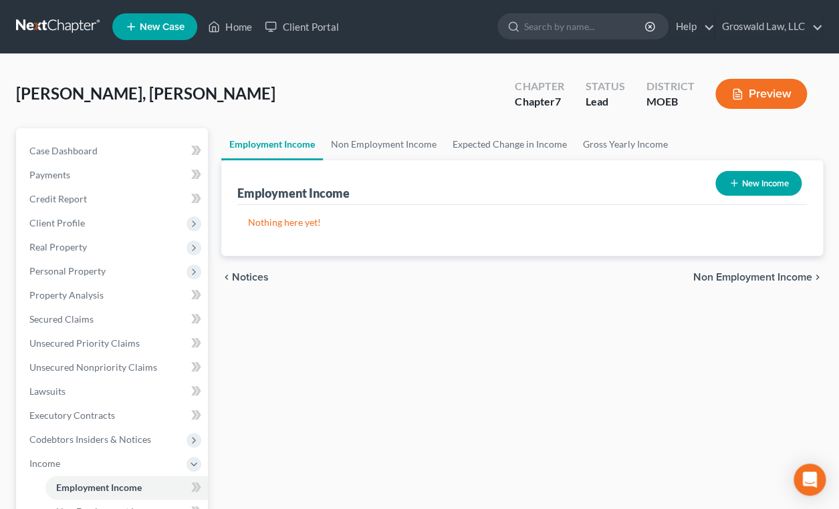
click at [739, 191] on button "New Income" at bounding box center [758, 183] width 86 height 25
select select "0"
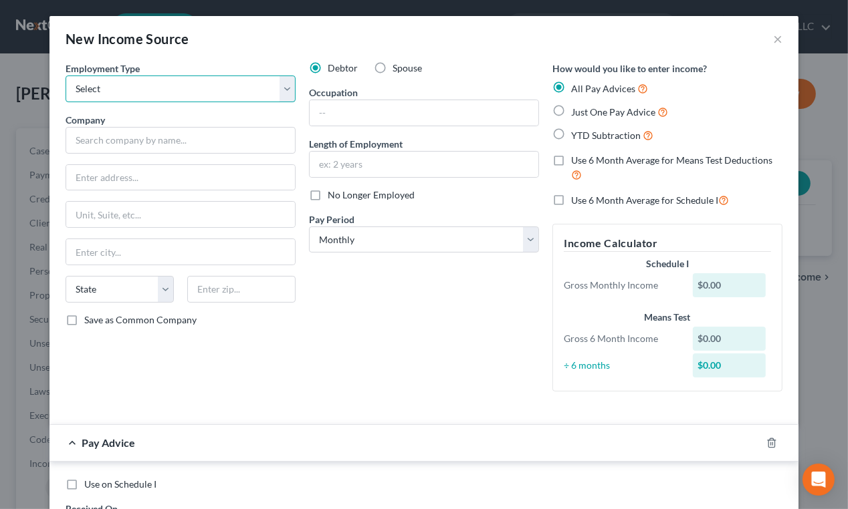
click at [176, 86] on select "Select Full or [DEMOGRAPHIC_DATA] Employment Self Employment" at bounding box center [181, 89] width 230 height 27
select select "0"
click at [66, 76] on select "Select Full or [DEMOGRAPHIC_DATA] Employment Self Employment" at bounding box center [181, 89] width 230 height 27
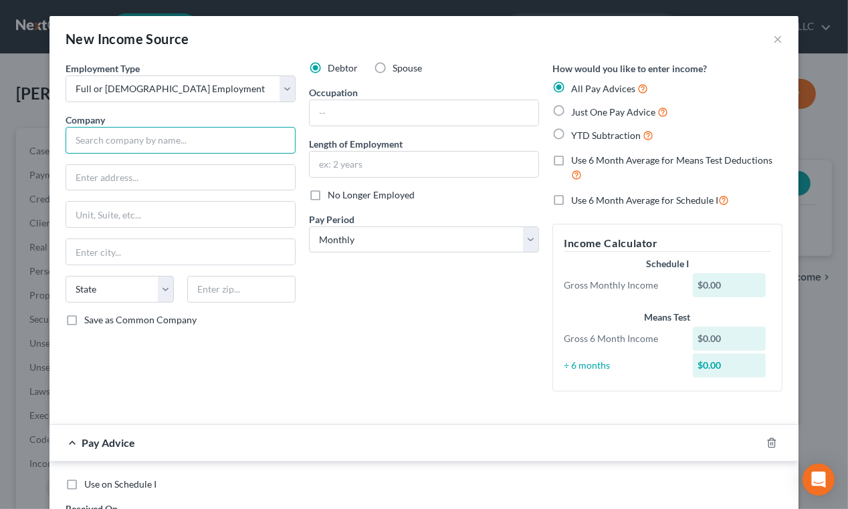
click at [142, 130] on input "text" at bounding box center [181, 140] width 230 height 27
type input "Ronnoco Coffee"
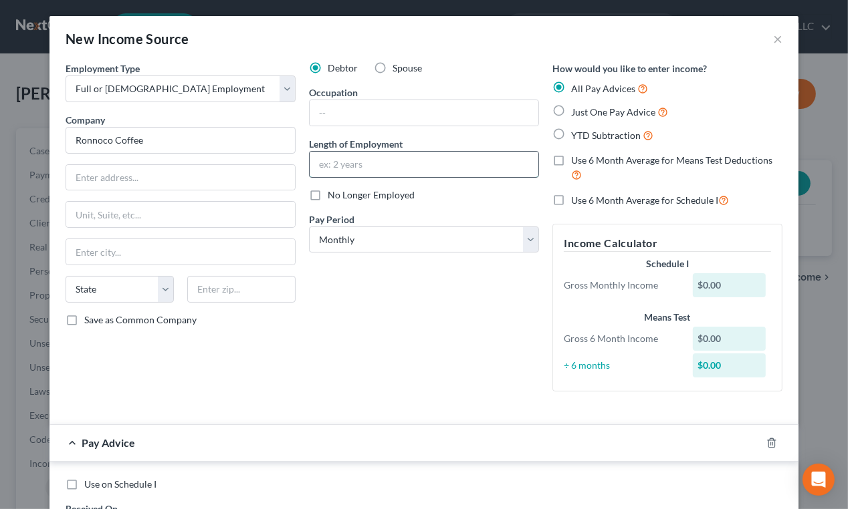
click at [350, 164] on input "text" at bounding box center [423, 164] width 229 height 25
type input "2023 to present"
click at [393, 104] on input "text" at bounding box center [423, 112] width 229 height 25
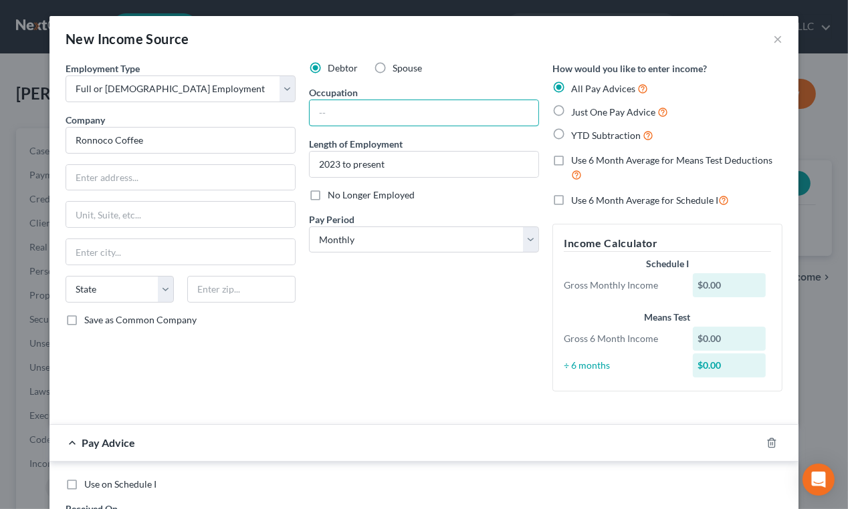
type input "Customer Service"
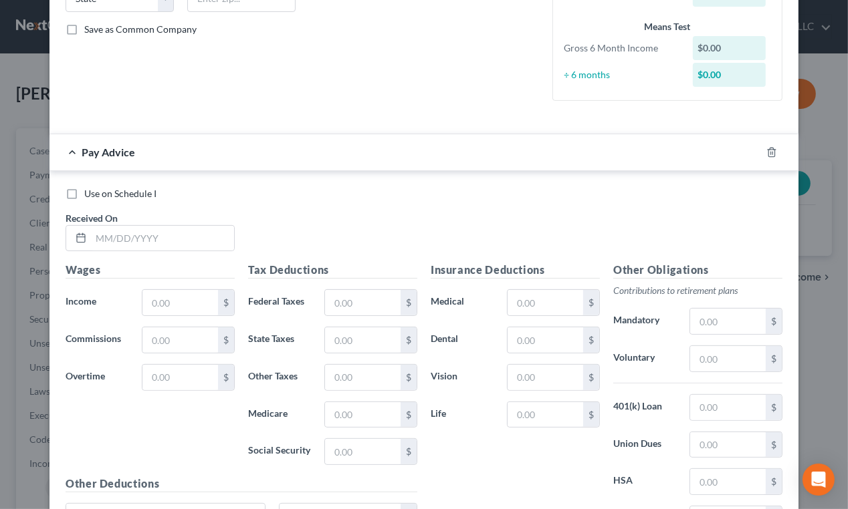
scroll to position [303, 0]
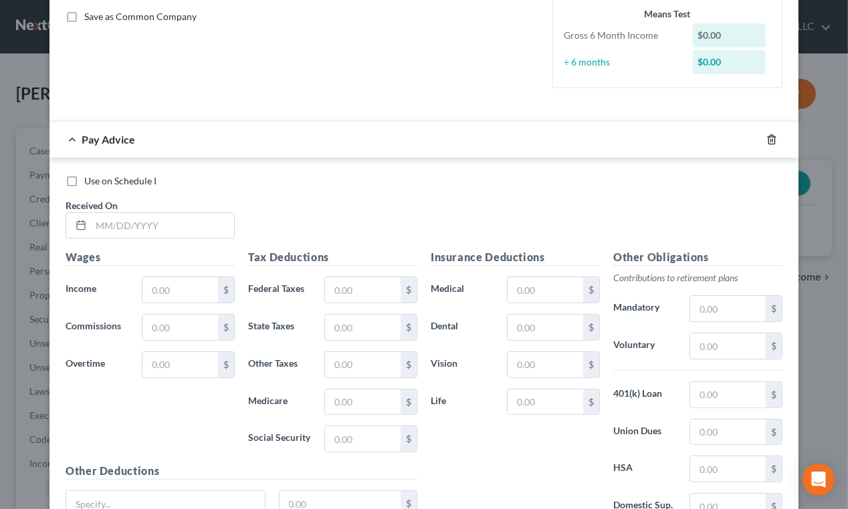
click at [769, 142] on icon "button" at bounding box center [771, 139] width 11 height 11
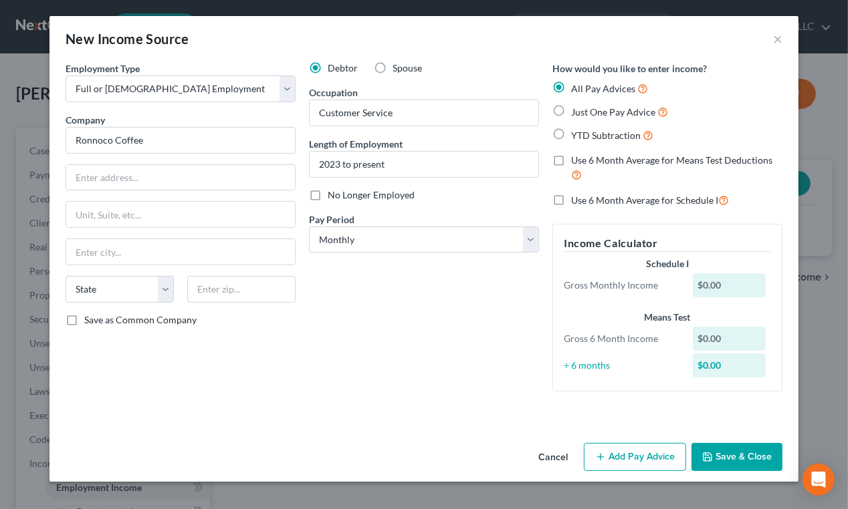
scroll to position [0, 0]
click at [740, 452] on button "Save & Close" at bounding box center [736, 457] width 91 height 28
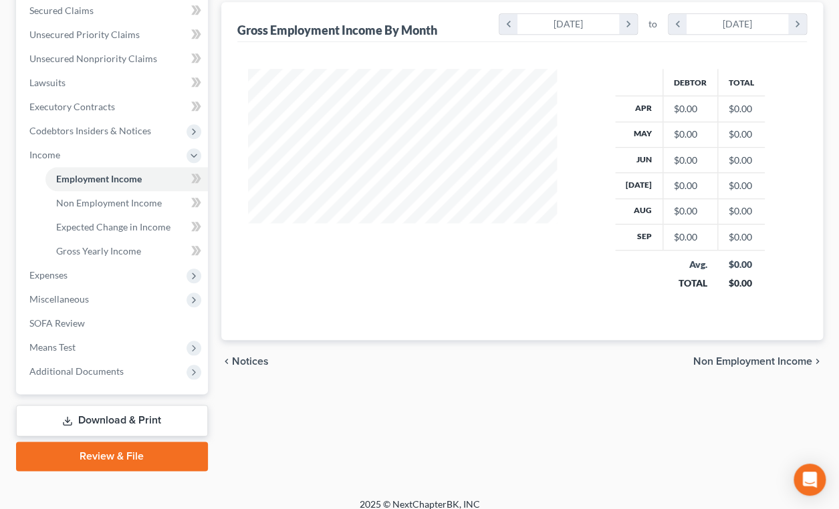
scroll to position [320, 0]
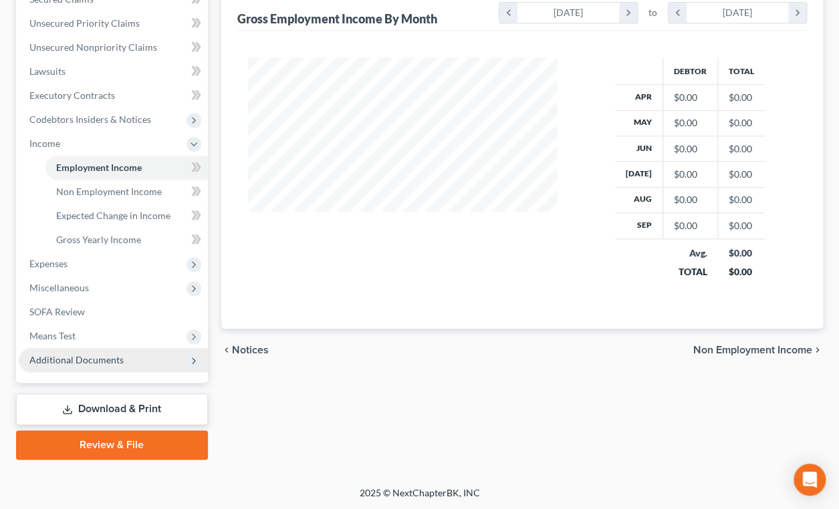
click at [100, 363] on span "Additional Documents" at bounding box center [76, 359] width 94 height 11
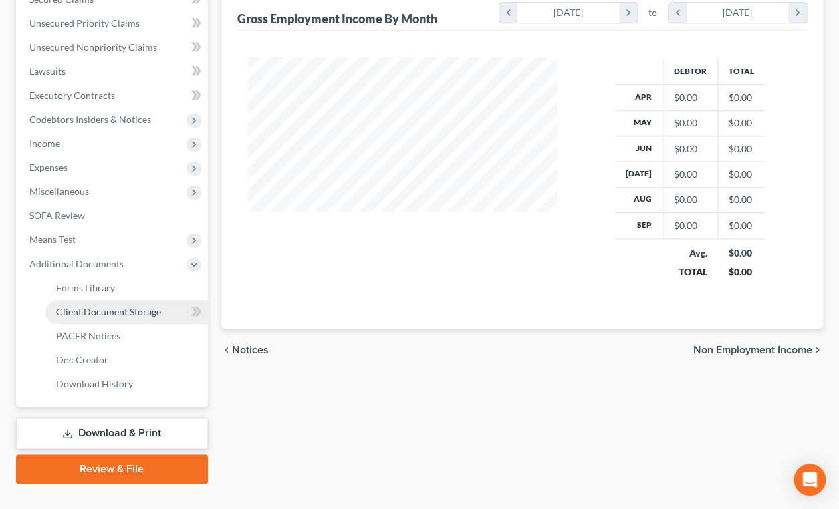
click at [134, 309] on span "Client Document Storage" at bounding box center [108, 311] width 105 height 11
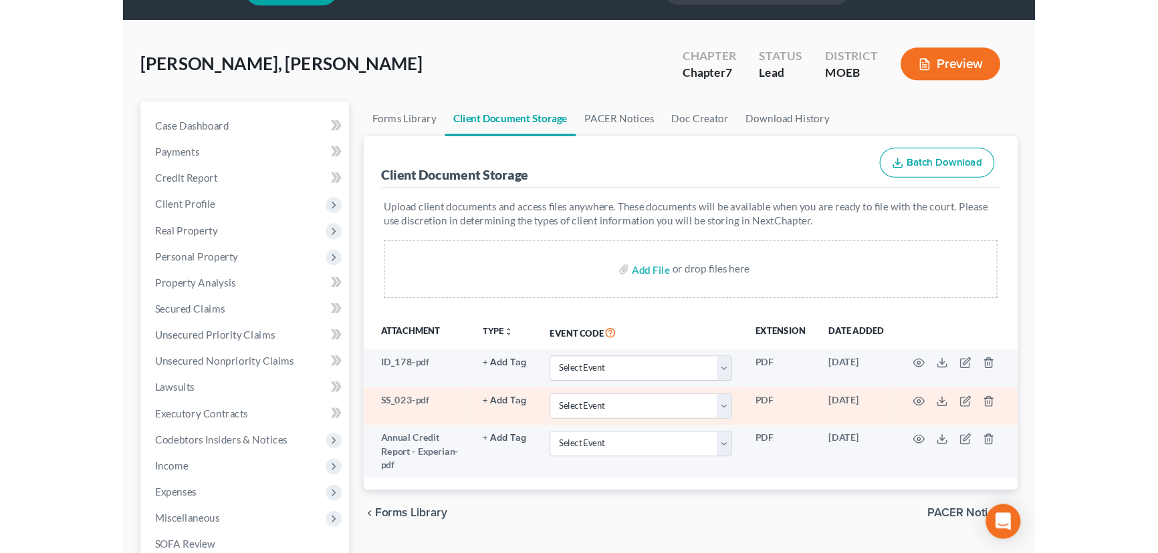
scroll to position [60, 0]
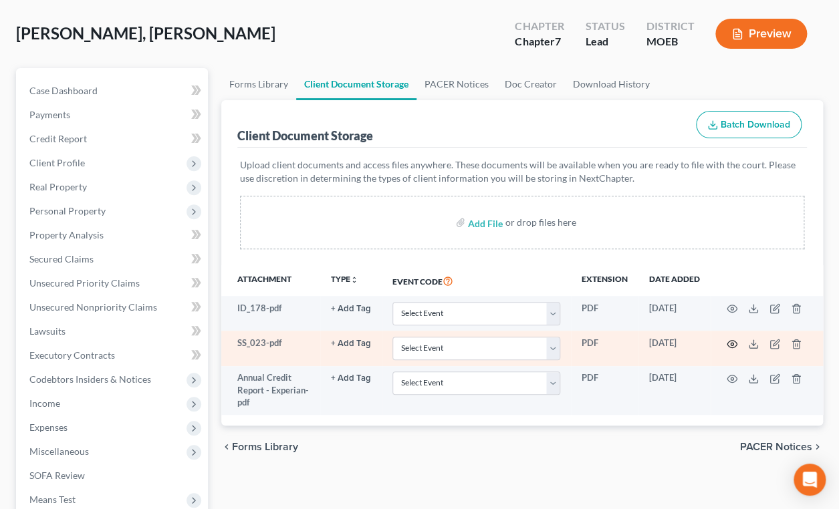
click at [731, 343] on circle "button" at bounding box center [732, 344] width 3 height 3
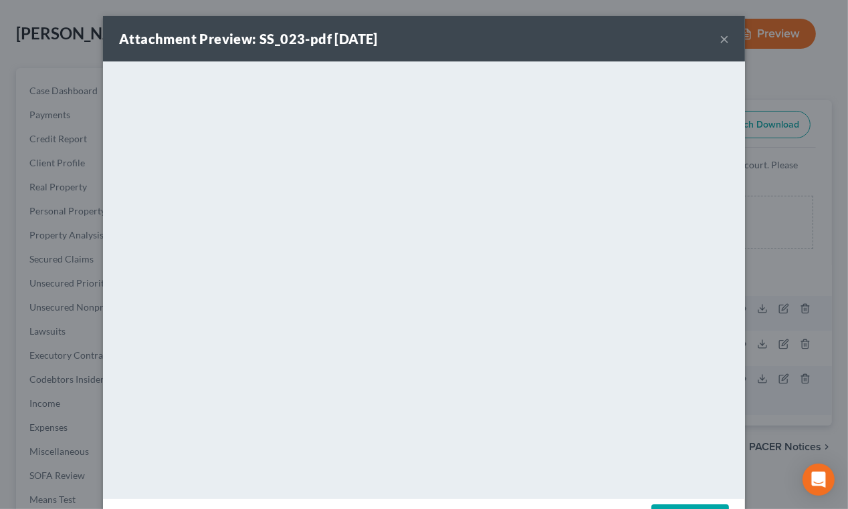
click at [721, 37] on button "×" at bounding box center [723, 39] width 9 height 16
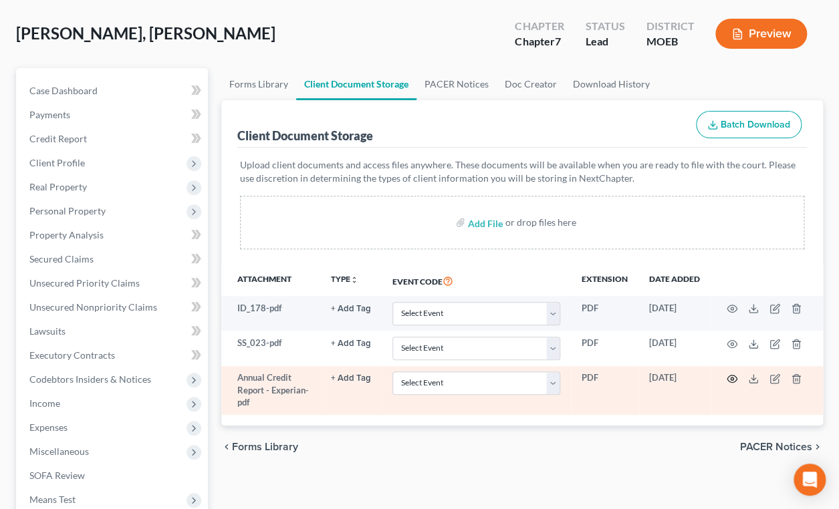
click at [733, 378] on icon "button" at bounding box center [732, 379] width 11 height 11
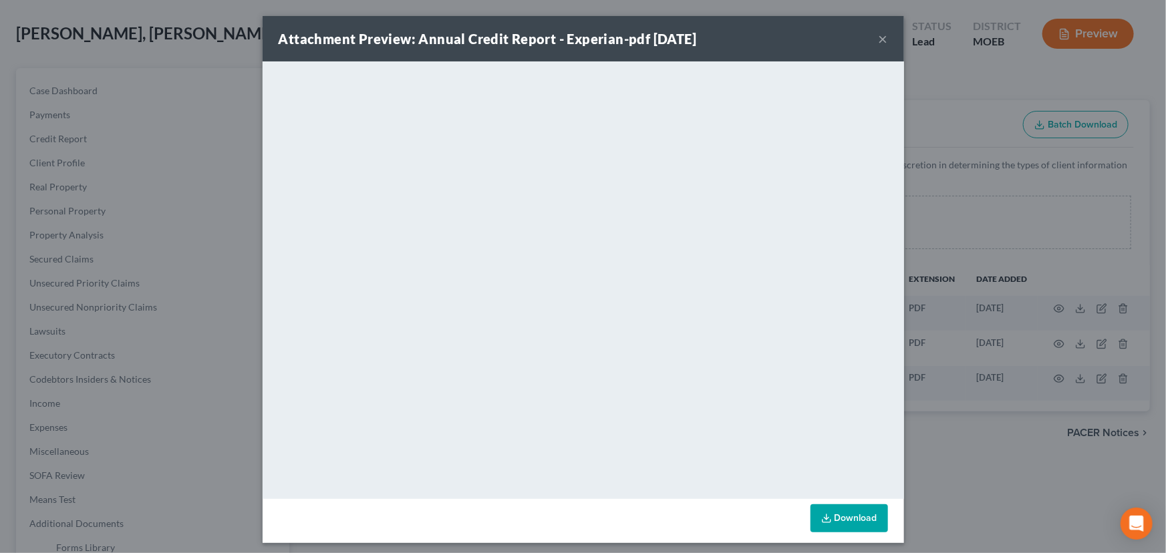
click at [832, 509] on link "Download" at bounding box center [850, 519] width 78 height 28
click at [879, 38] on button "×" at bounding box center [883, 39] width 9 height 16
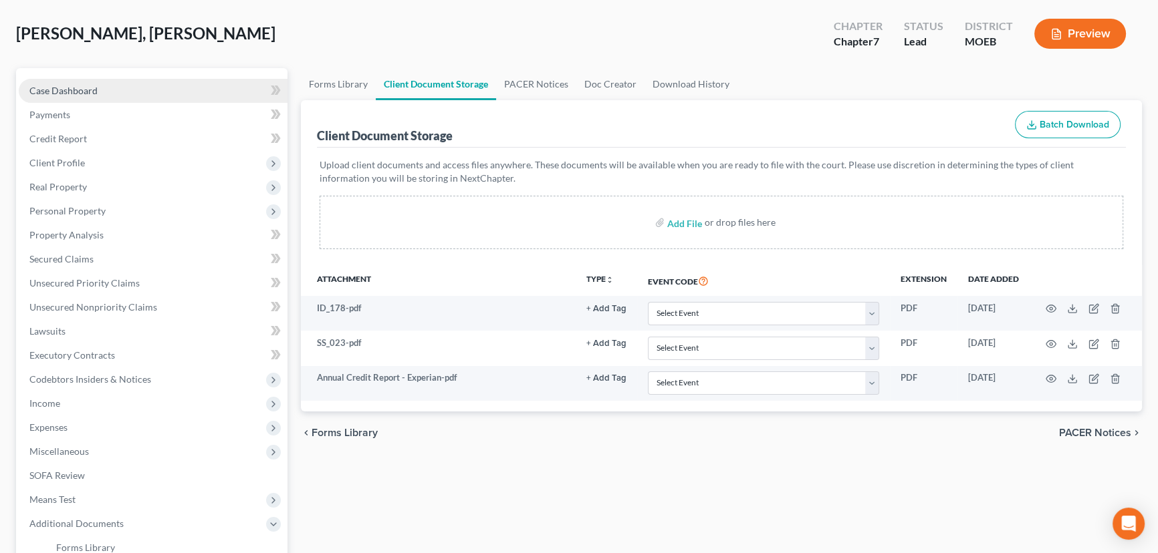
click at [153, 80] on link "Case Dashboard" at bounding box center [153, 91] width 269 height 24
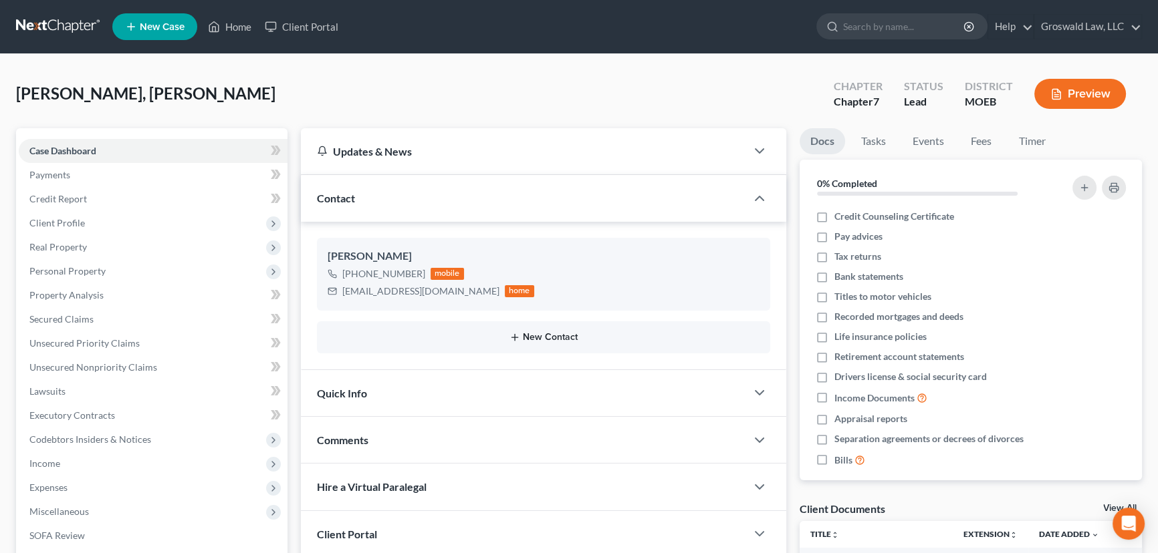
scroll to position [179, 0]
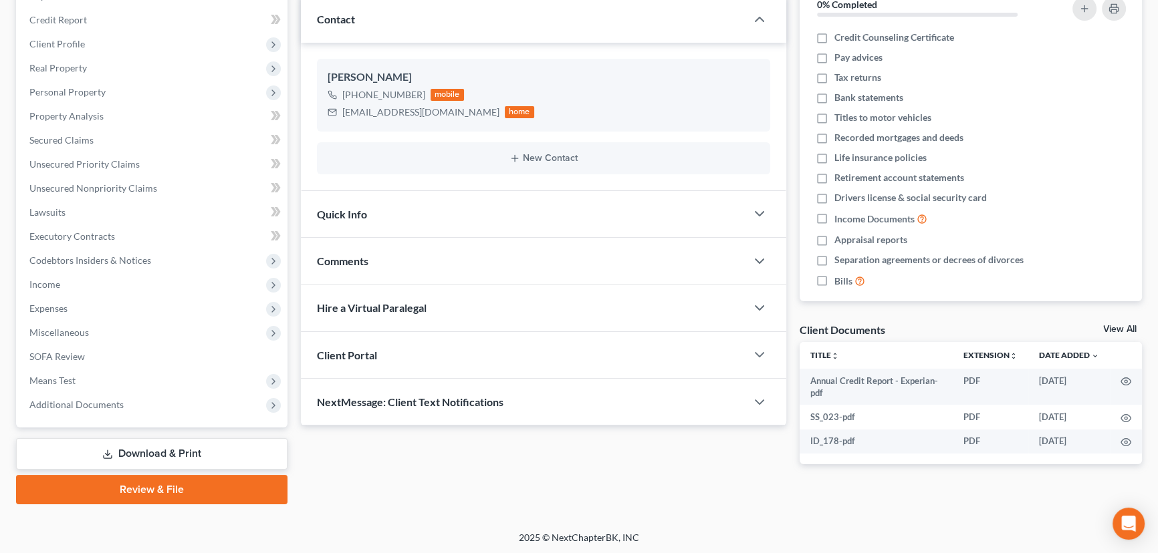
click at [409, 264] on div "Comments" at bounding box center [523, 261] width 445 height 46
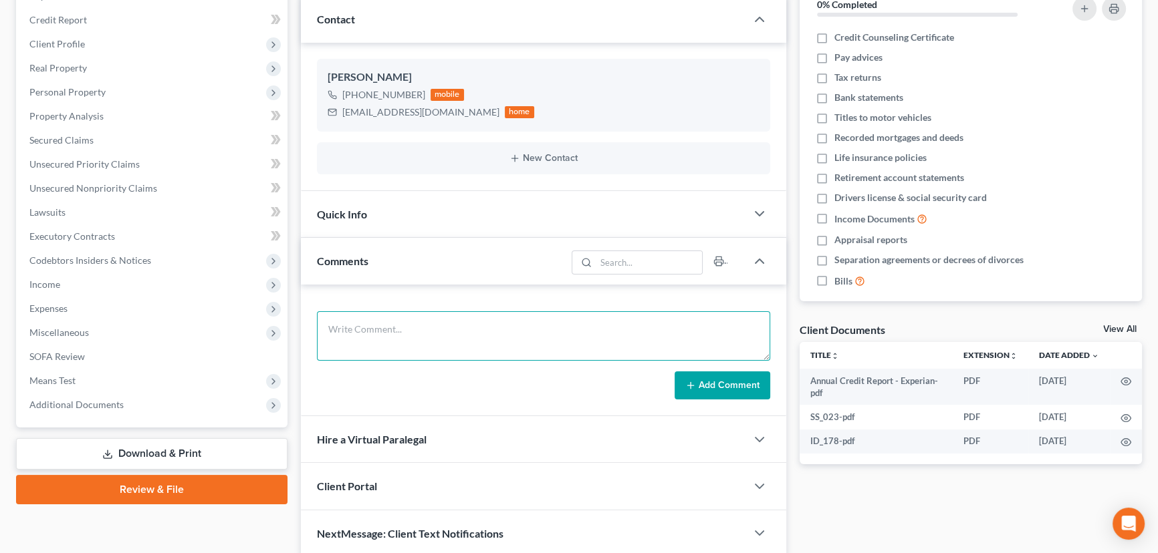
click at [407, 327] on textarea at bounding box center [543, 335] width 453 height 49
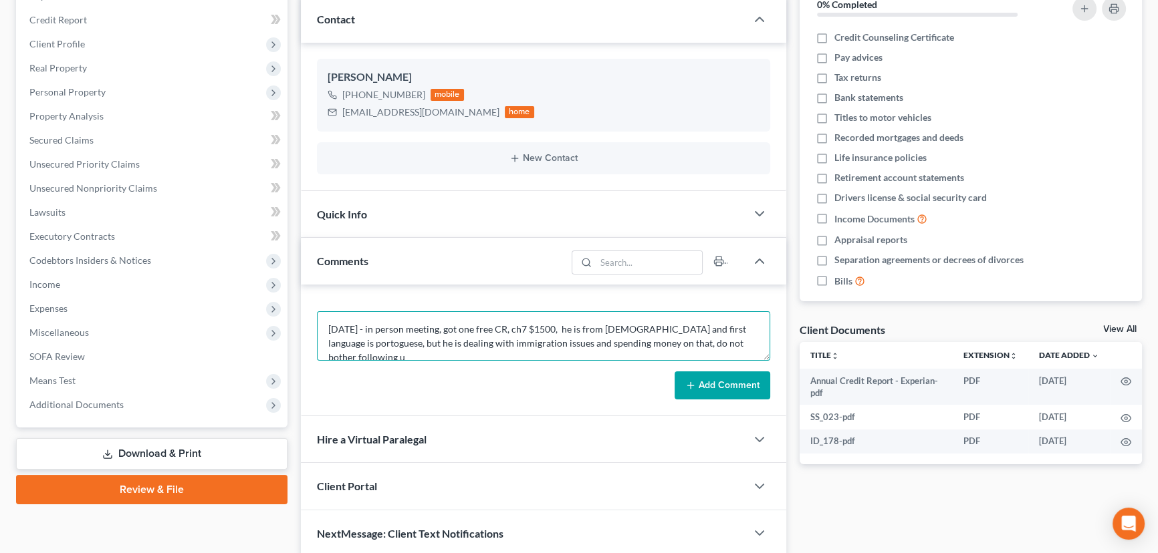
scroll to position [2, 0]
type textarea "[DATE] - in person meeting, got one free CR, ch7 $1500, he is from [DEMOGRAPHIC…"
click at [719, 388] on button "Add Comment" at bounding box center [722, 386] width 96 height 28
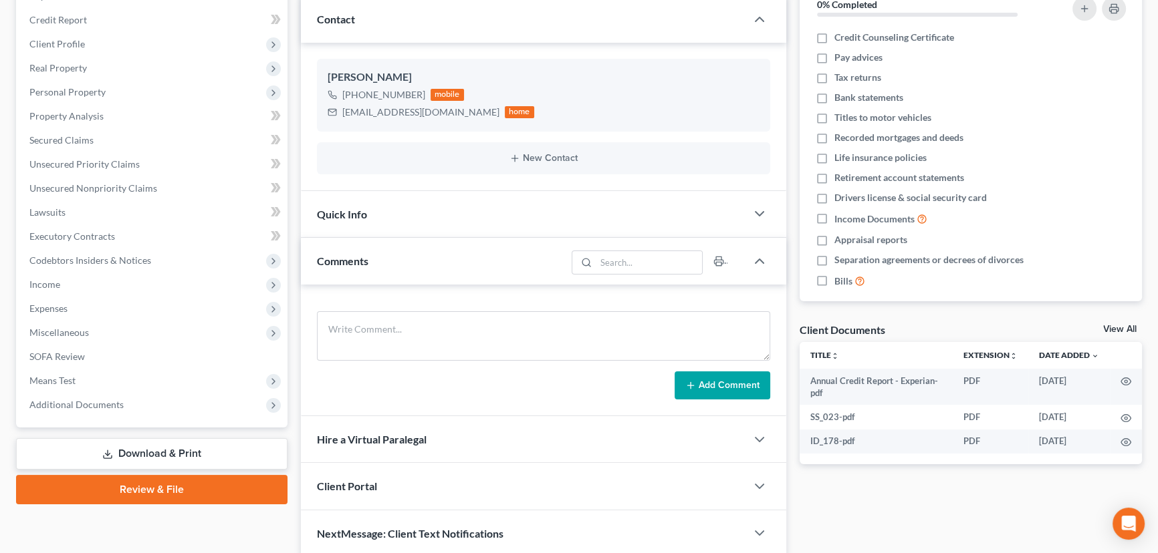
scroll to position [0, 0]
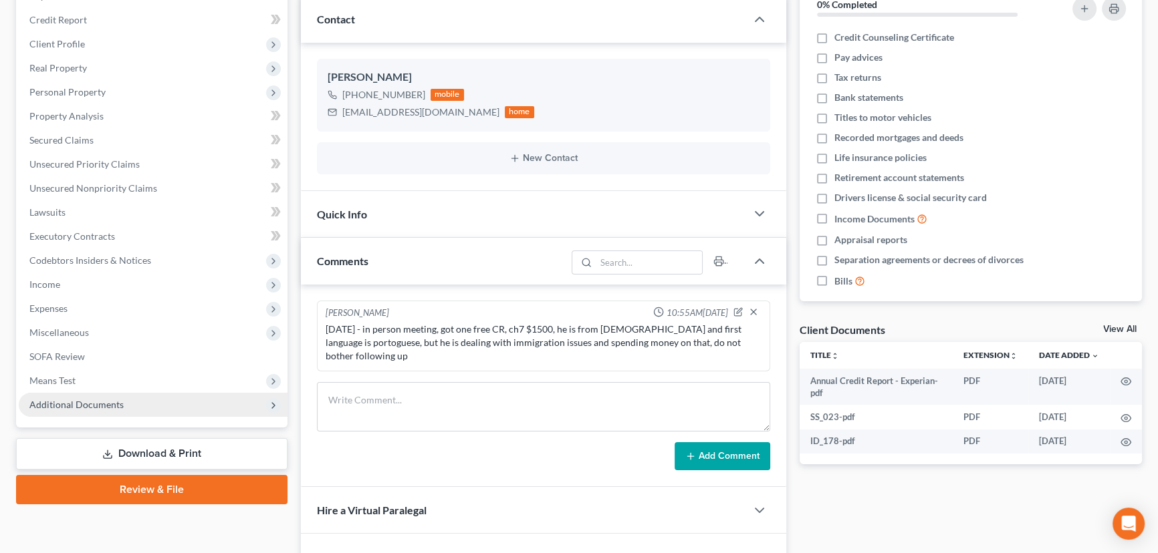
click at [50, 397] on span "Additional Documents" at bounding box center [153, 405] width 269 height 24
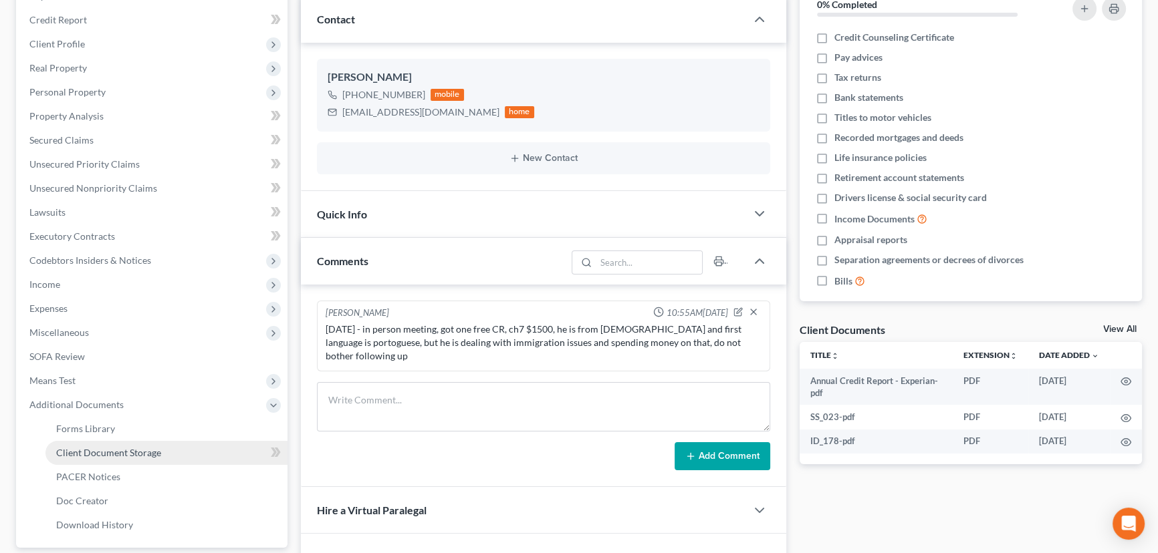
click at [140, 453] on span "Client Document Storage" at bounding box center [108, 452] width 105 height 11
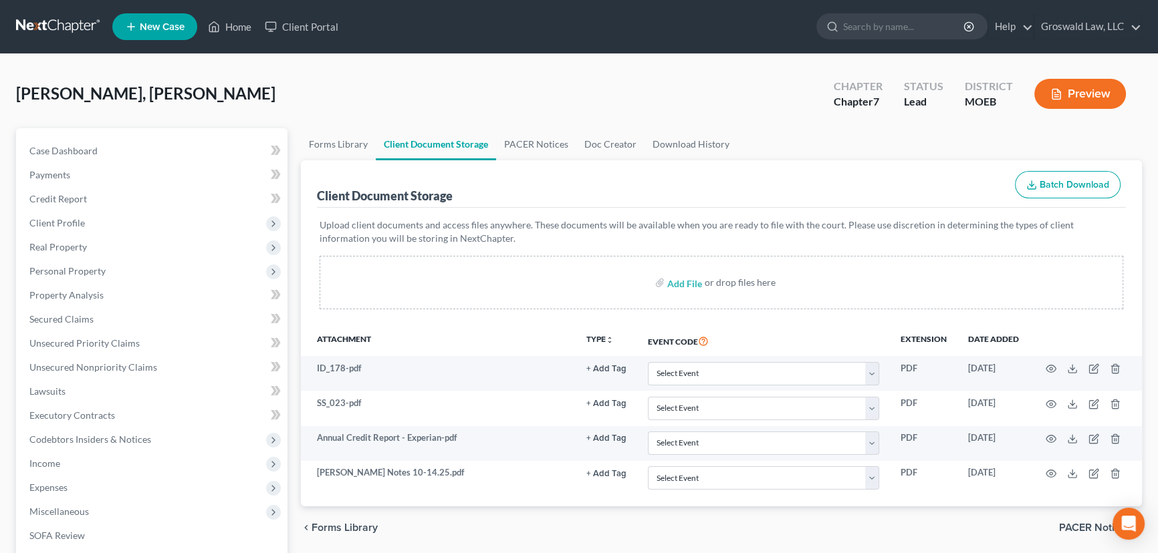
click at [322, 94] on div "[PERSON_NAME], [PERSON_NAME] Upgraded Chapter Chapter 7 Status Lead District MO…" at bounding box center [579, 99] width 1126 height 58
